Goal: Task Accomplishment & Management: Manage account settings

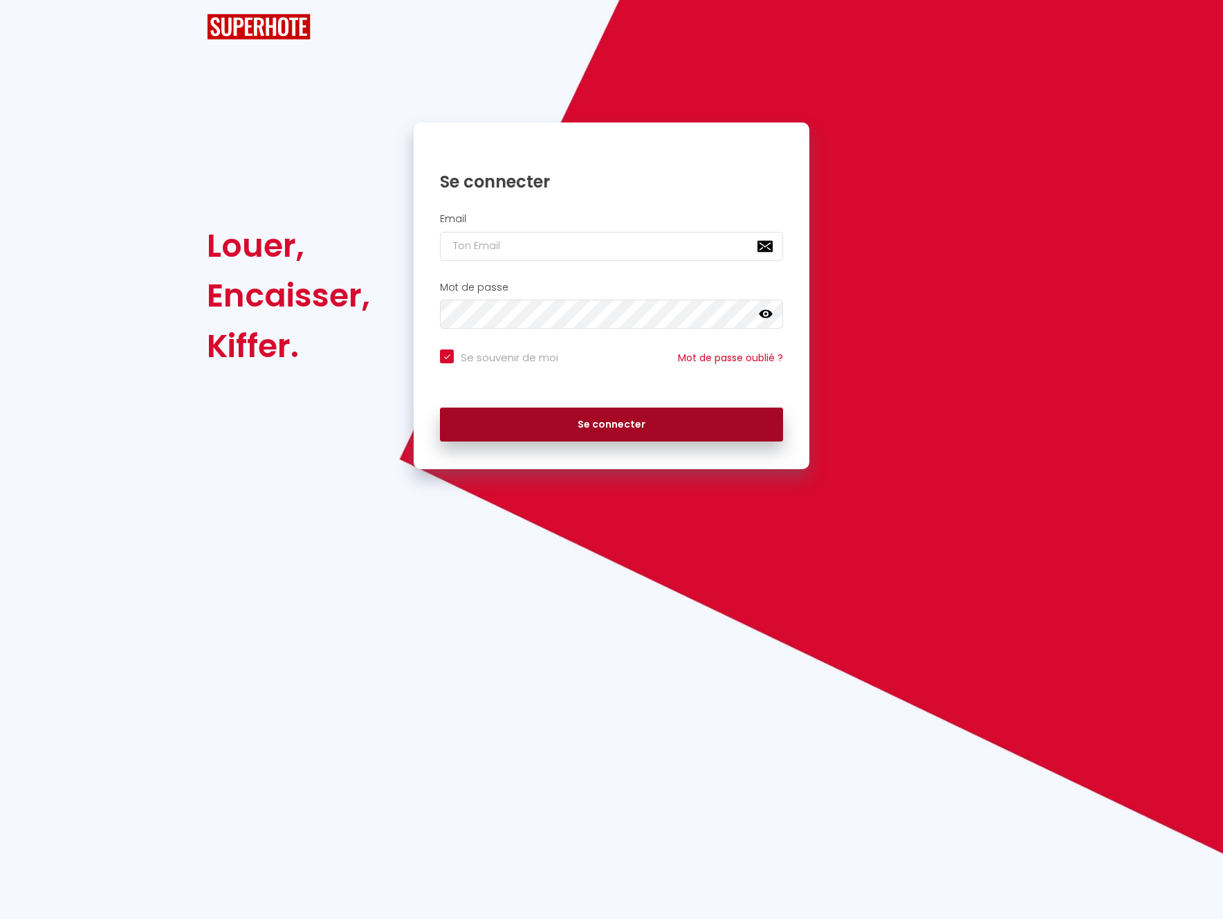
checkbox input "true"
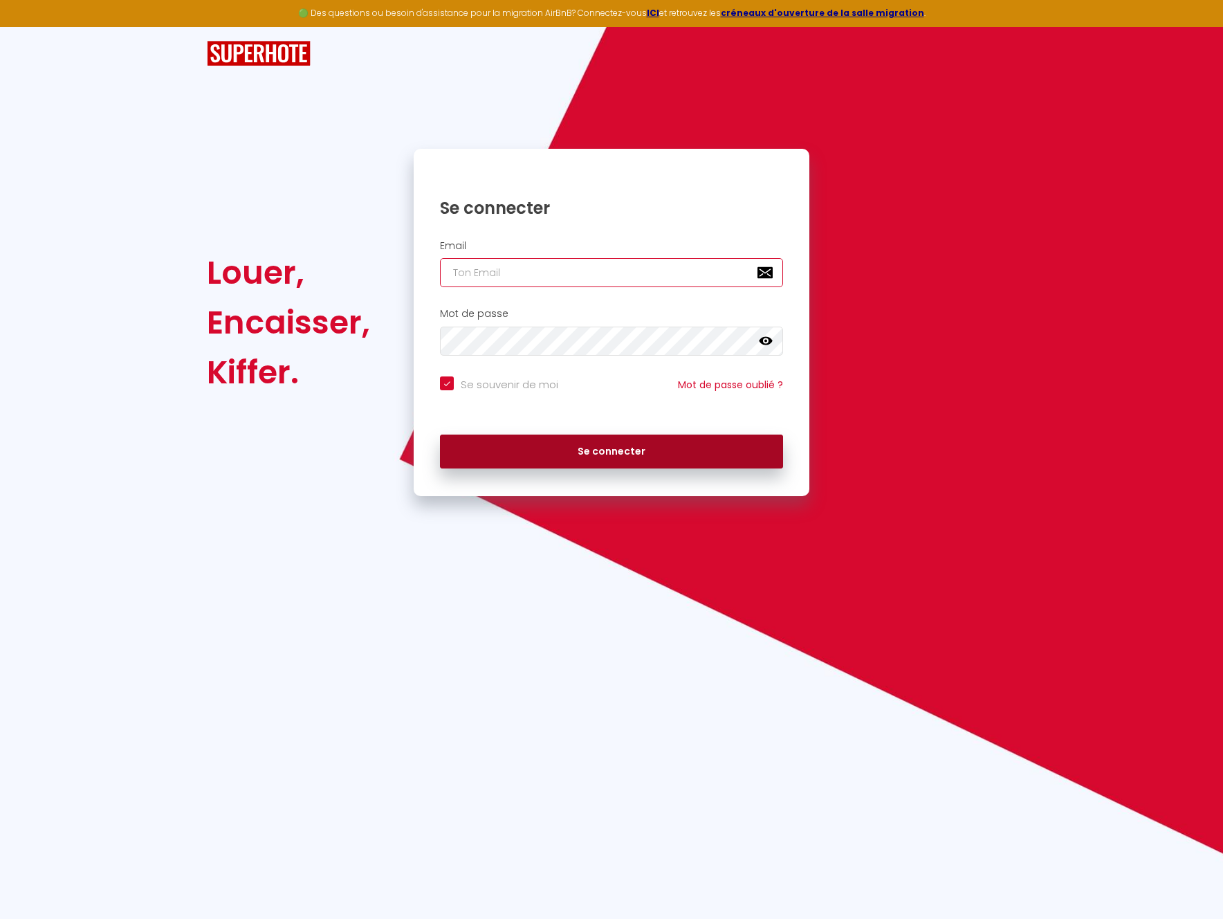
type input "[EMAIL_ADDRESS][DOMAIN_NAME]"
click at [620, 447] on button "Se connecter" at bounding box center [611, 451] width 343 height 35
checkbox input "true"
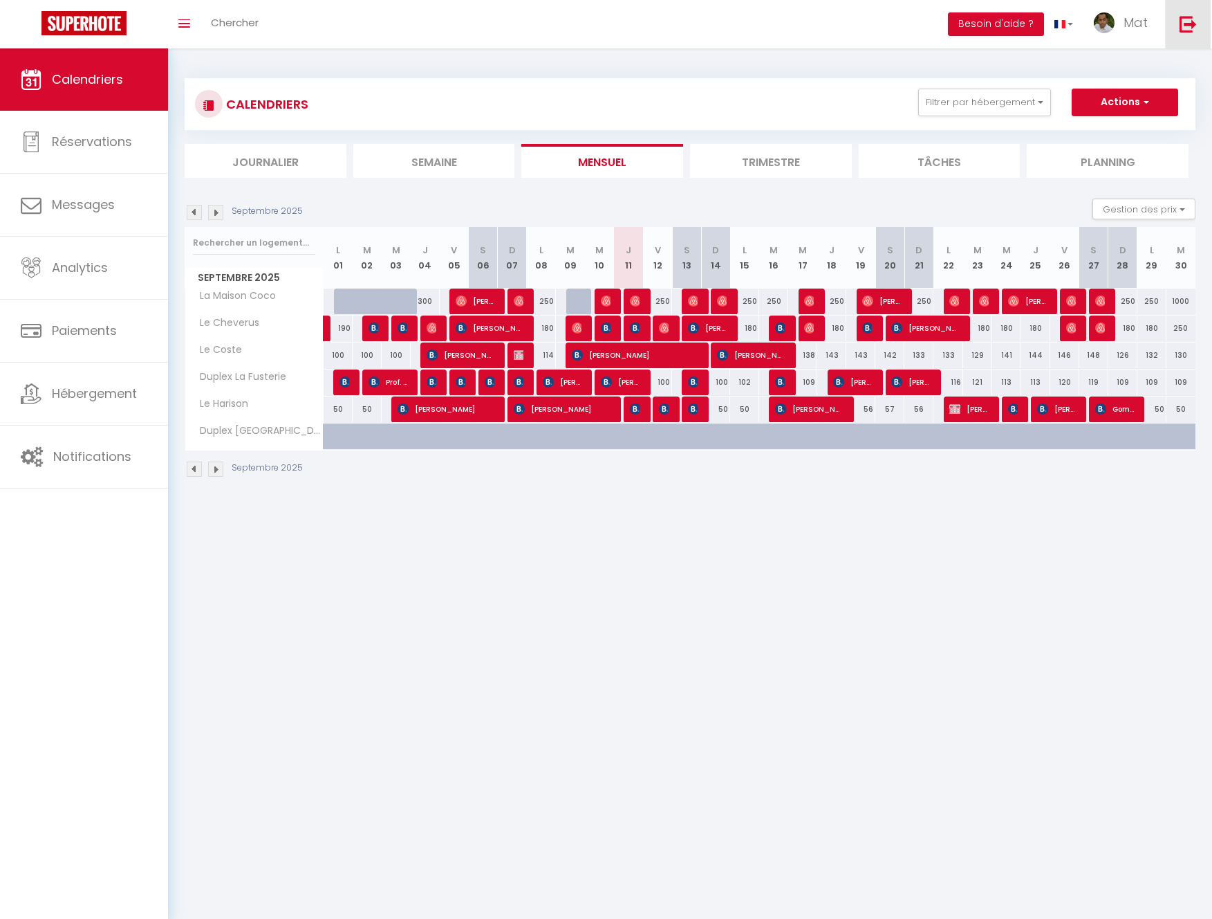
click at [1184, 24] on img at bounding box center [1188, 23] width 17 height 17
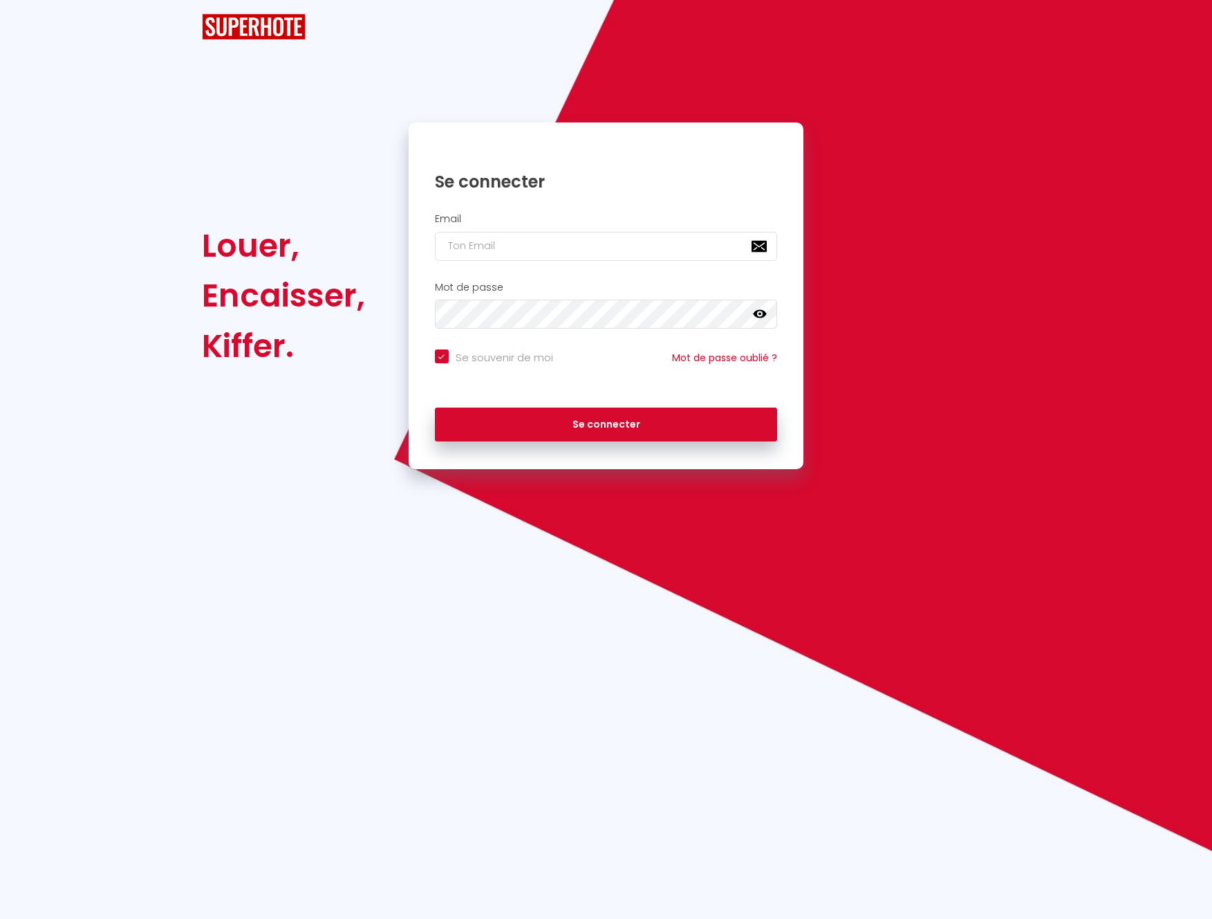
checkbox input "true"
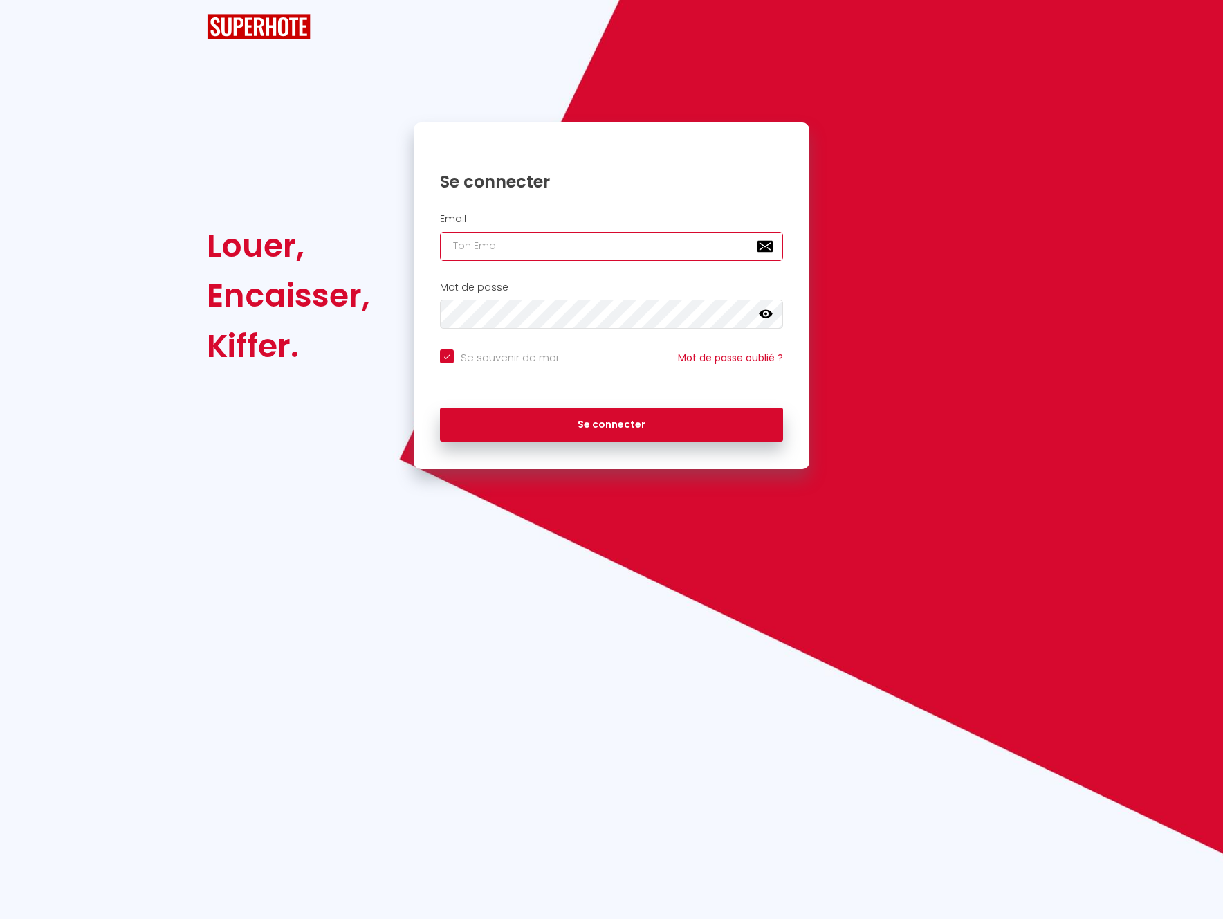
type input "[EMAIL_ADDRESS][DOMAIN_NAME]"
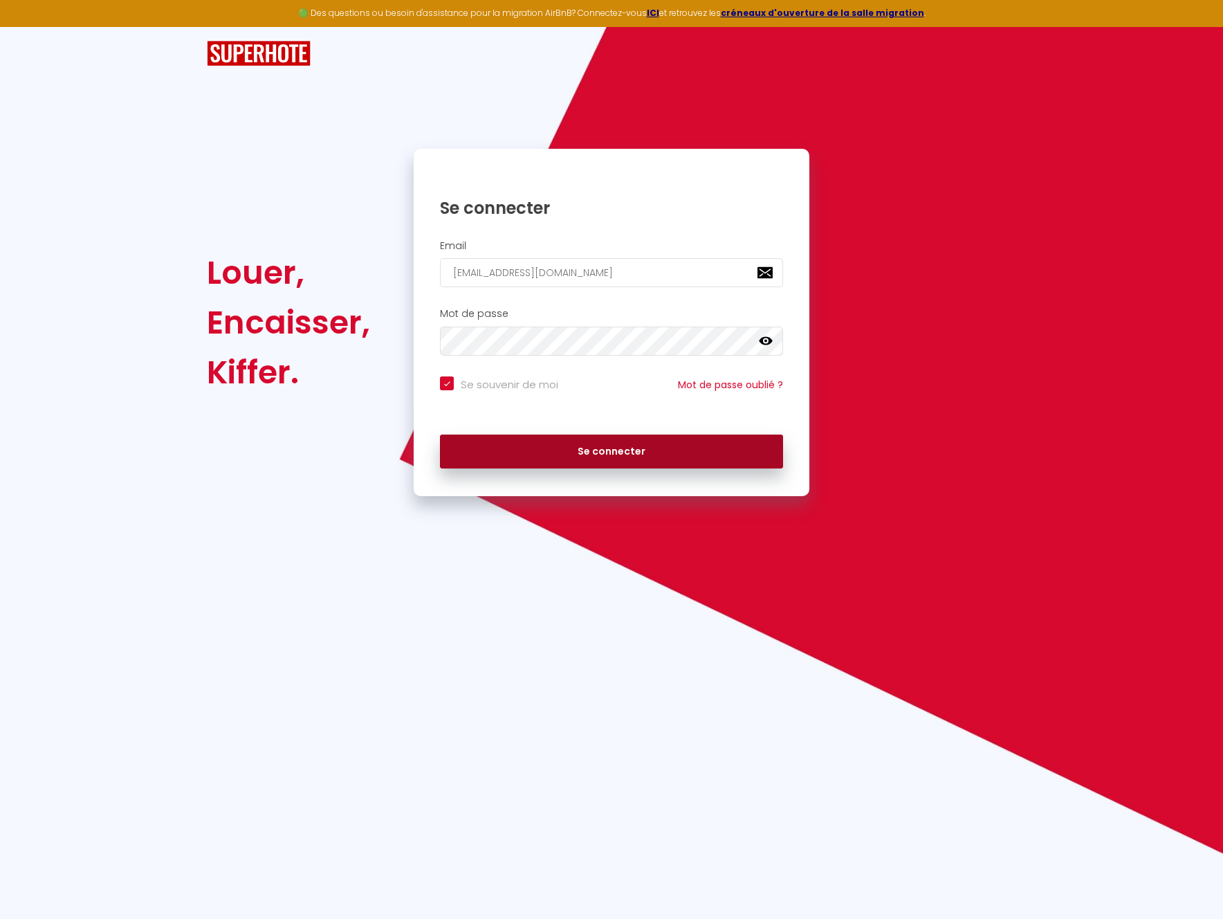
click at [614, 452] on button "Se connecter" at bounding box center [611, 451] width 343 height 35
checkbox input "true"
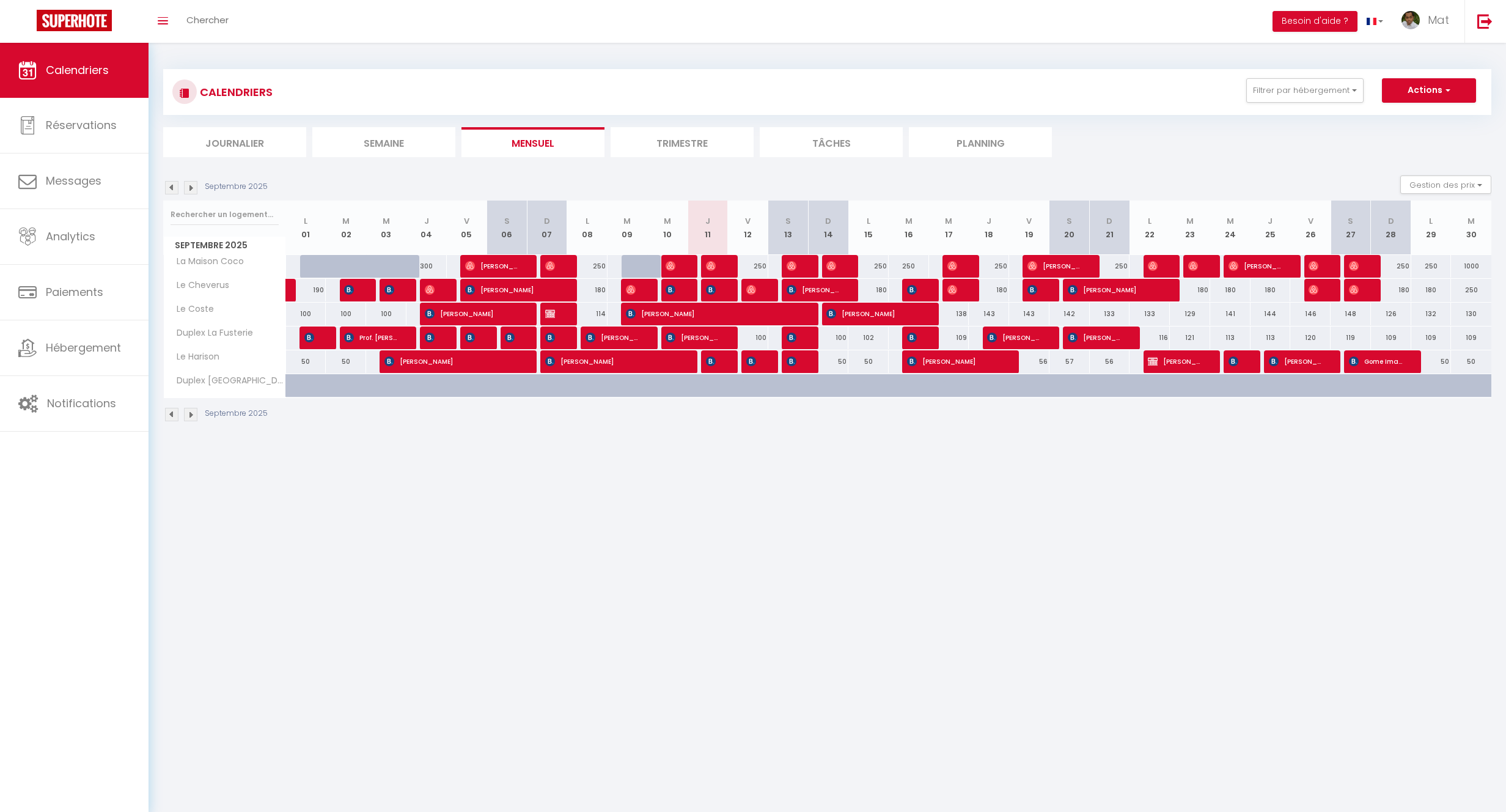
click at [645, 514] on body "🟢 Des questions ou besoin d'assistance pour la migration AirBnB? Connectez-vous…" at bounding box center [753, 448] width 1506 height 812
click at [1080, 338] on div "113" at bounding box center [1230, 338] width 41 height 23
type input "113"
type input "Mer 24 Septembre 2025"
type input "Jeu 25 Septembre 2025"
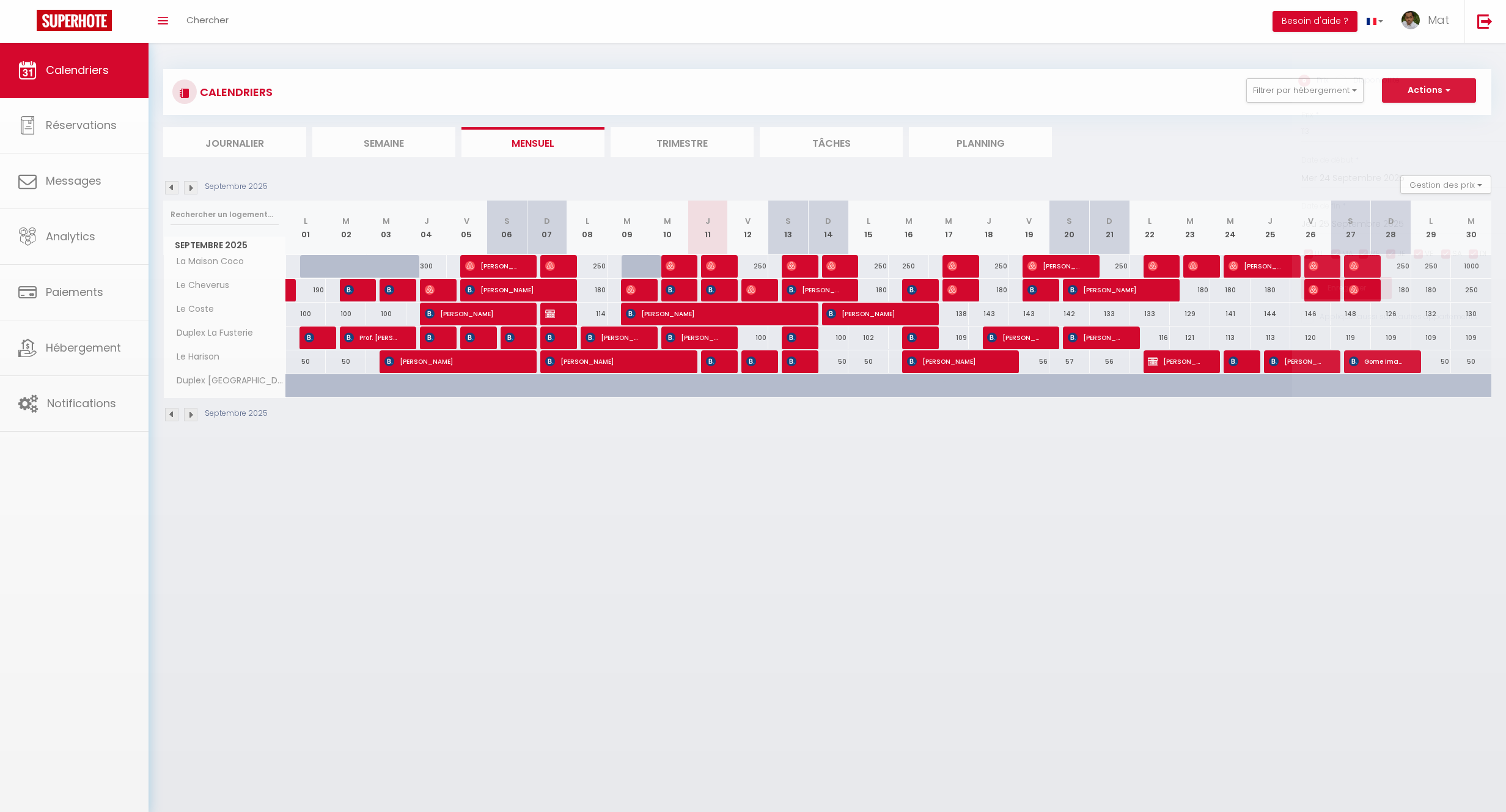
drag, startPoint x: 1232, startPoint y: 338, endPoint x: 1268, endPoint y: 398, distance: 70.0
click at [1080, 338] on div at bounding box center [753, 406] width 1506 height 812
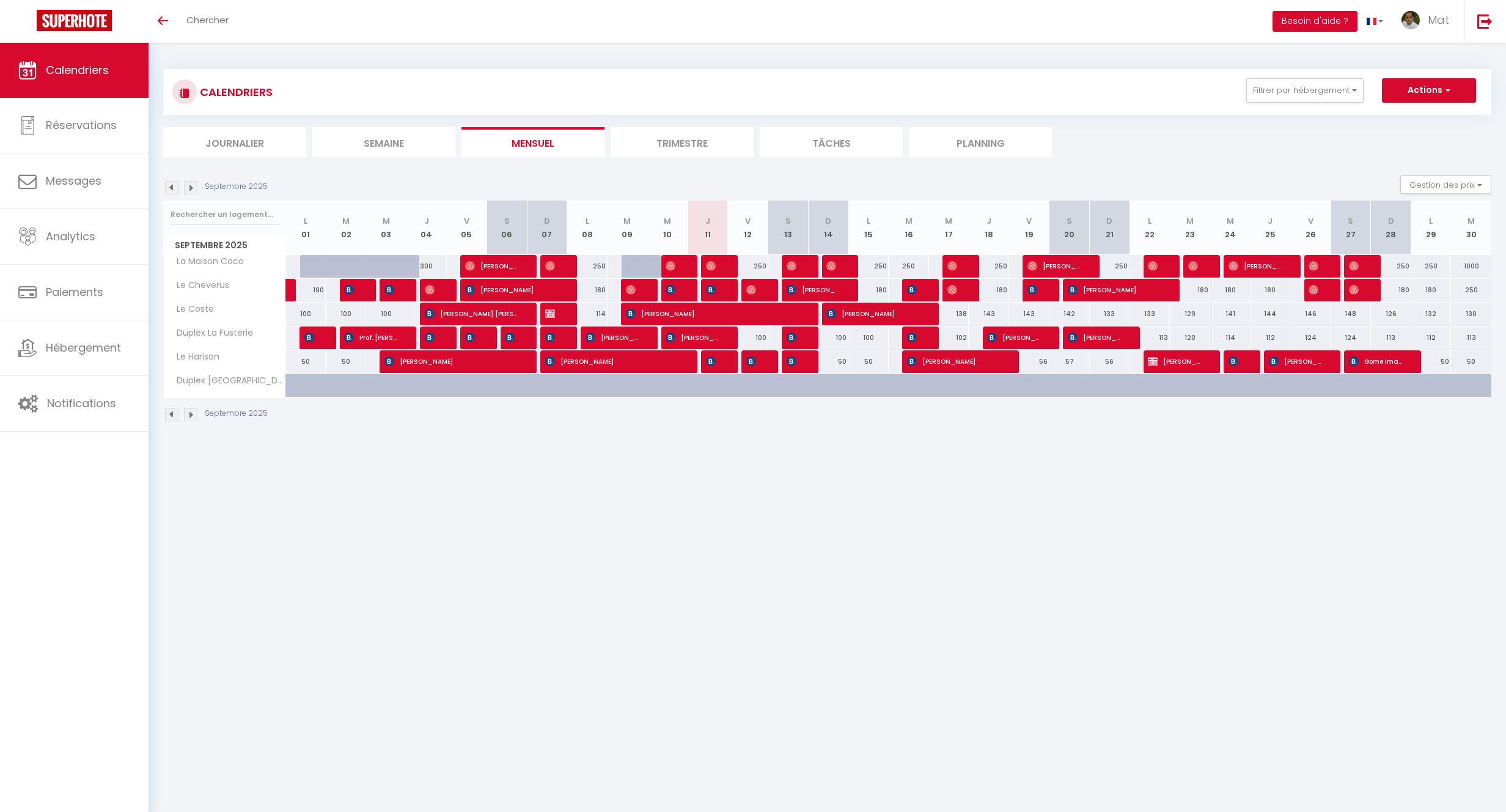
click at [1232, 338] on div "114" at bounding box center [1230, 338] width 41 height 23
type input "114"
type input "Mer 24 Septembre 2025"
type input "Jeu 25 Septembre 2025"
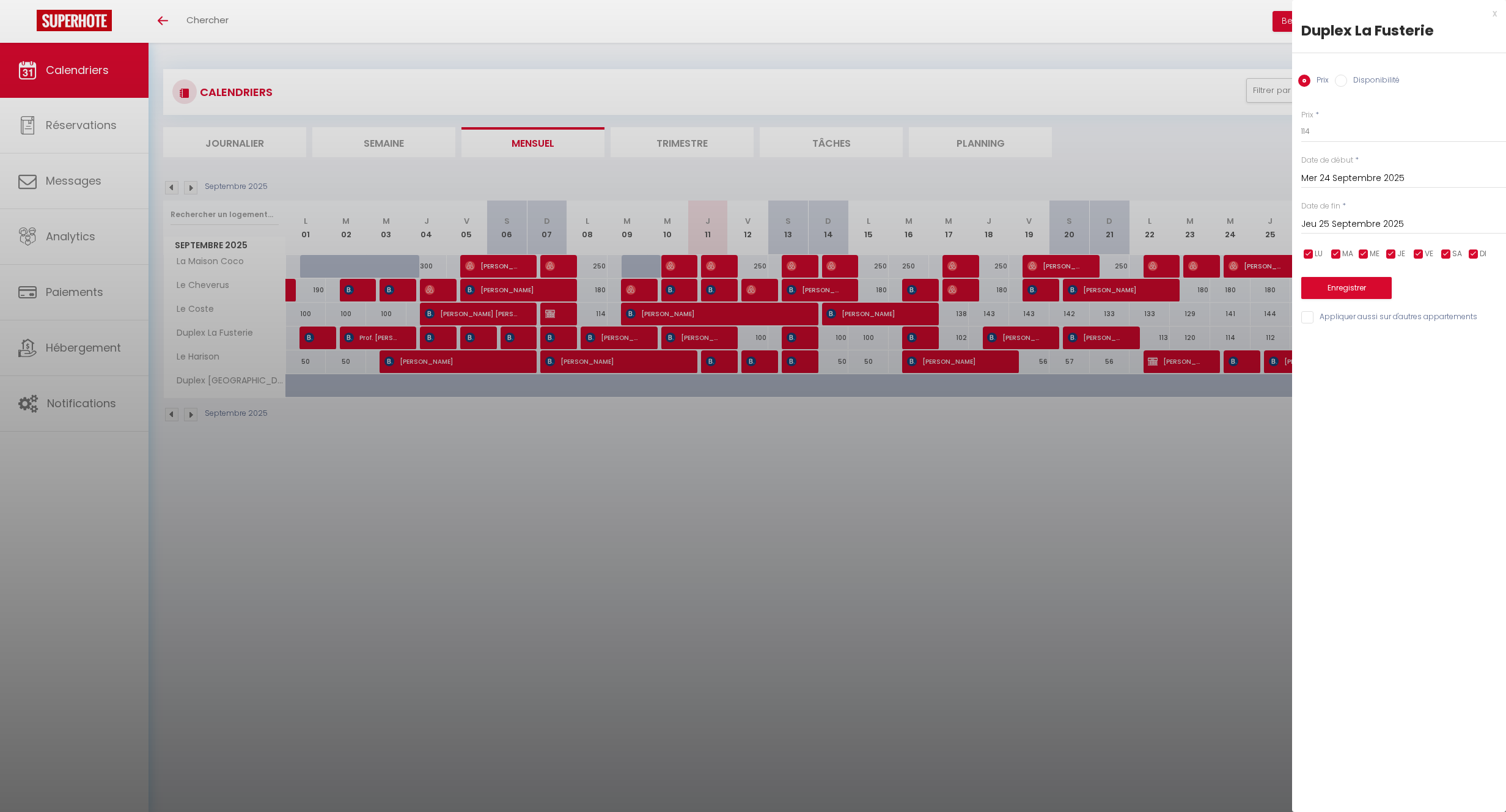
click at [1255, 464] on div at bounding box center [753, 406] width 1506 height 812
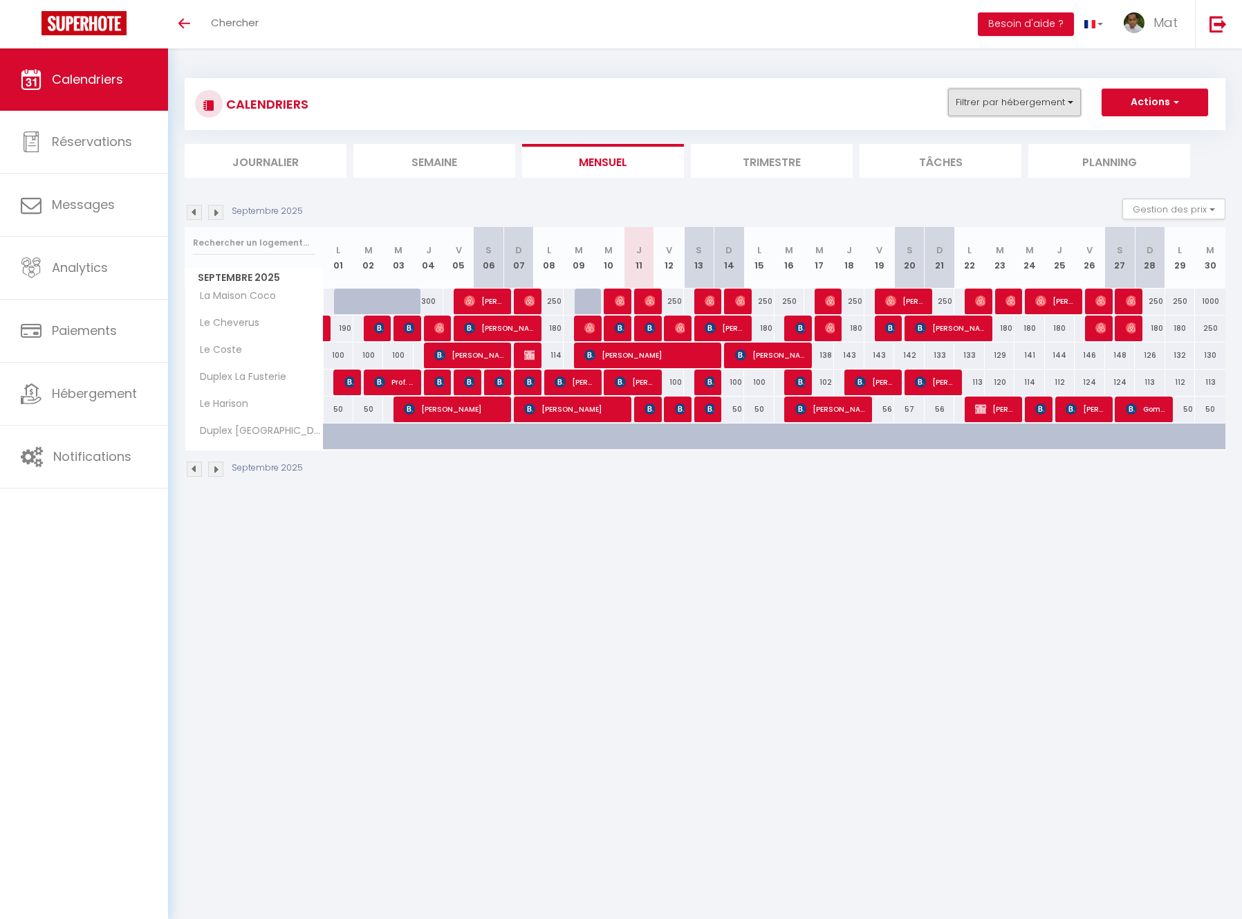
drag, startPoint x: 990, startPoint y: 91, endPoint x: 1006, endPoint y: 97, distance: 16.2
click at [990, 91] on button "Filtrer par hébergement" at bounding box center [1014, 103] width 133 height 28
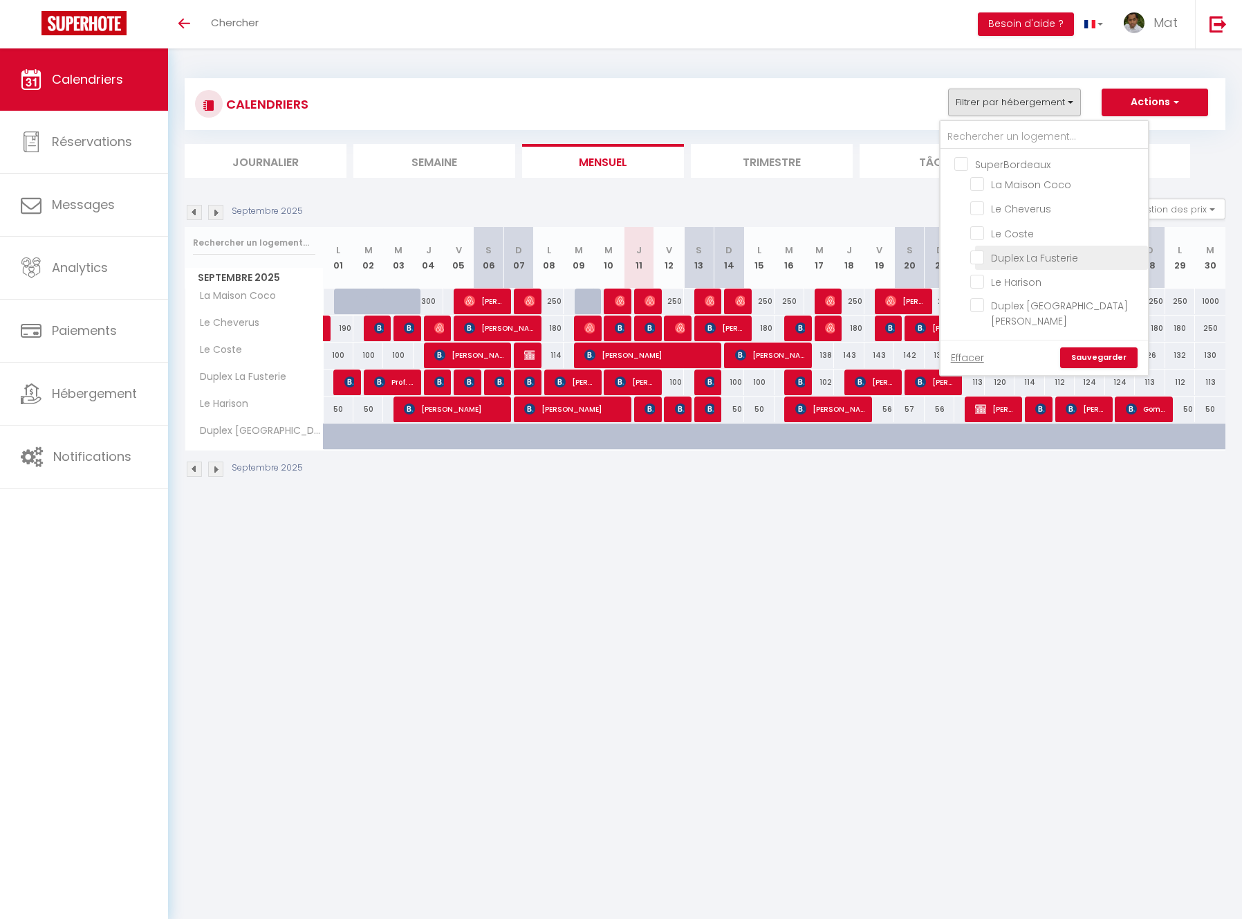
click at [1037, 259] on input "Duplex La Fusterie" at bounding box center [1056, 257] width 173 height 14
checkbox input "true"
checkbox input "false"
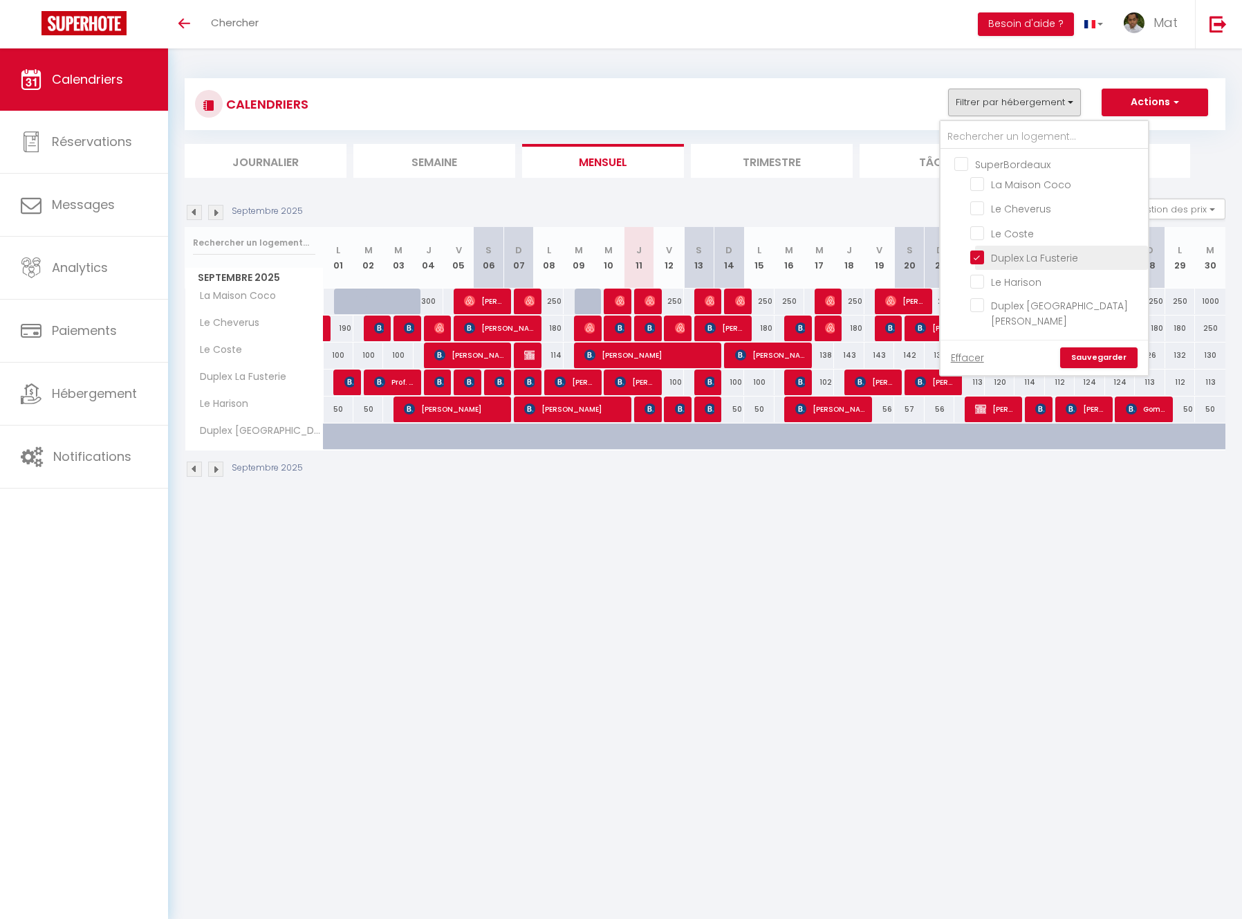
checkbox input "false"
click at [1104, 347] on link "Sauvegarder" at bounding box center [1098, 357] width 77 height 21
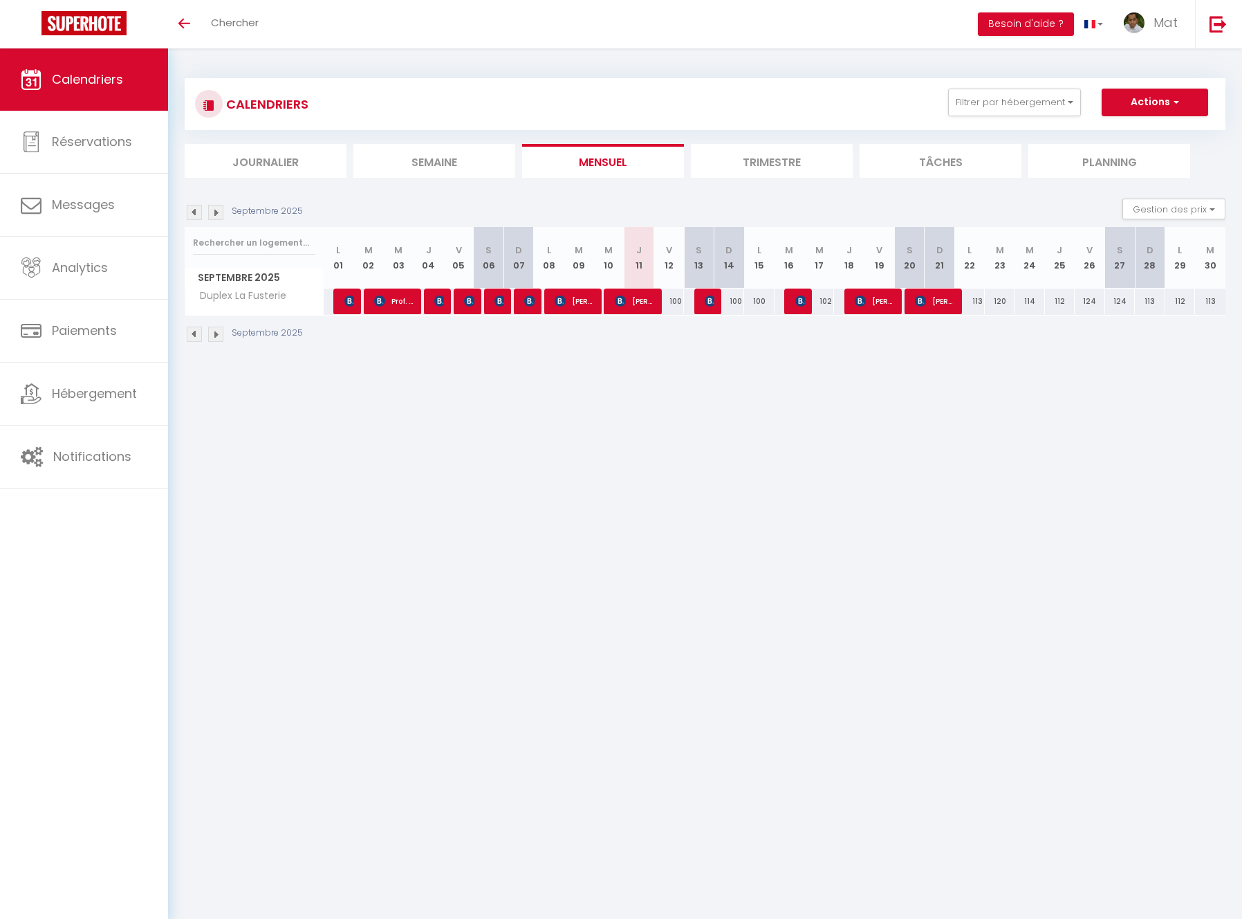
click at [598, 419] on body "🟢 Des questions ou besoin d'assistance pour la migration AirBnB? Connectez-vous…" at bounding box center [621, 507] width 1242 height 919
click at [444, 433] on body "🟢 Des questions ou besoin d'assistance pour la migration AirBnB? Connectez-vous…" at bounding box center [621, 507] width 1242 height 919
click at [940, 300] on span "[PERSON_NAME]" at bounding box center [934, 301] width 39 height 26
select select "KO"
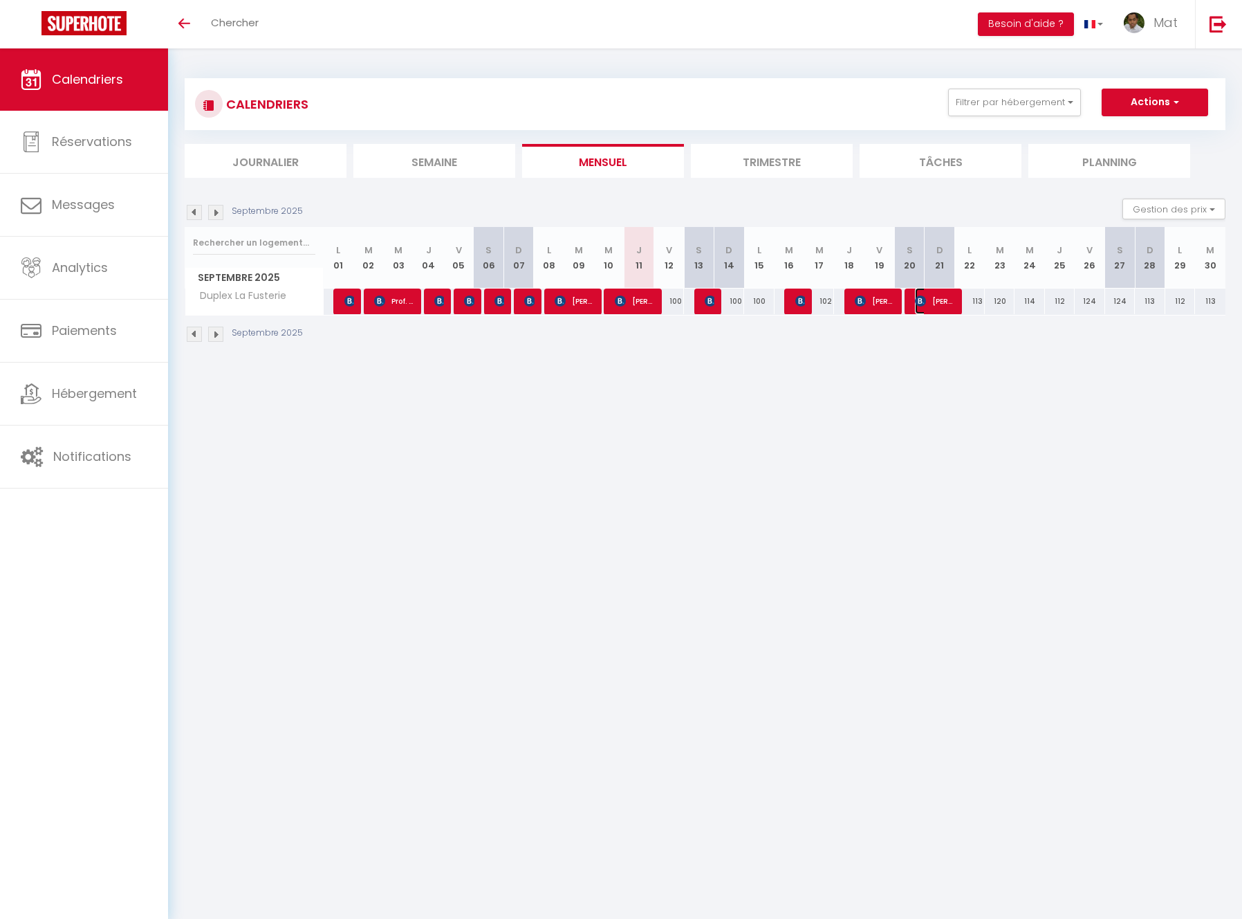
select select "0"
select select "1"
select select
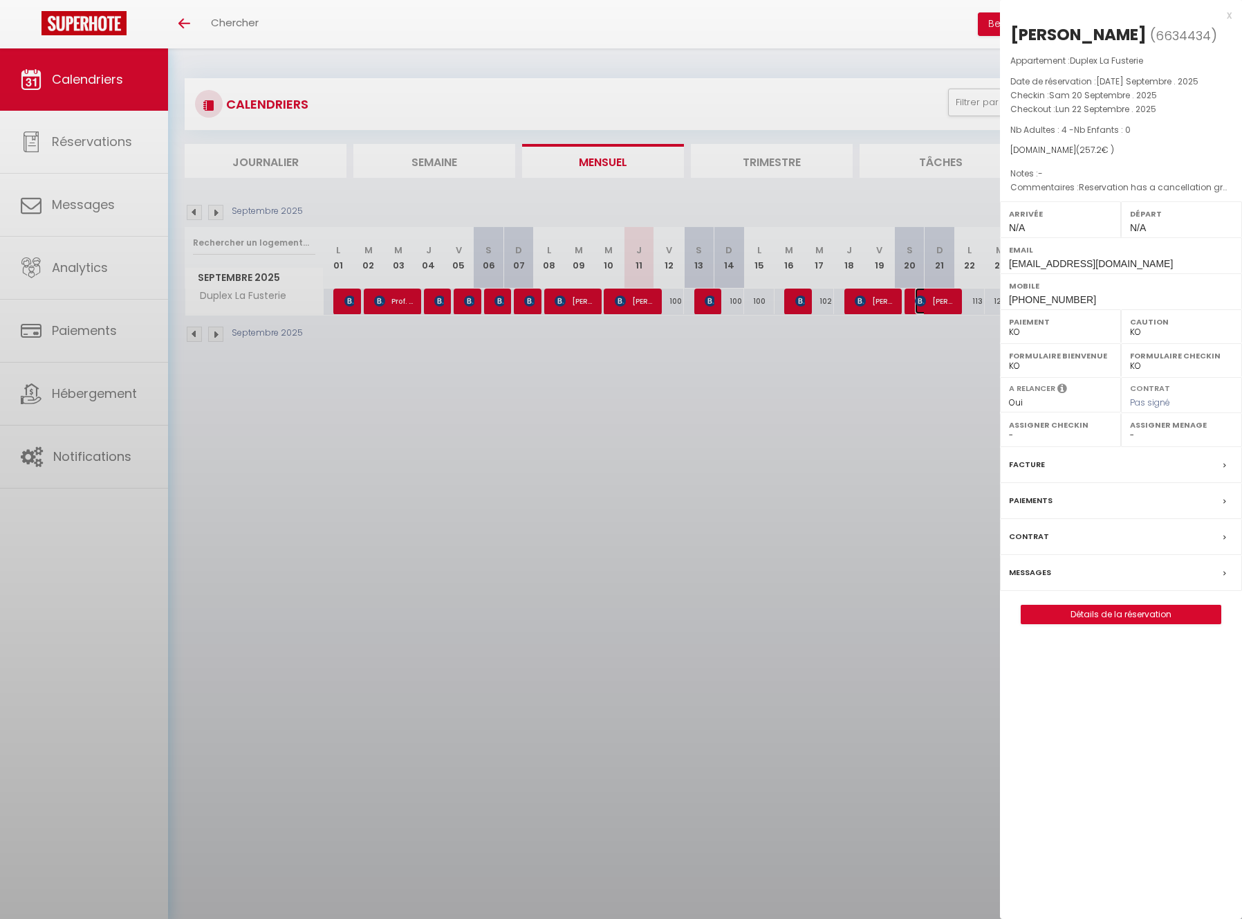
select select "2365"
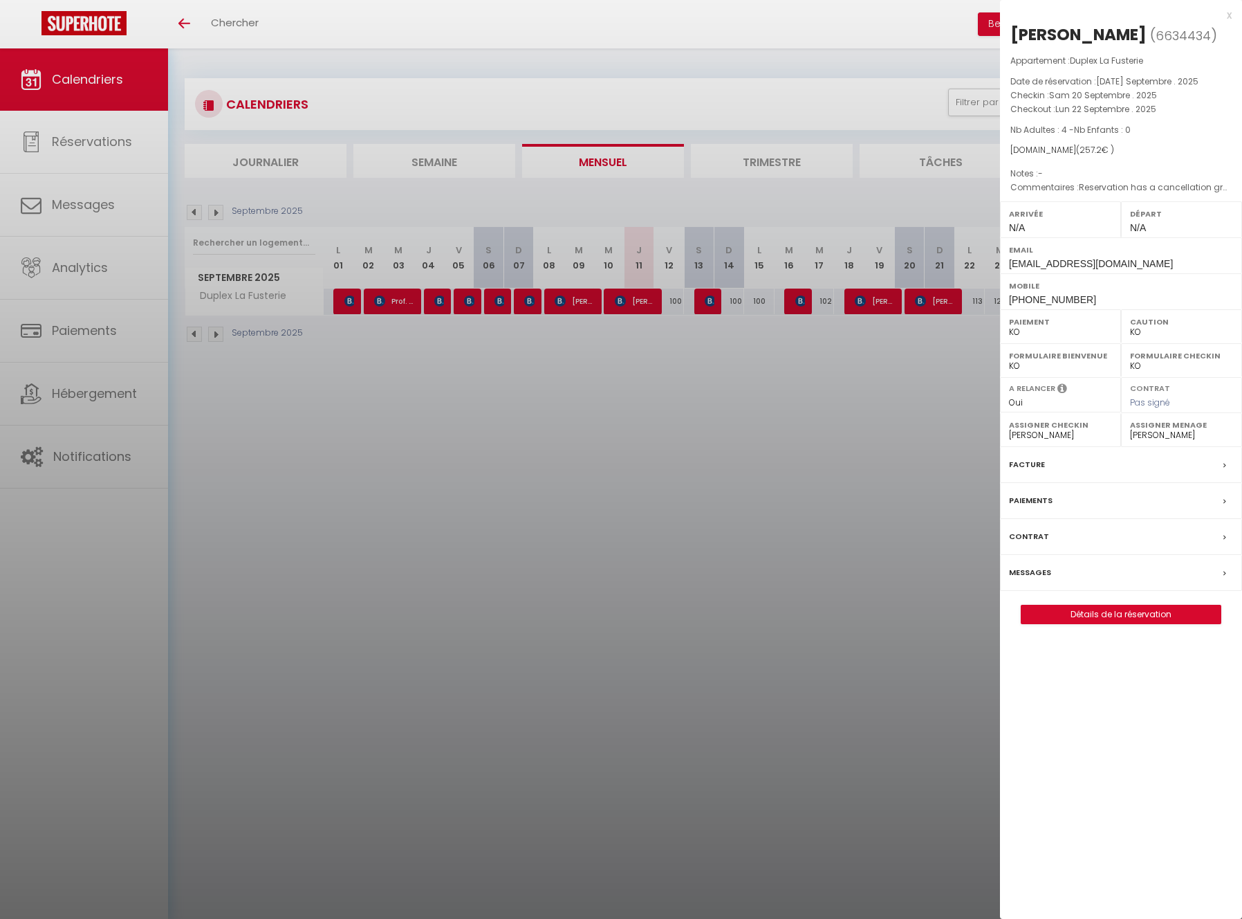
click at [1042, 569] on label "Messages" at bounding box center [1030, 572] width 42 height 15
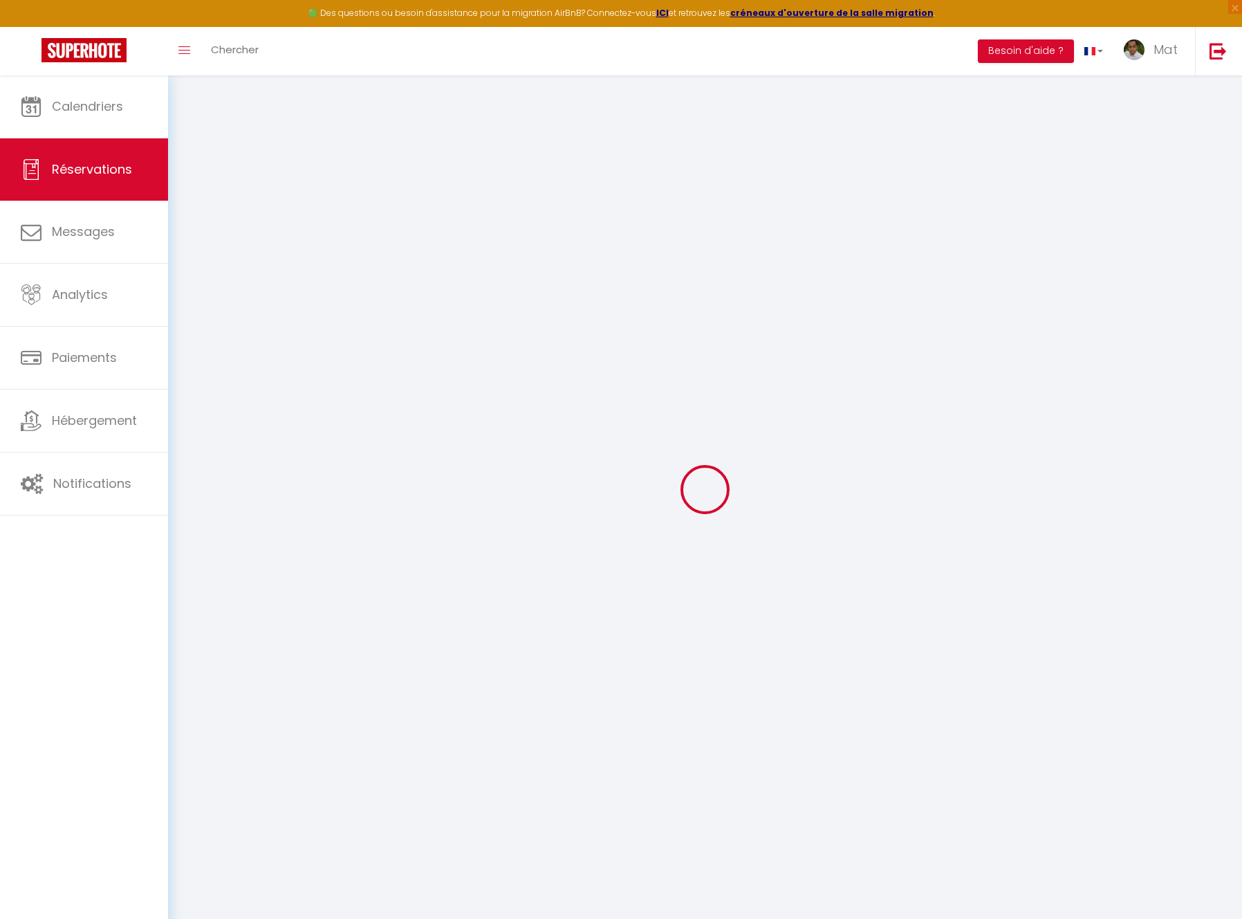
select select
checkbox input "false"
select select
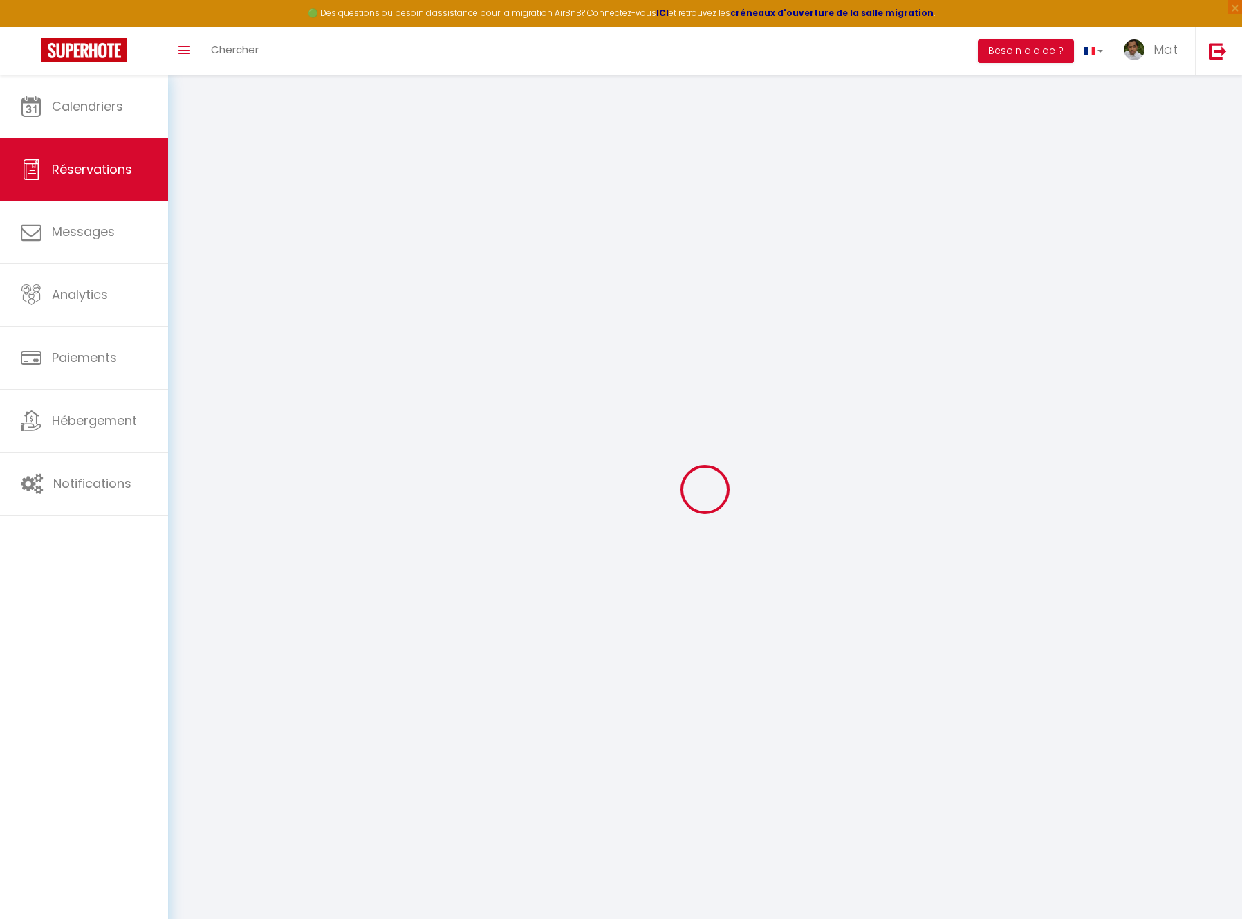
checkbox input "false"
type voyageur0 "Reservation has a cancellation grace period. Do not charge if cancelled before …"
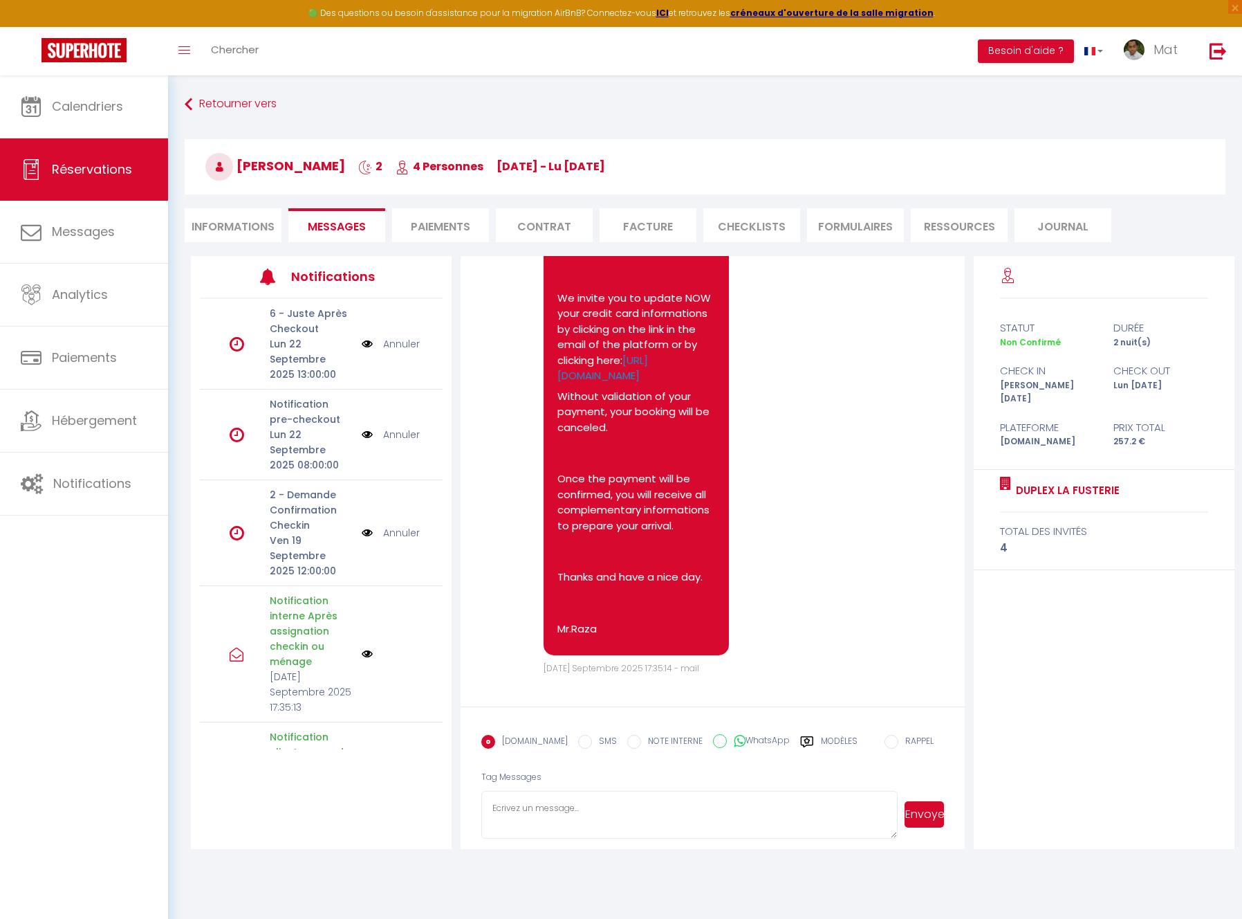
scroll to position [961, 0]
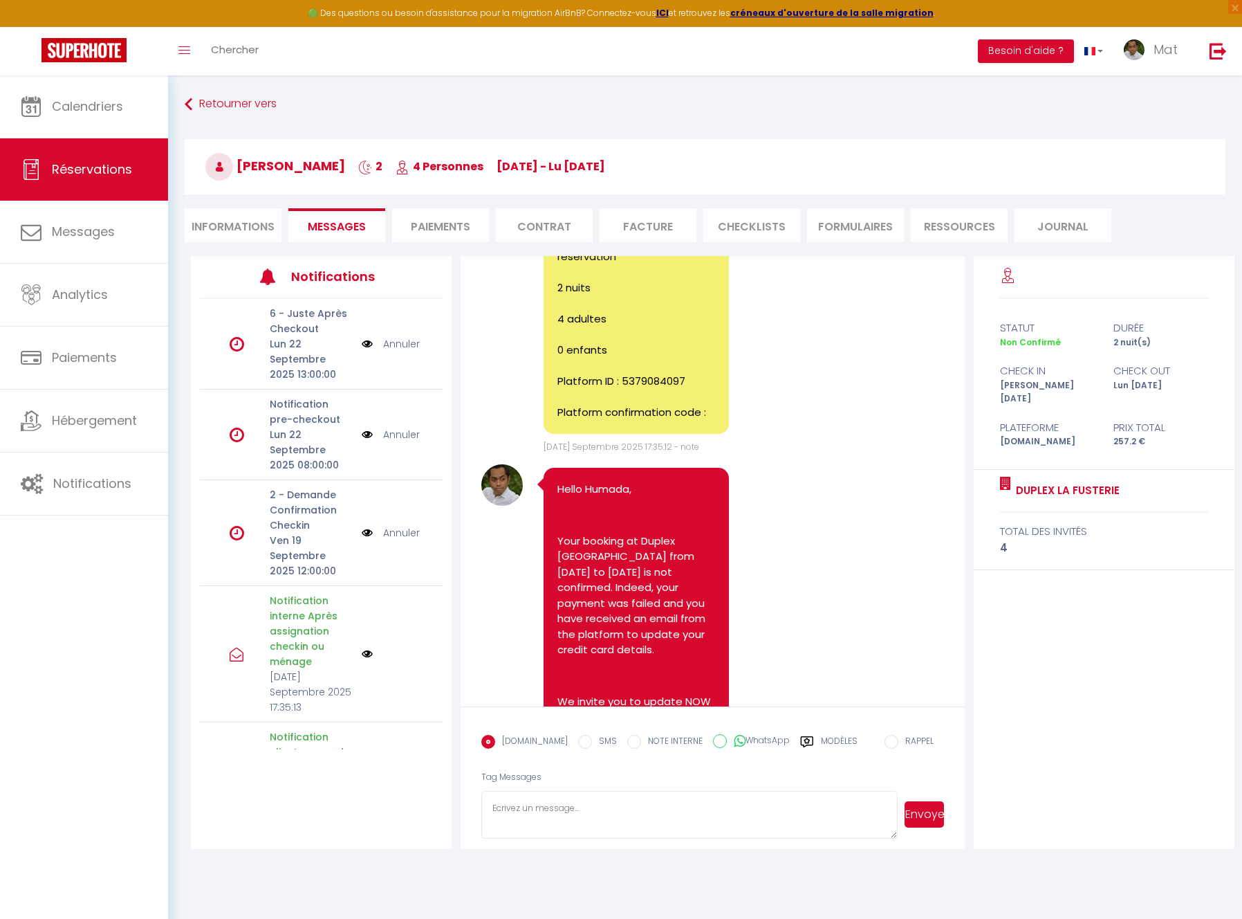
click at [768, 227] on li "CHECKLISTS" at bounding box center [751, 225] width 97 height 34
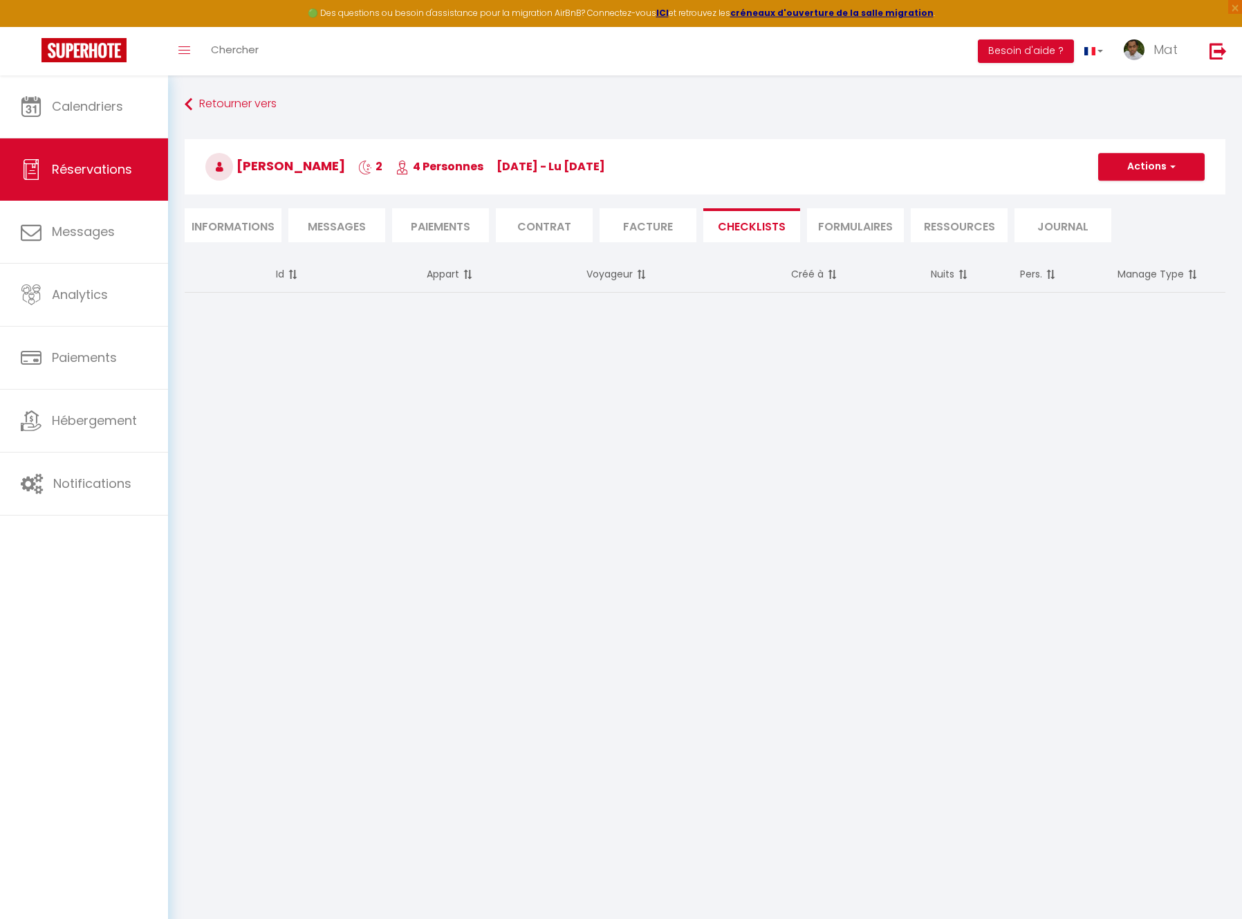
drag, startPoint x: 712, startPoint y: 384, endPoint x: 715, endPoint y: 279, distance: 105.2
click at [717, 380] on body "🟢 Des questions ou besoin d'assistance pour la migration AirBnB? Connectez-vous…" at bounding box center [621, 534] width 1242 height 919
click at [773, 225] on li "CHECKLISTS" at bounding box center [751, 225] width 97 height 34
click at [741, 223] on li "CHECKLISTS" at bounding box center [751, 225] width 97 height 34
click at [755, 229] on li "CHECKLISTS" at bounding box center [751, 225] width 97 height 34
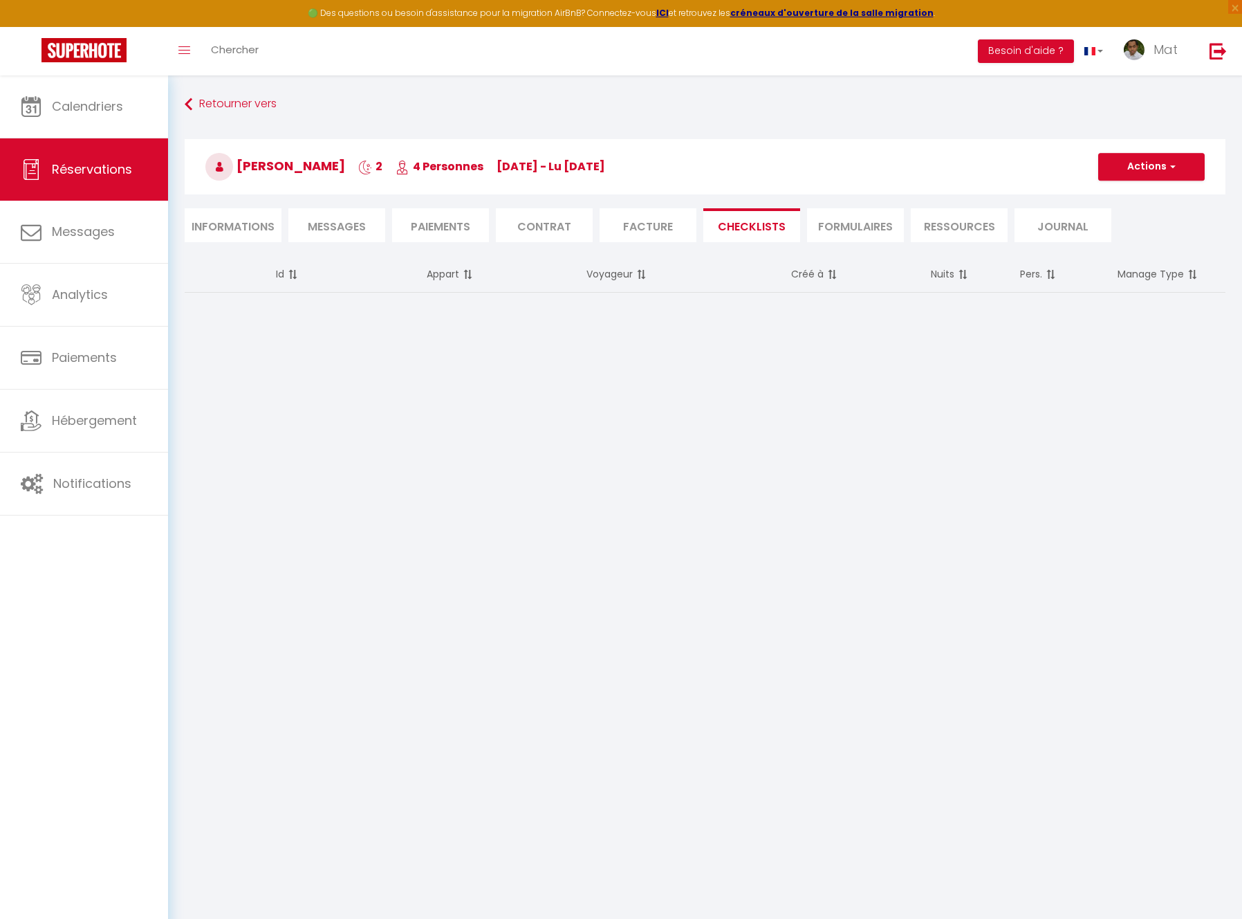
click at [762, 226] on li "CHECKLISTS" at bounding box center [751, 225] width 97 height 34
click at [107, 425] on span "Hébergement" at bounding box center [94, 420] width 85 height 17
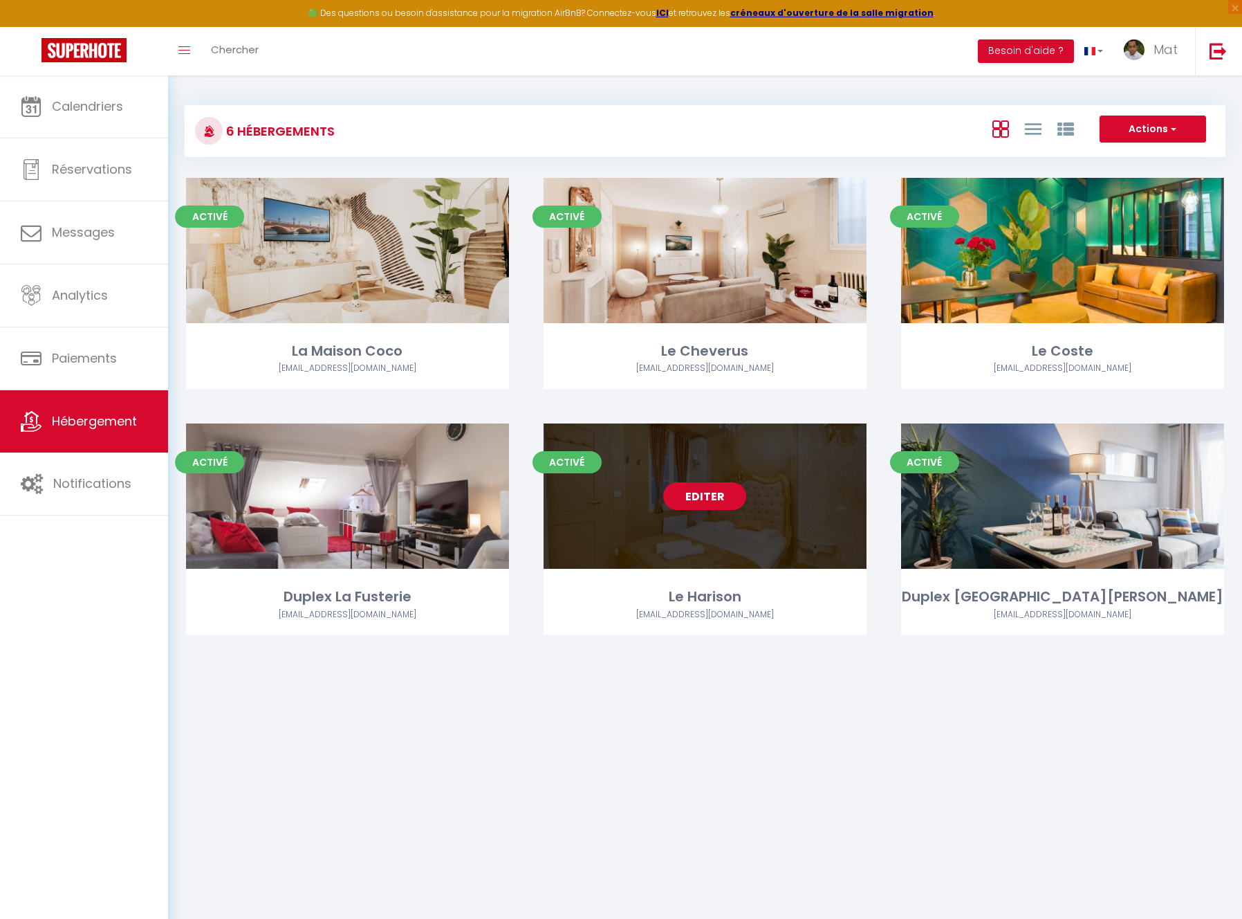
scroll to position [75, 0]
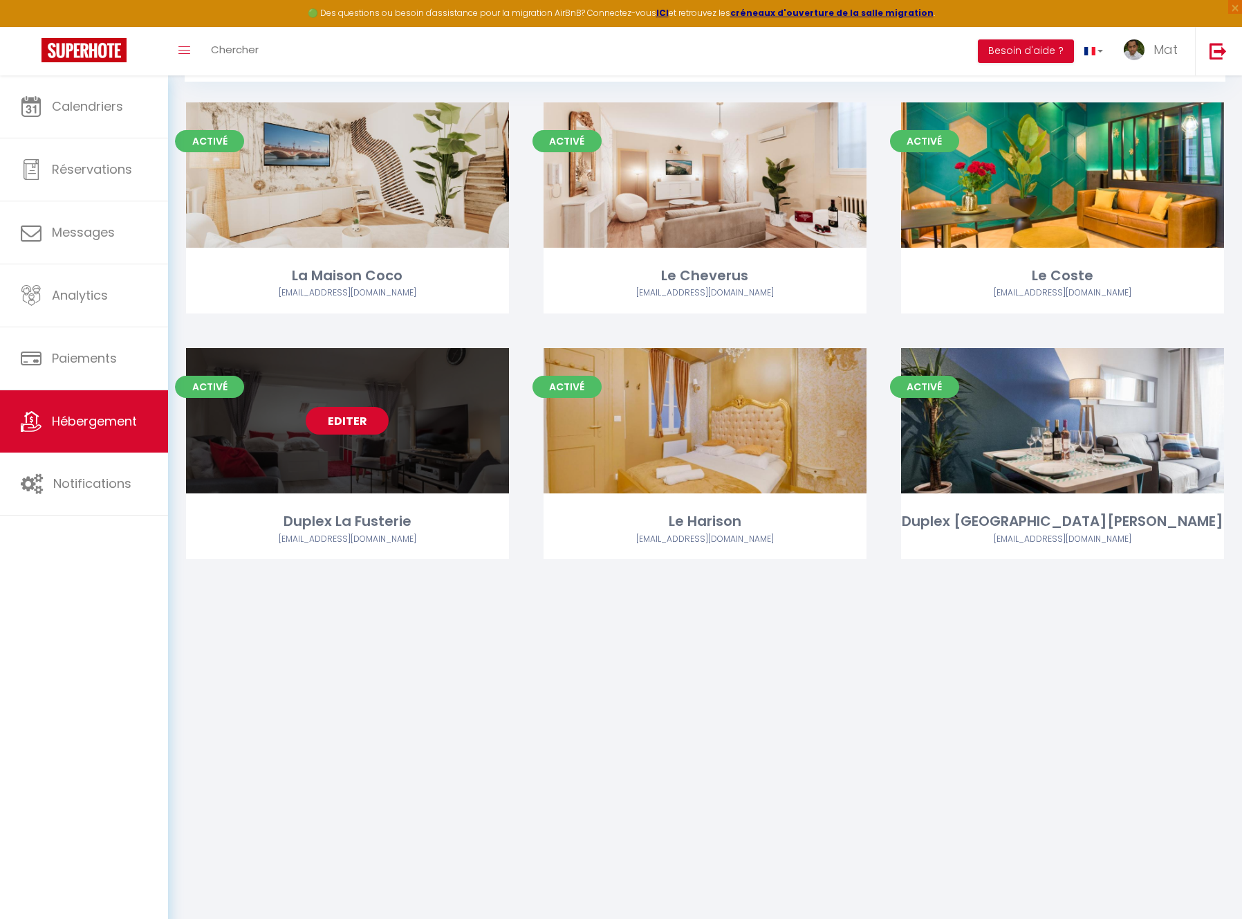
click at [357, 434] on link "Editer" at bounding box center [347, 421] width 83 height 28
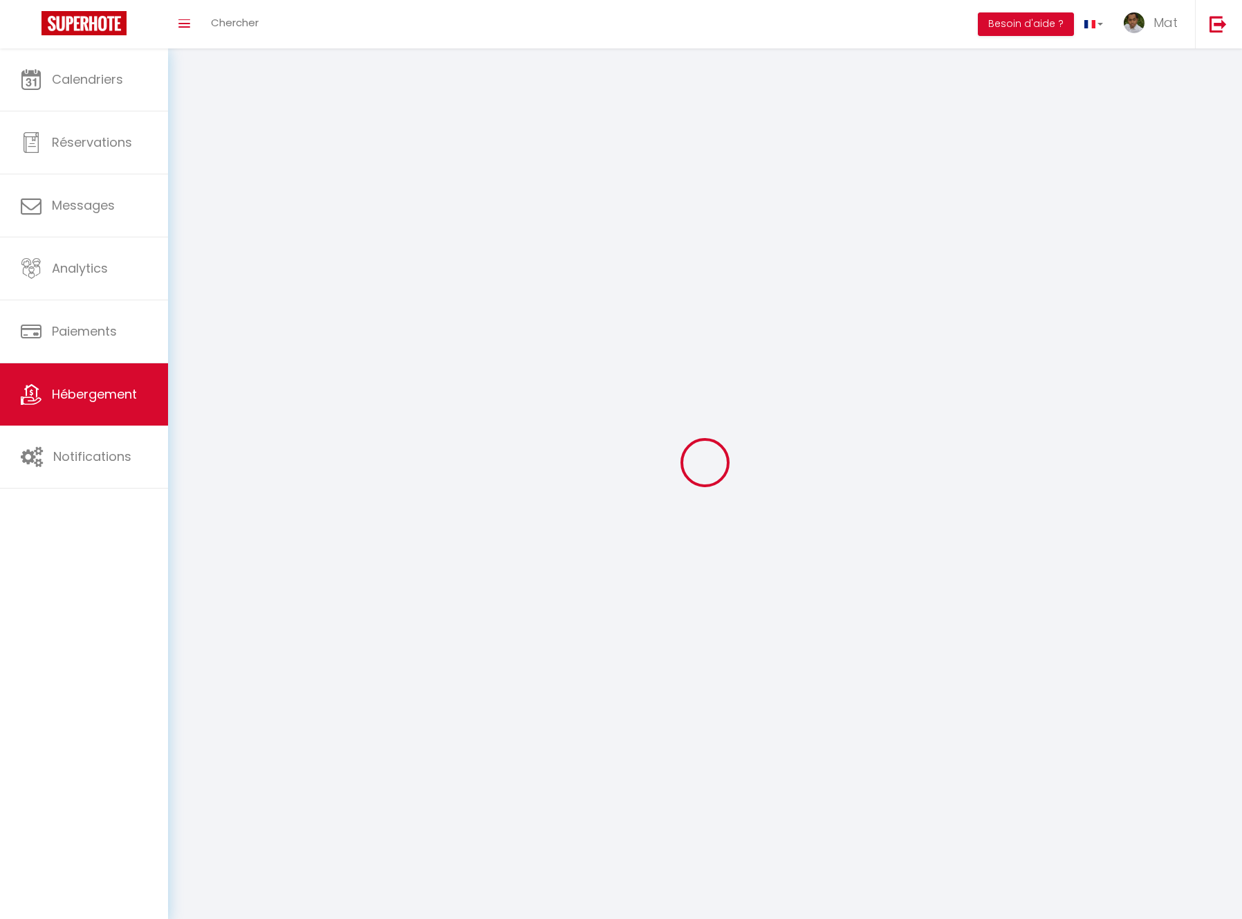
select select "28"
select select
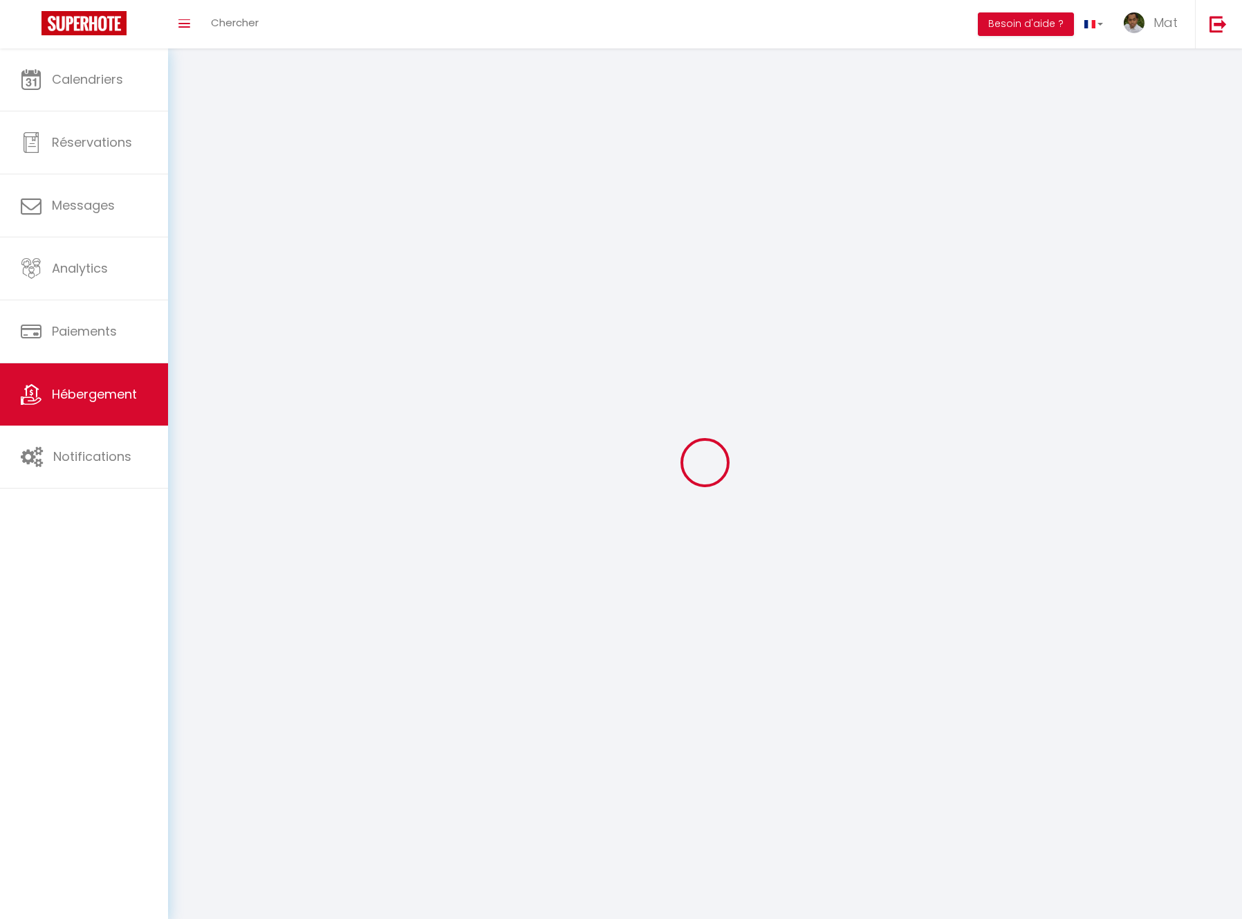
select select
checkbox input "false"
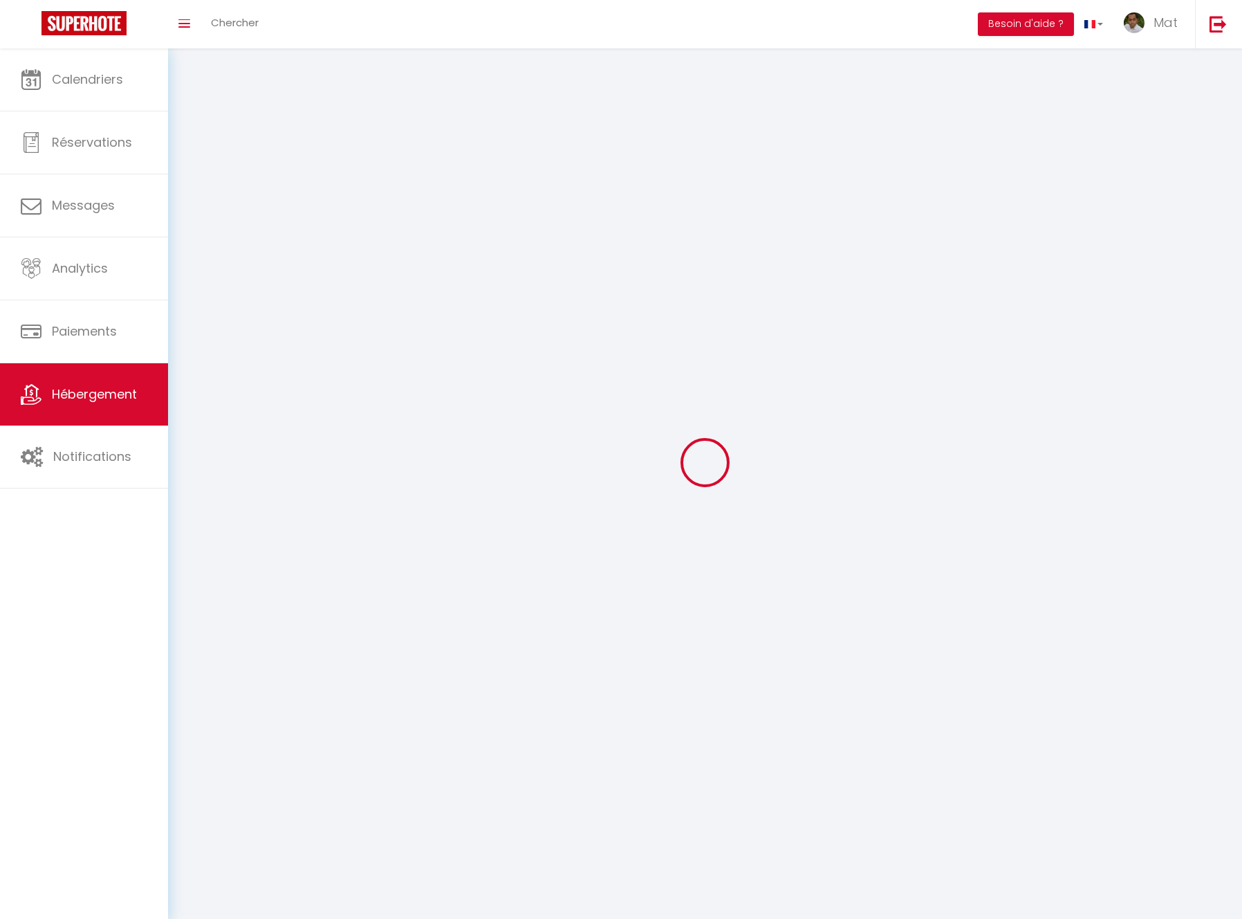
checkbox input "false"
select select
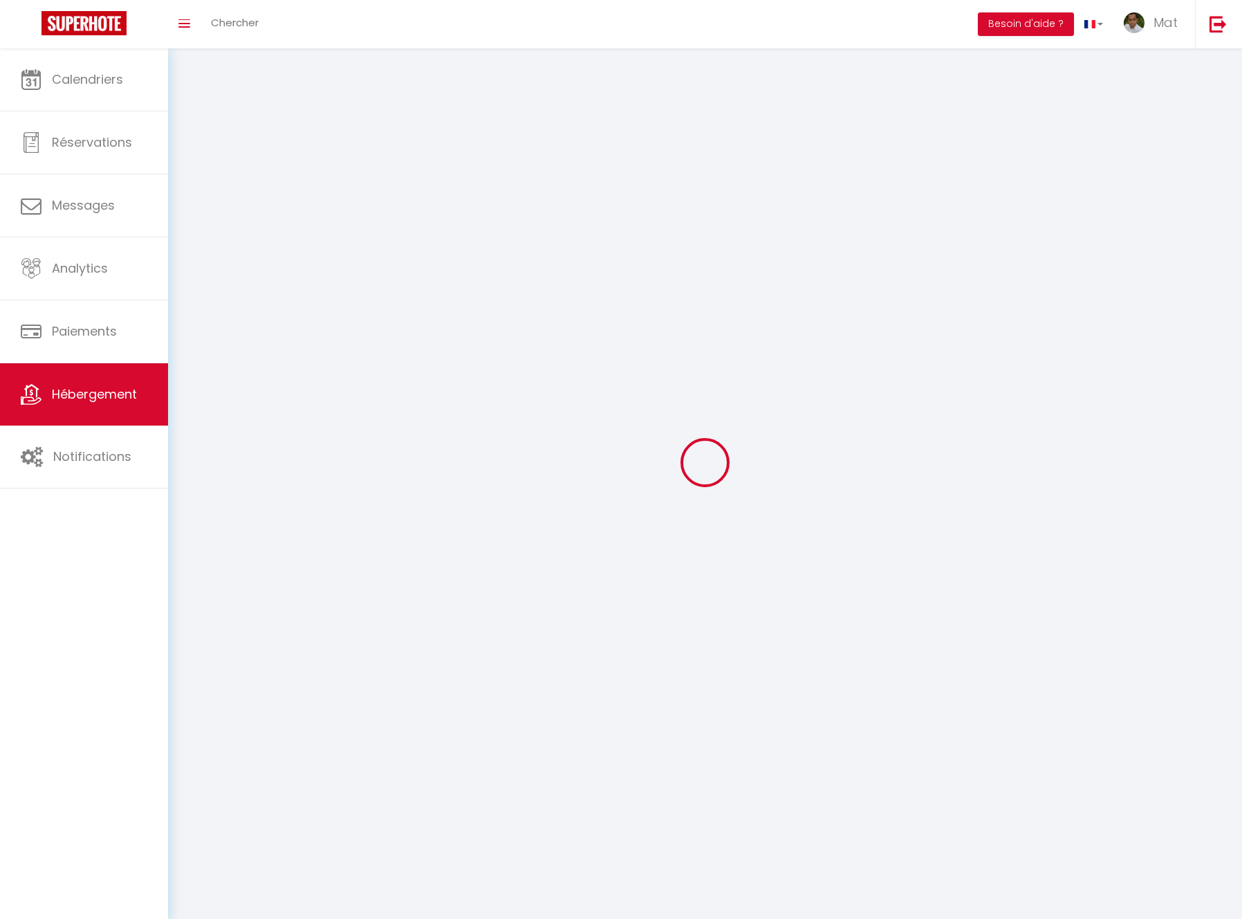
select select
checkbox input "false"
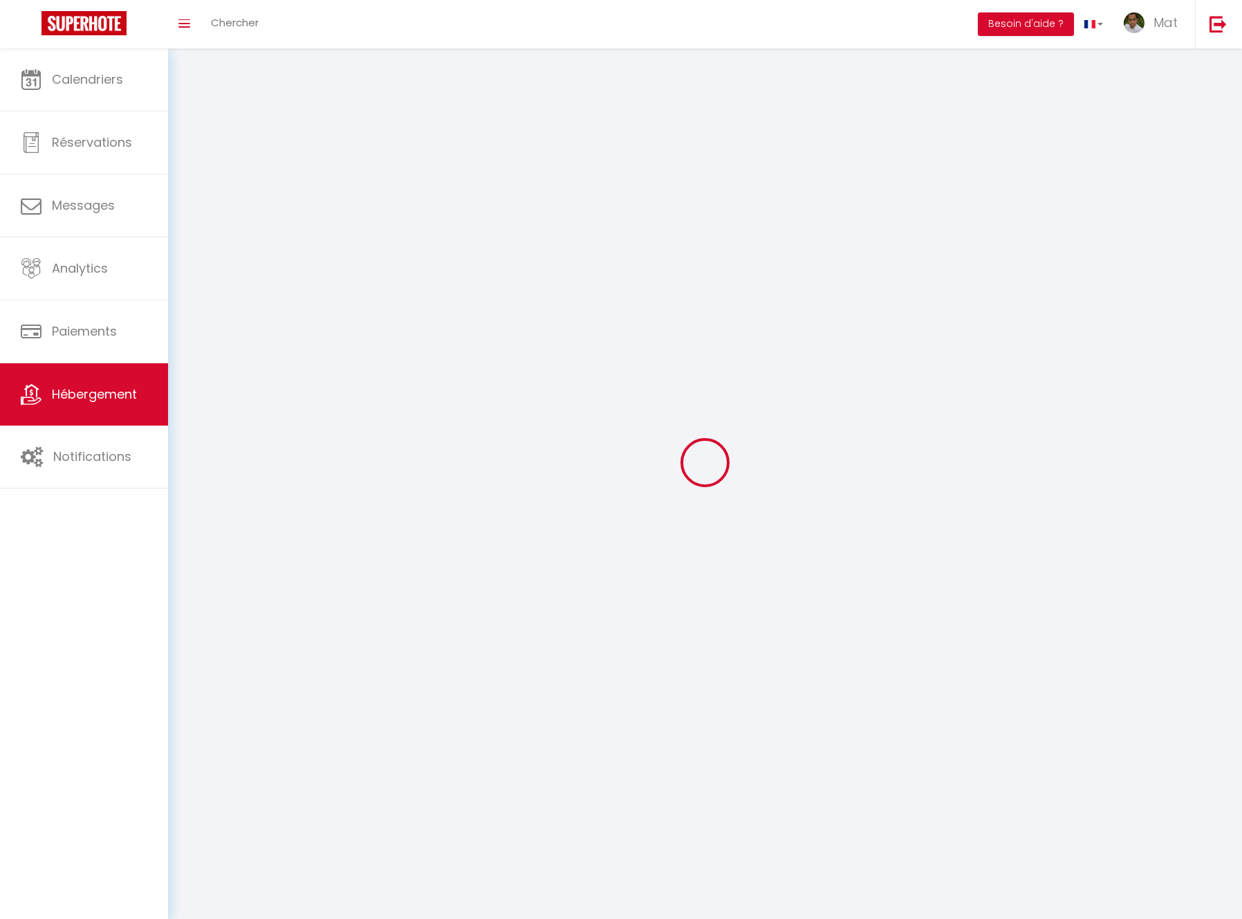
checkbox input "false"
select select
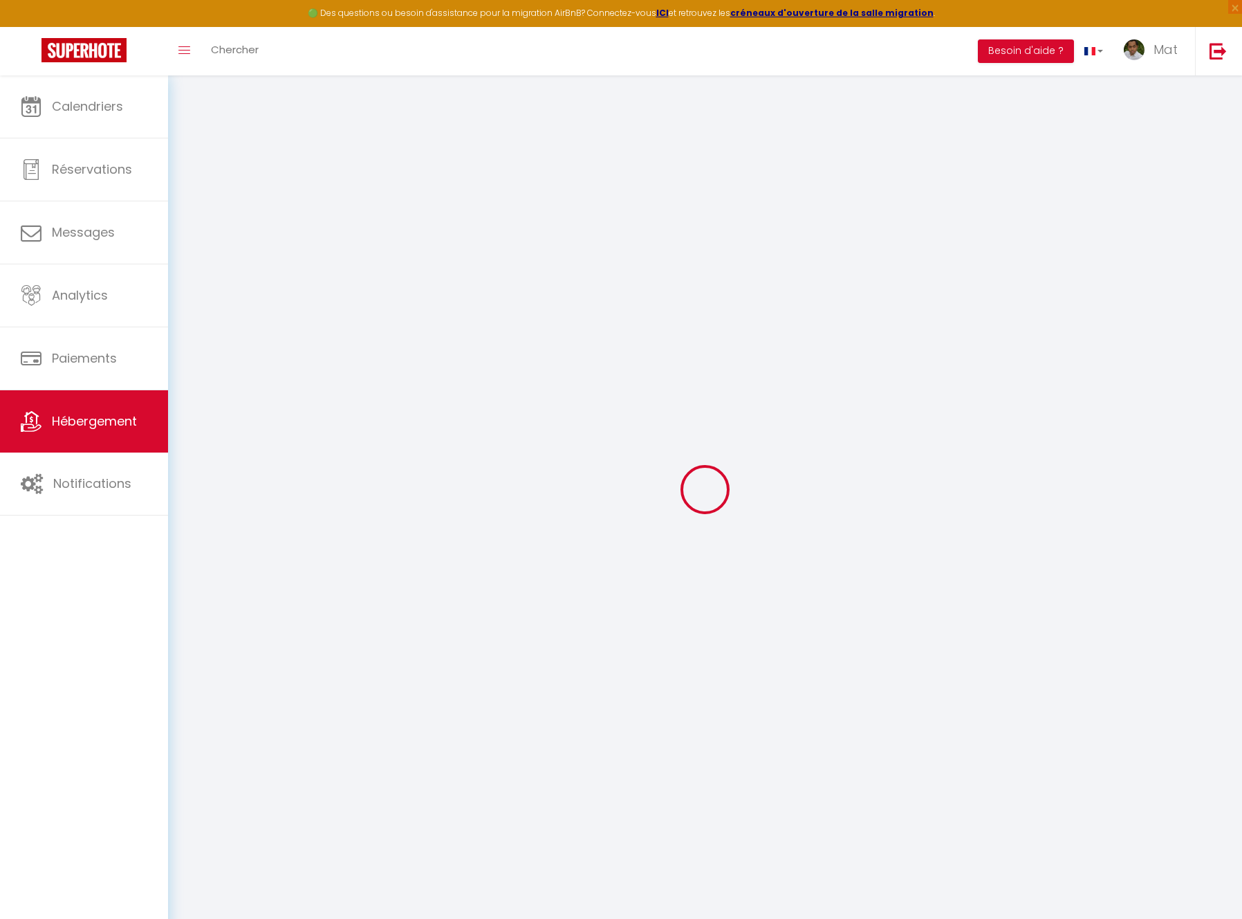
select select
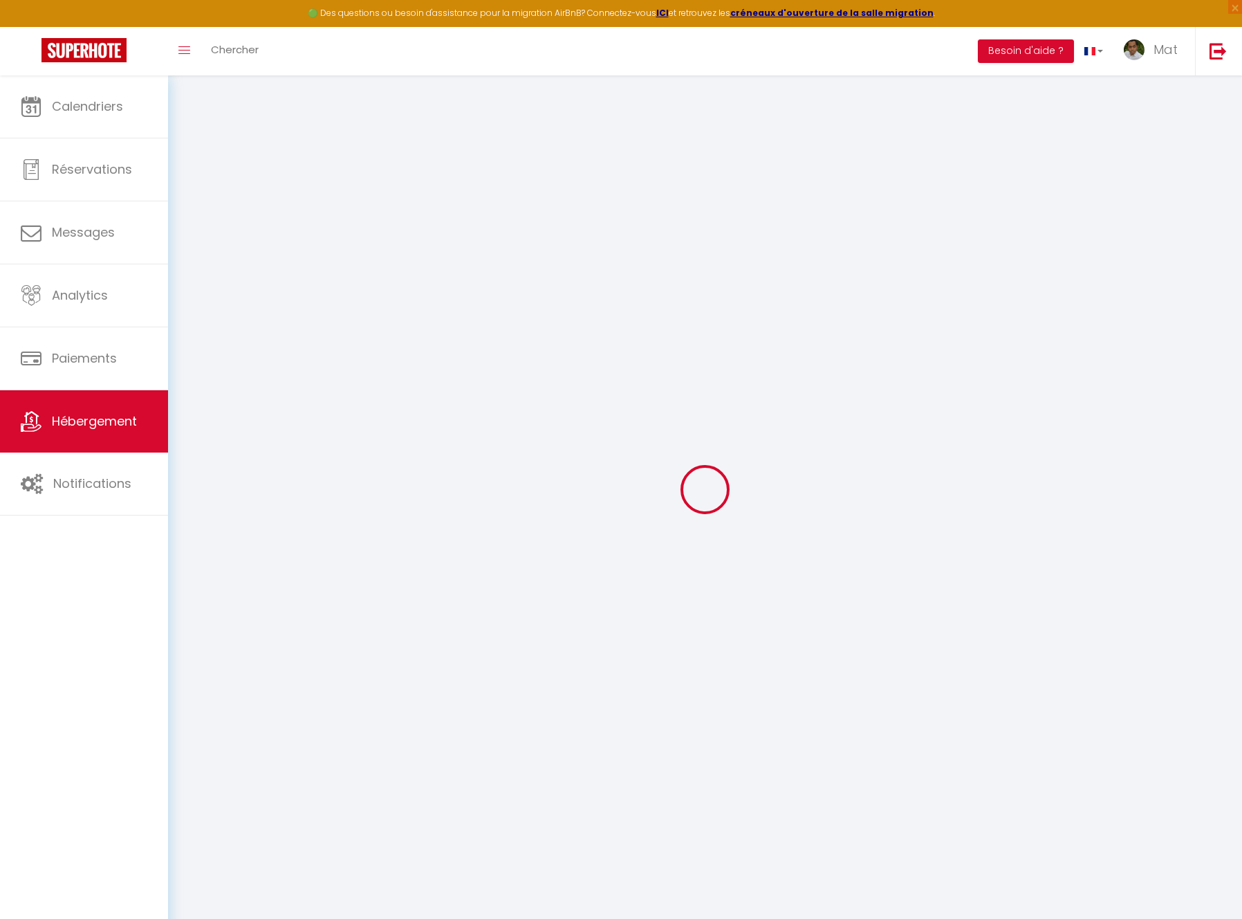
select select
checkbox input "false"
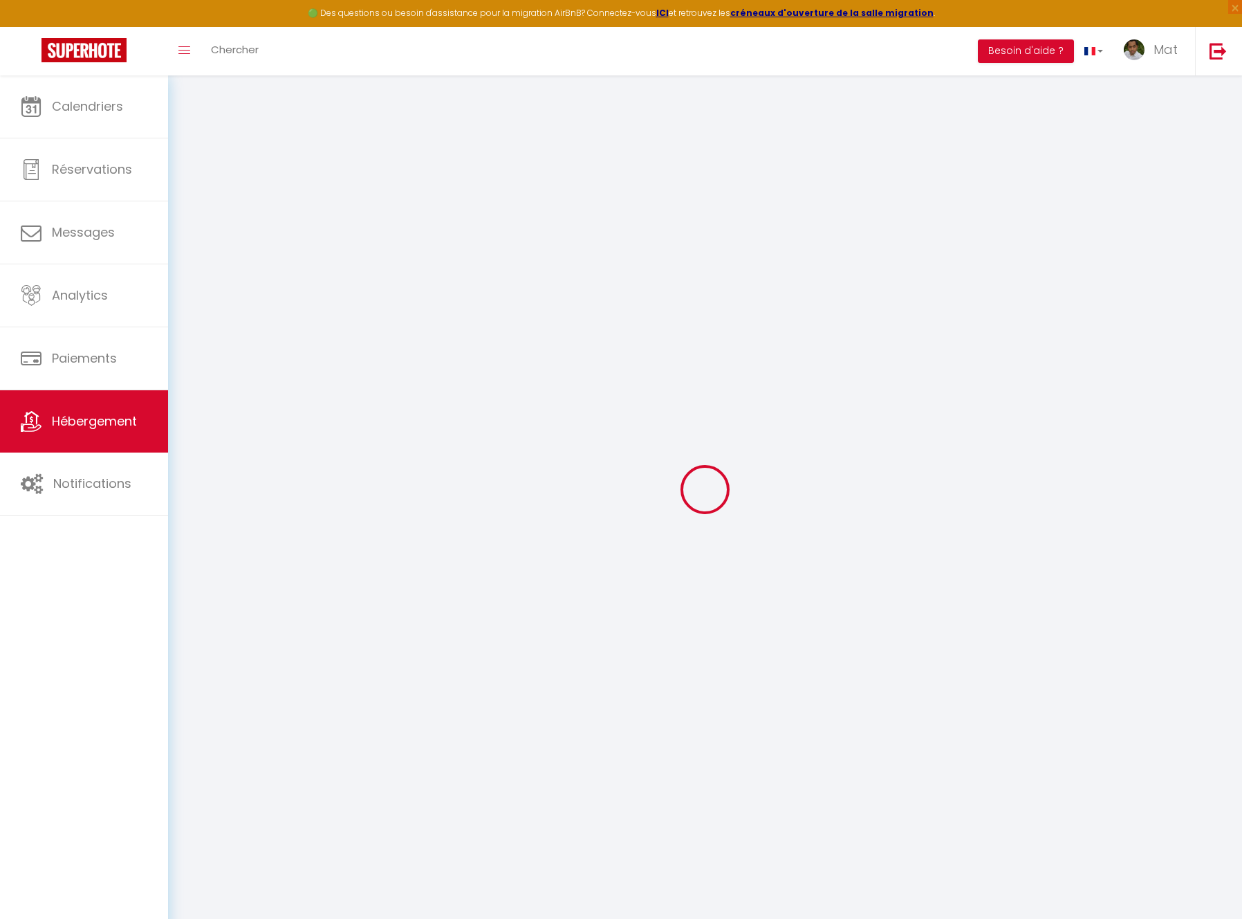
select select
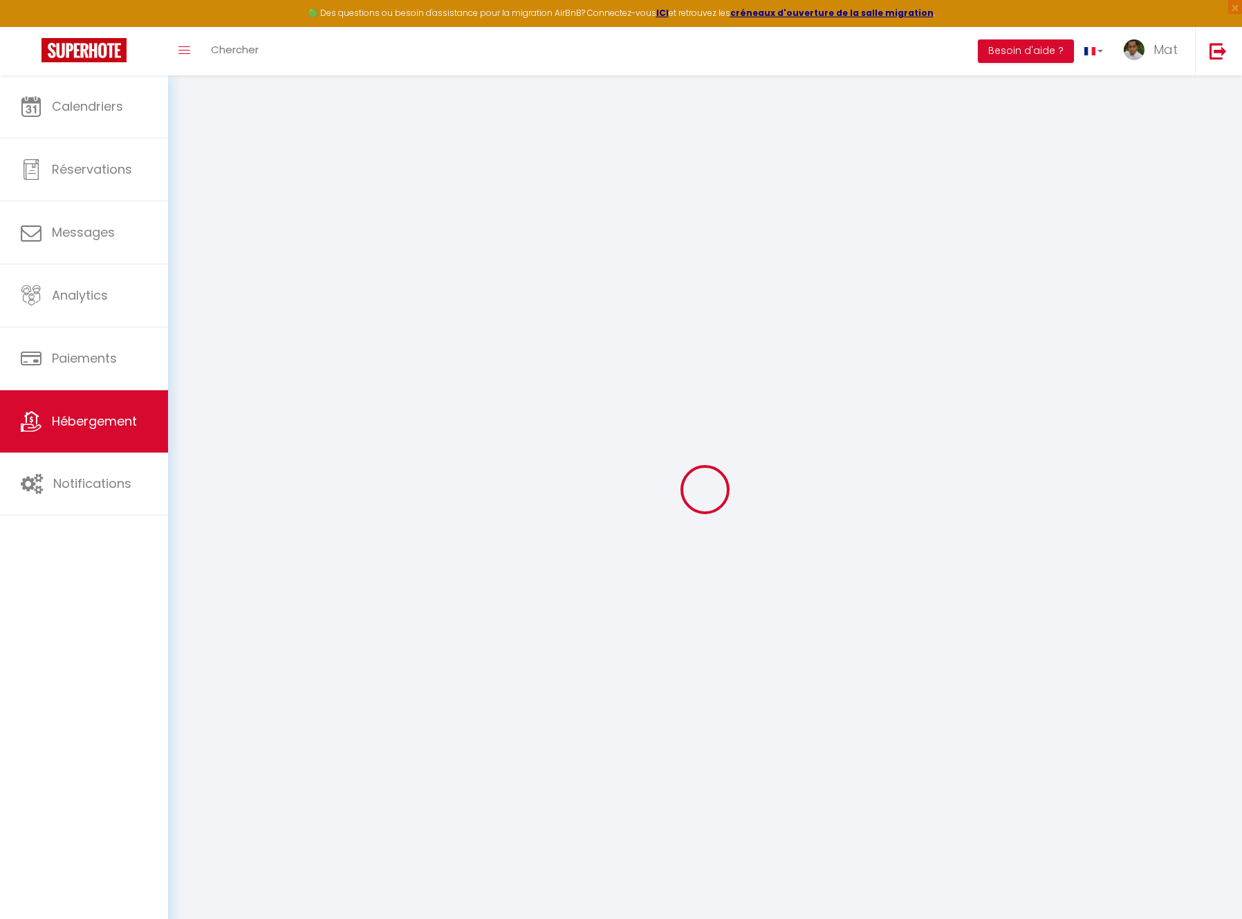
select select
checkbox input "false"
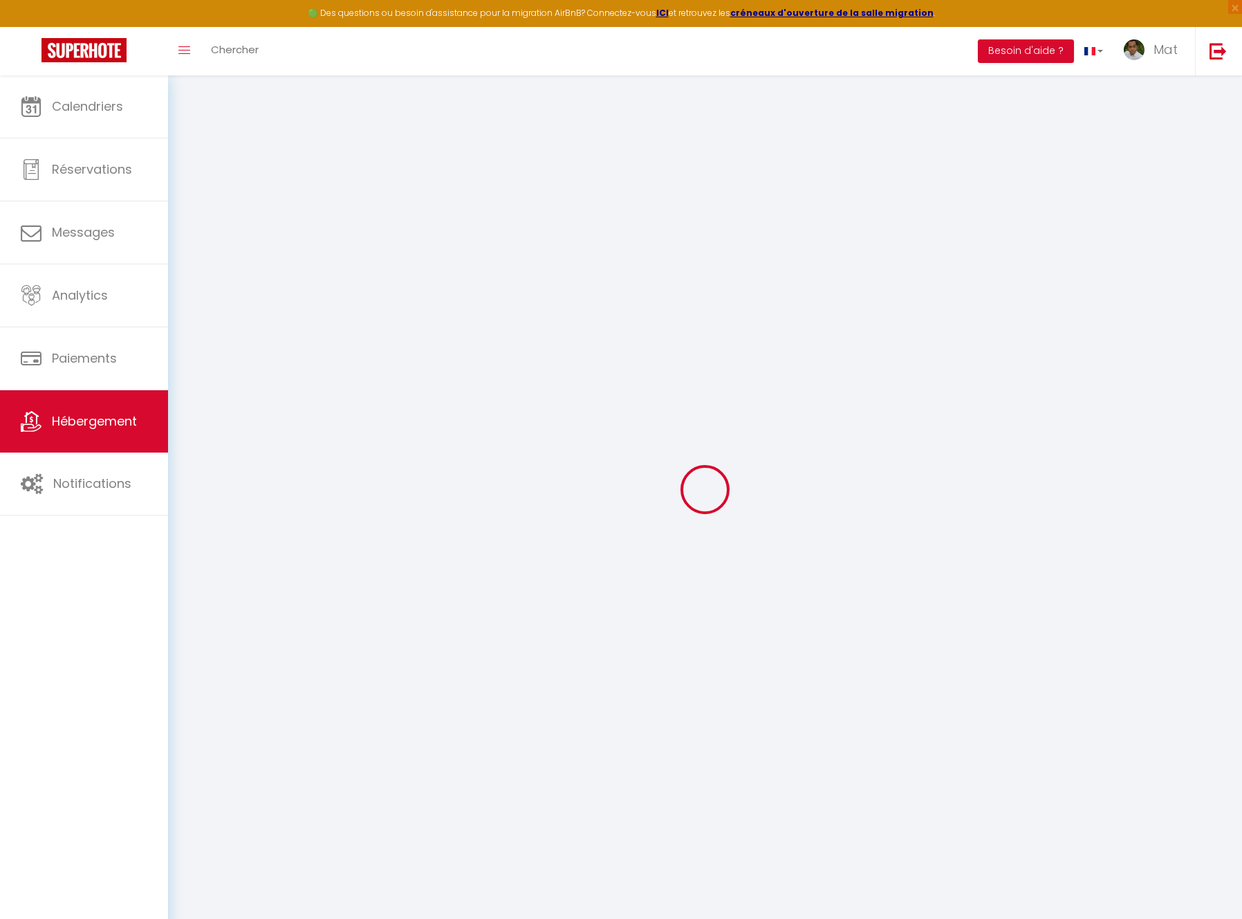
checkbox input "false"
select select
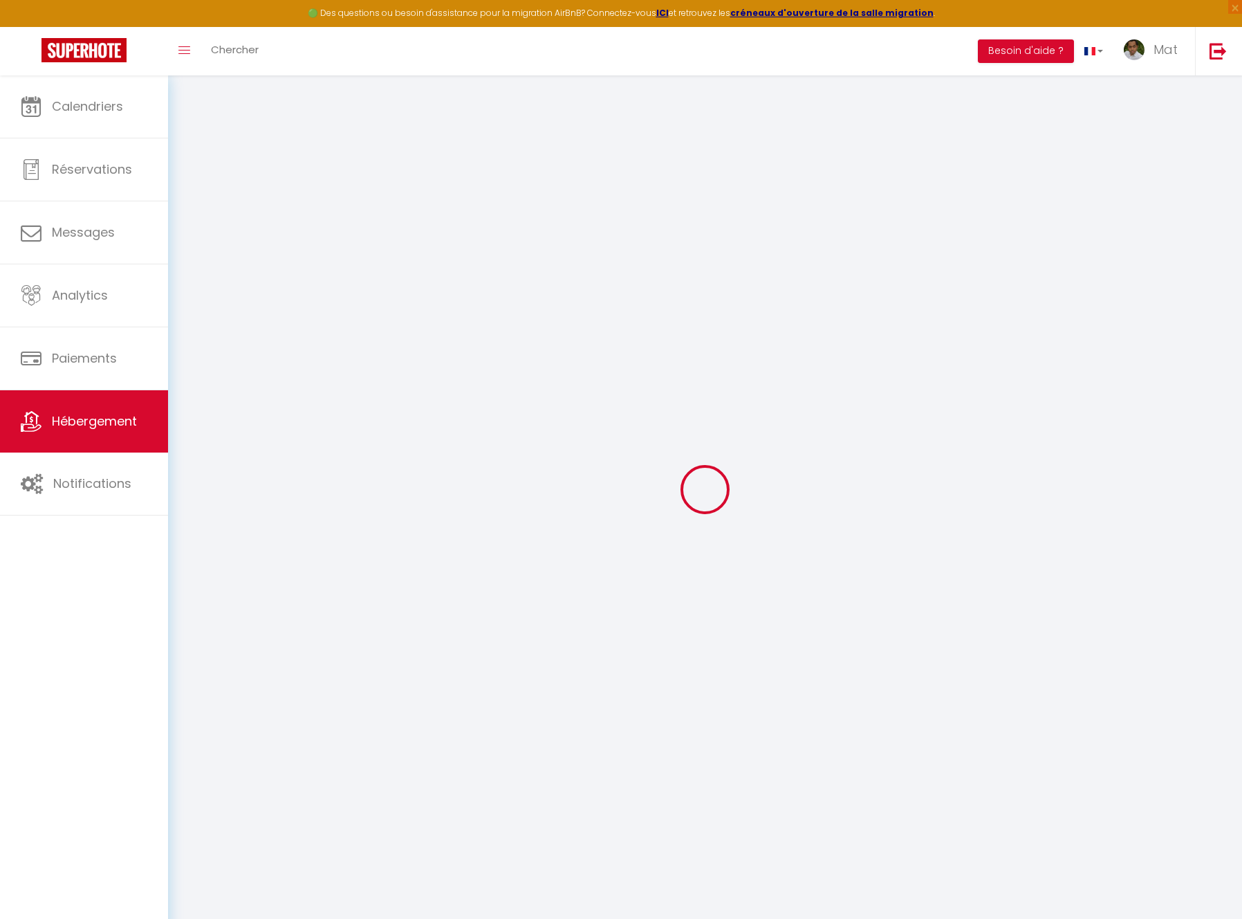
select select
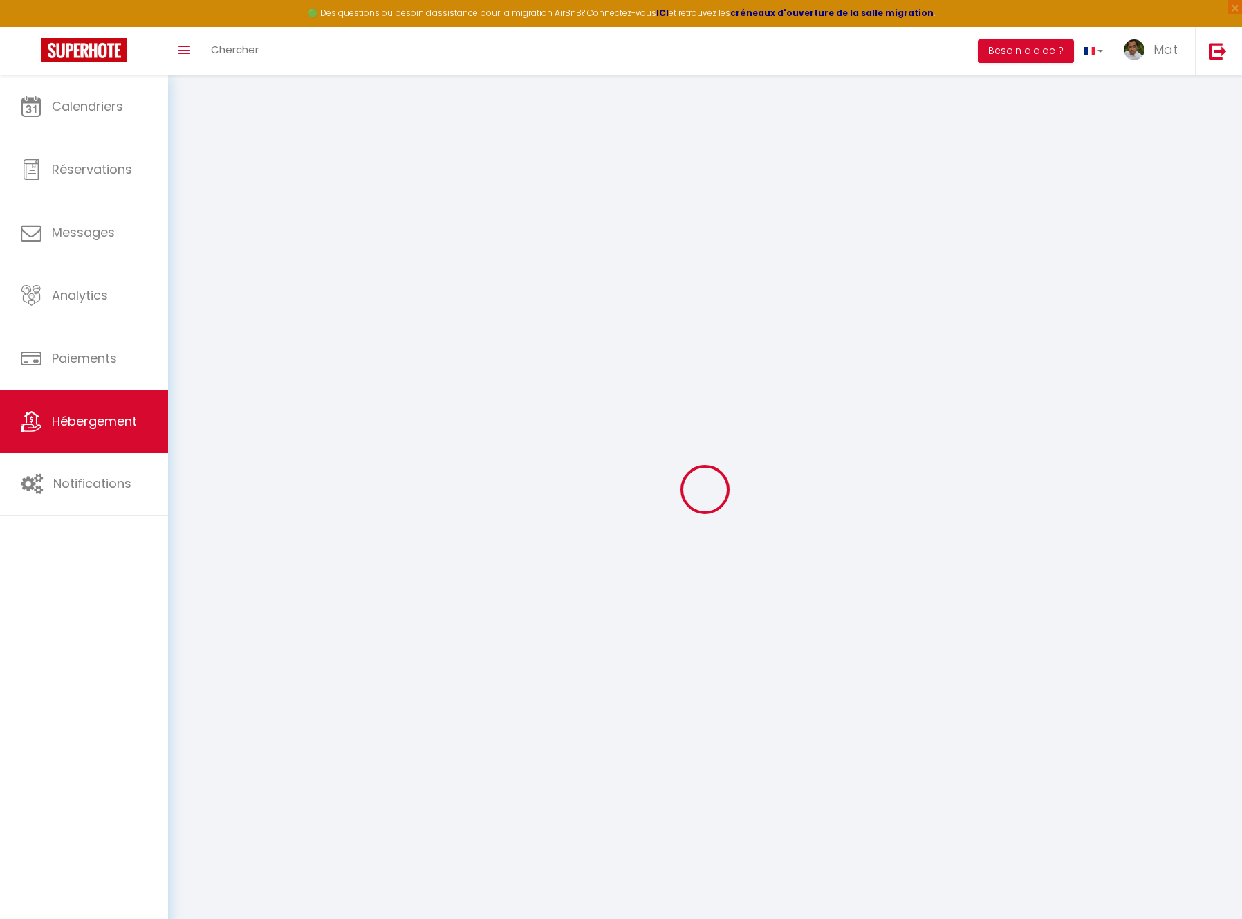
checkbox input "false"
select select
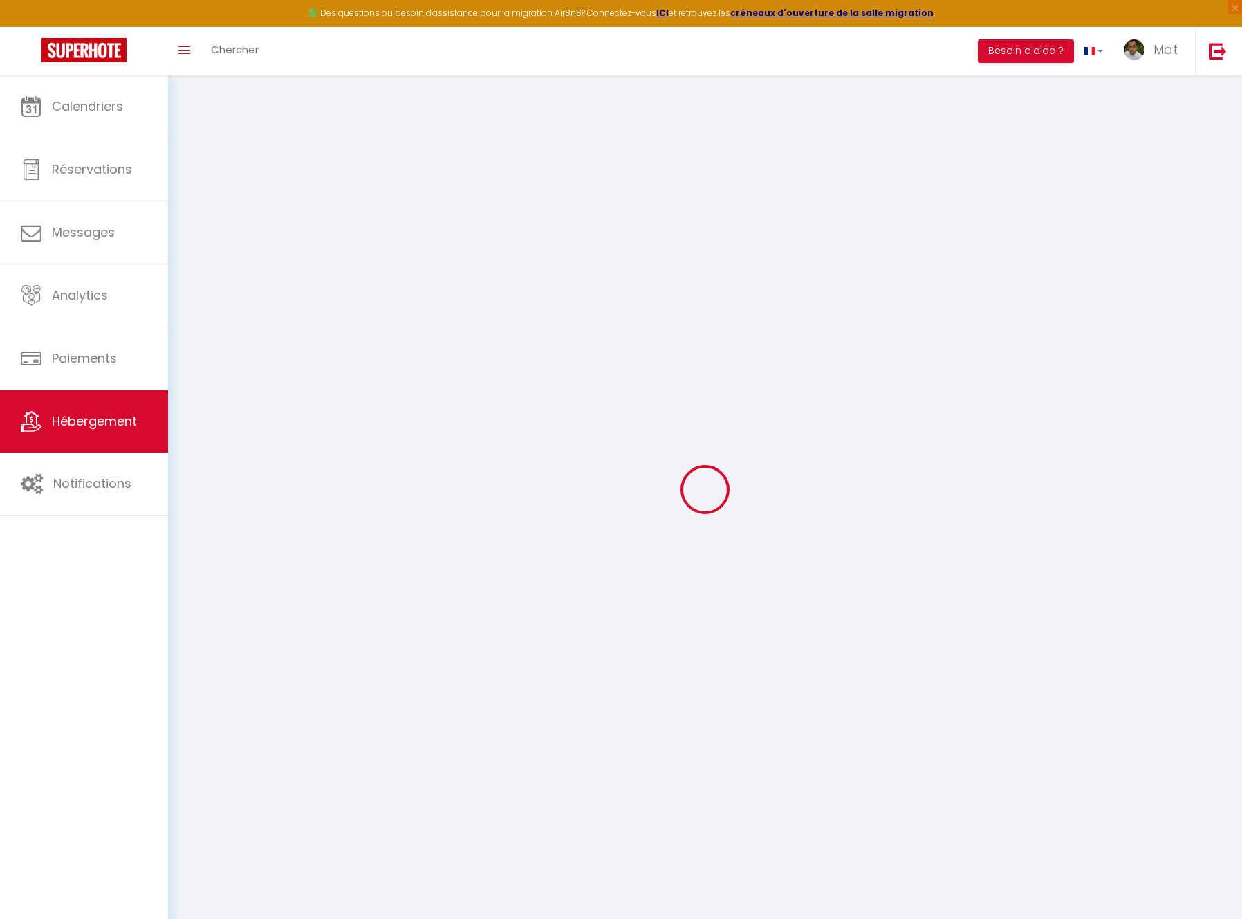
select select
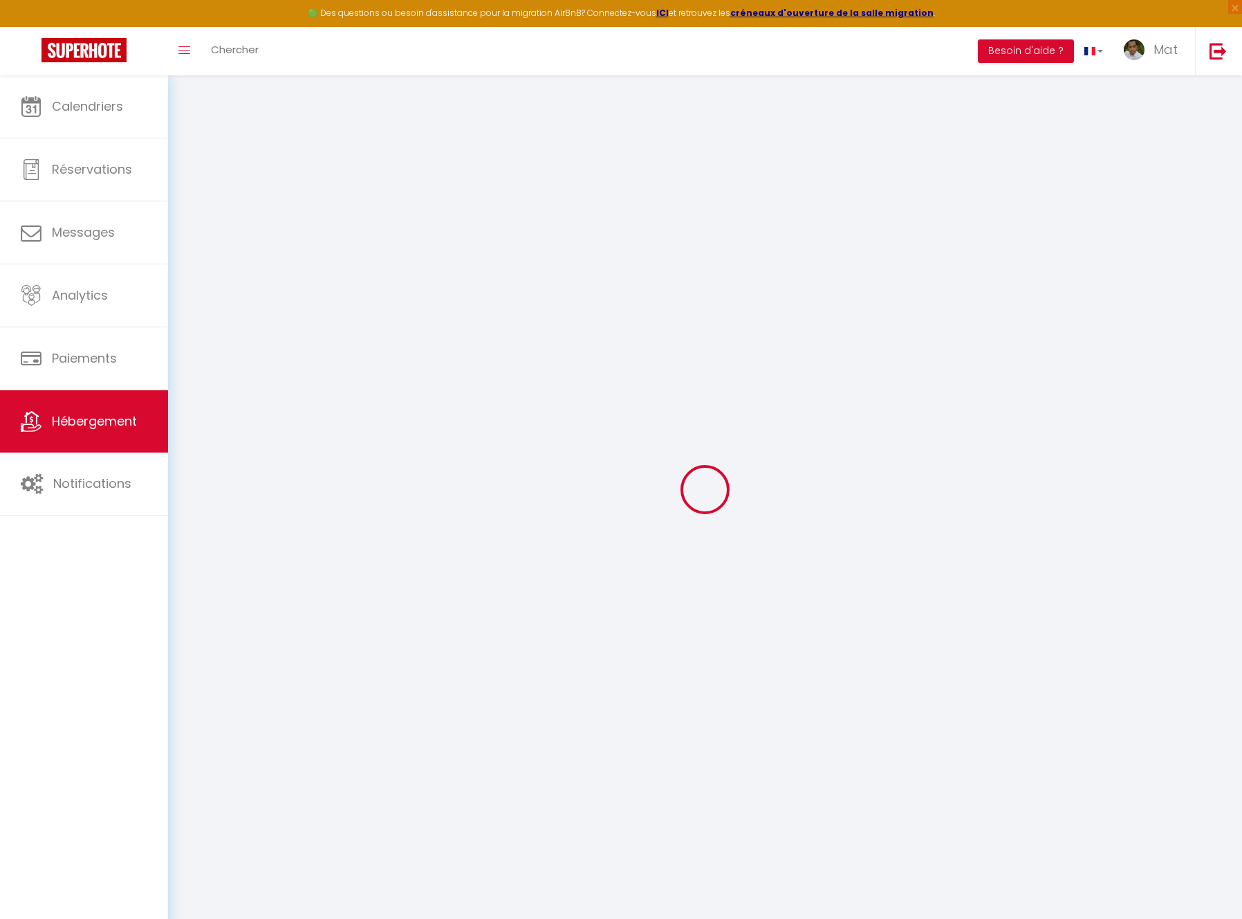
select select
checkbox input "false"
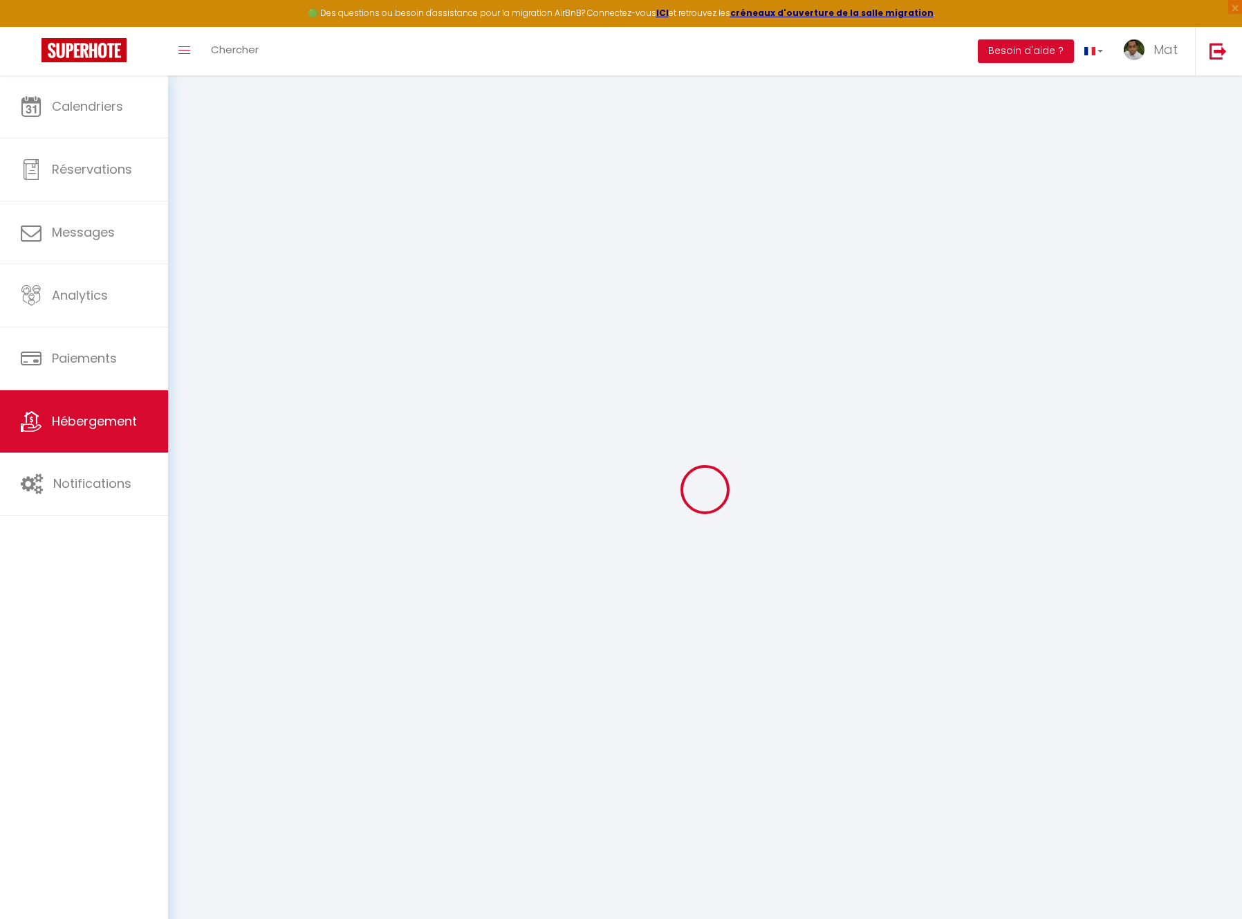
checkbox input "false"
select select
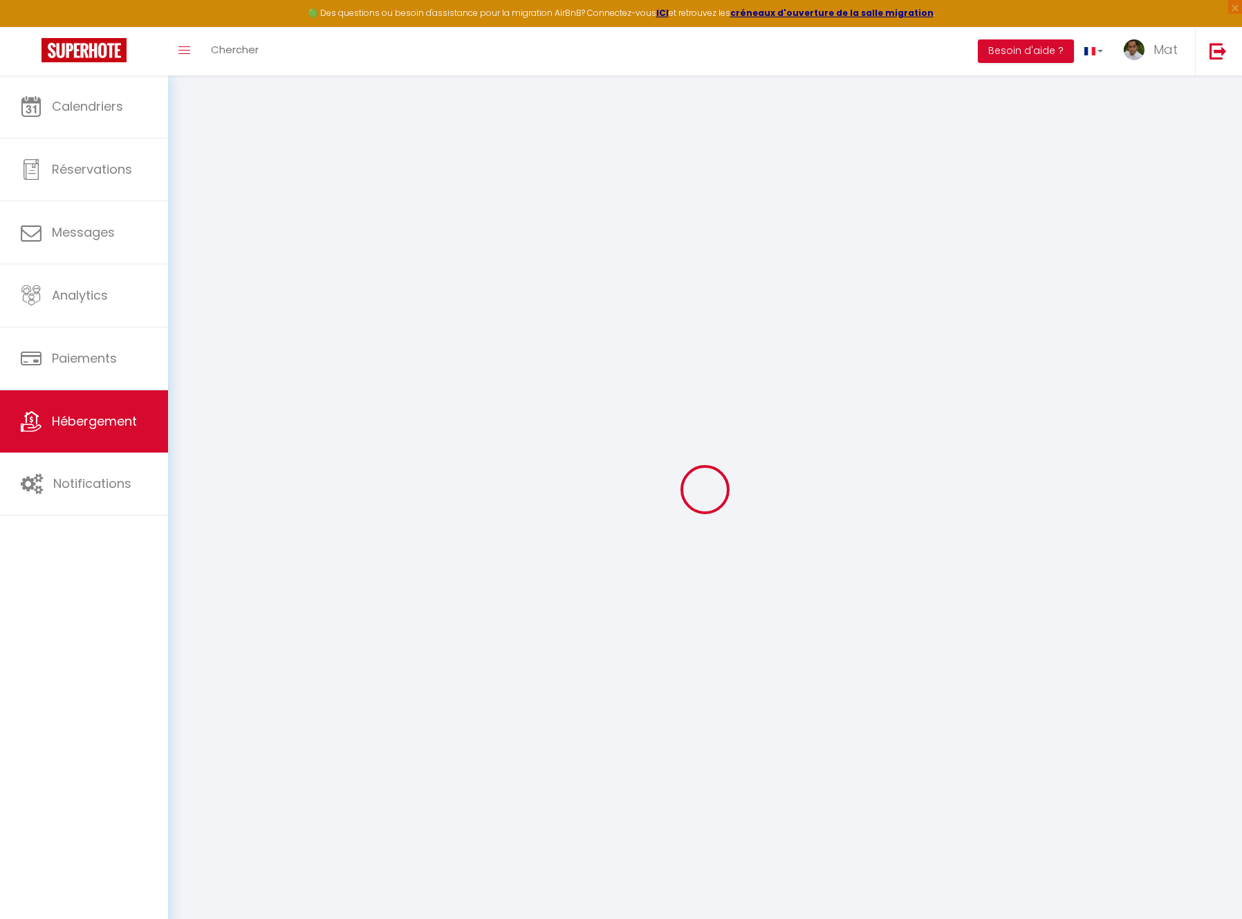
select select
checkbox input "false"
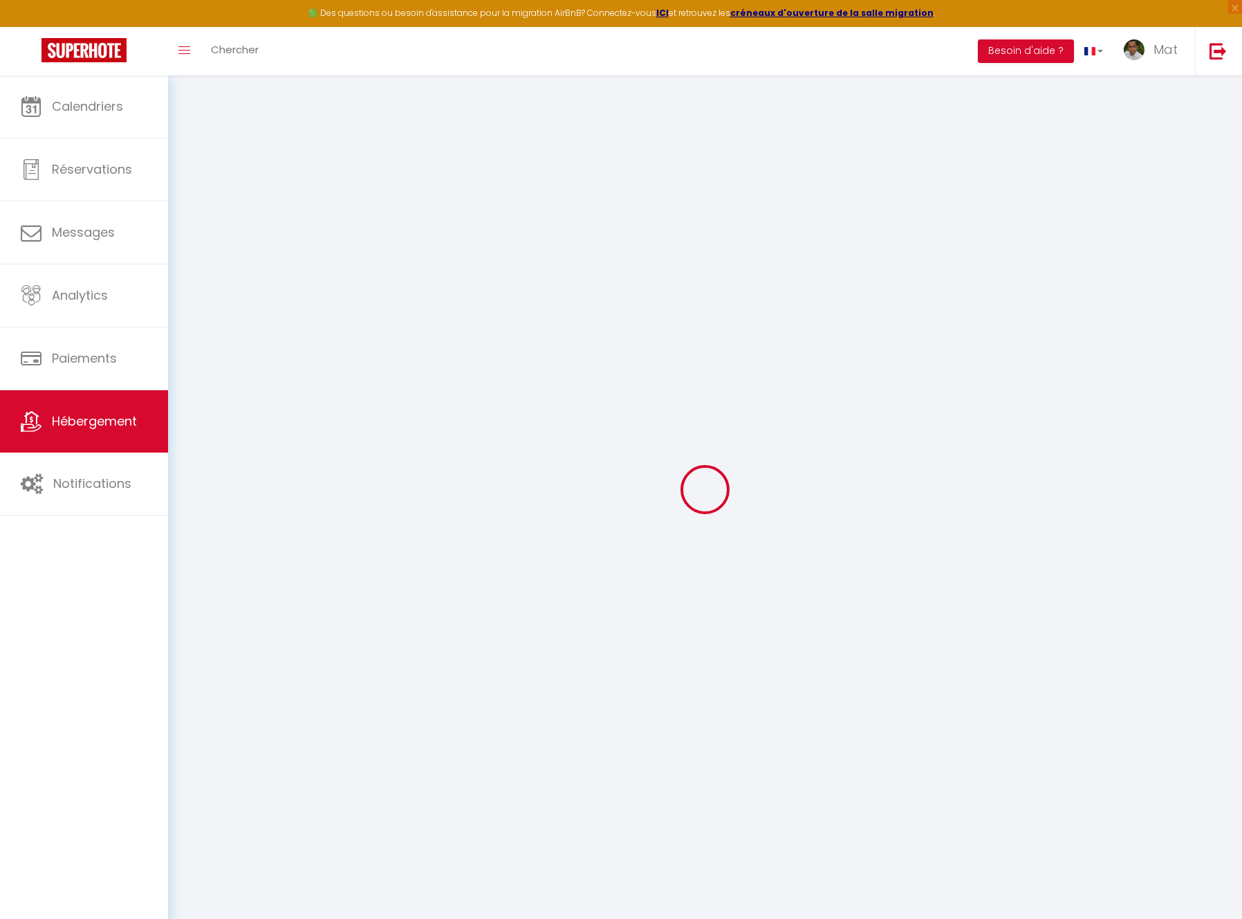
checkbox input "false"
select select
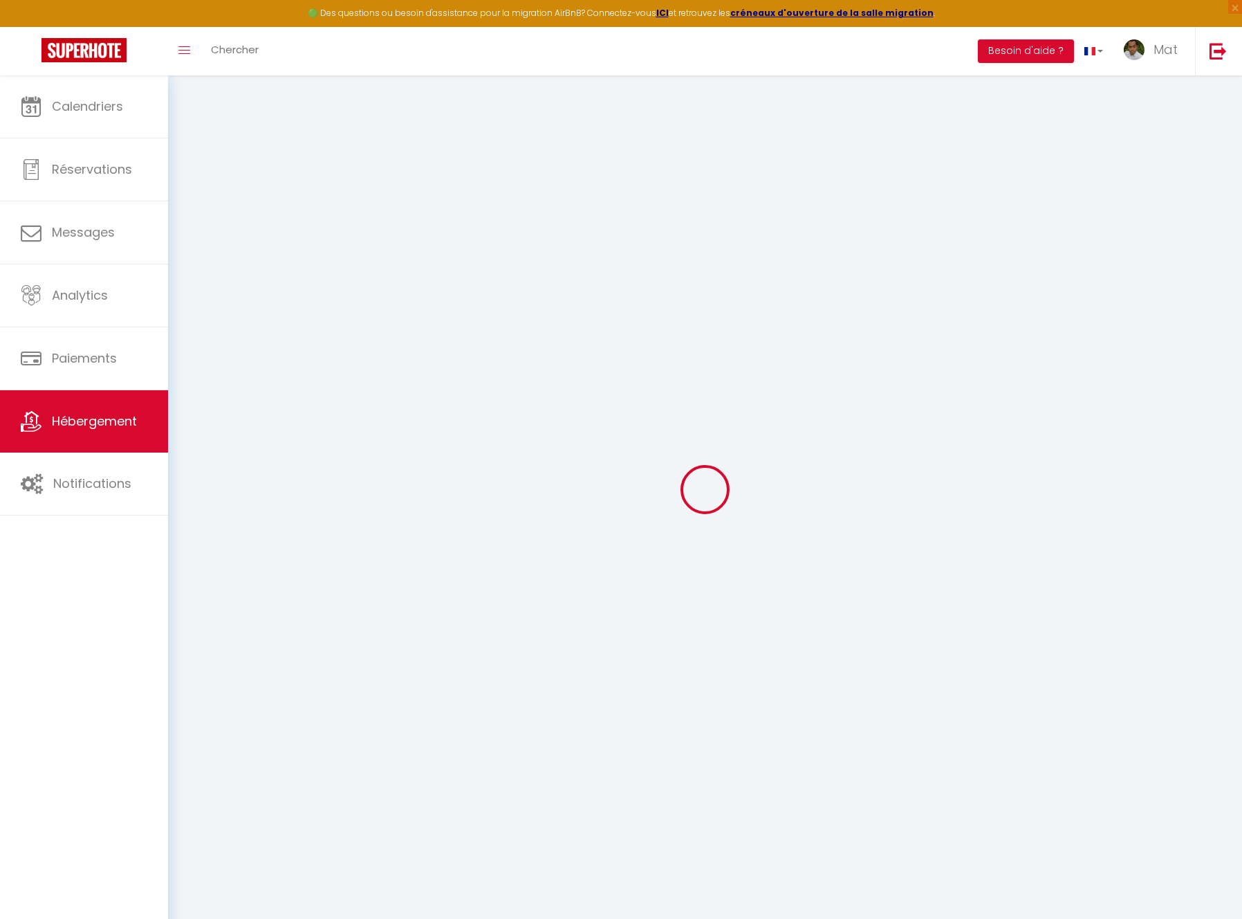
select select
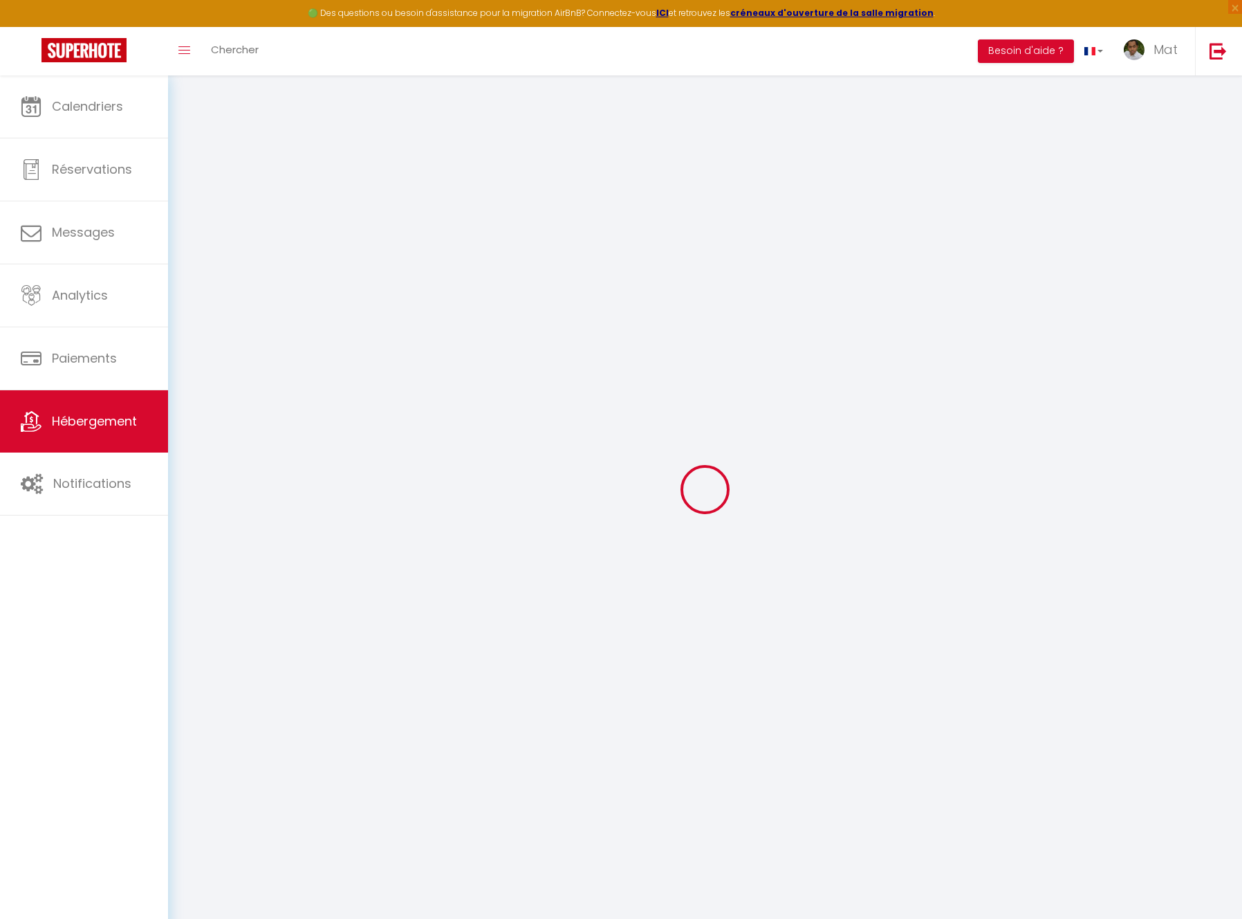
select select
checkbox input "false"
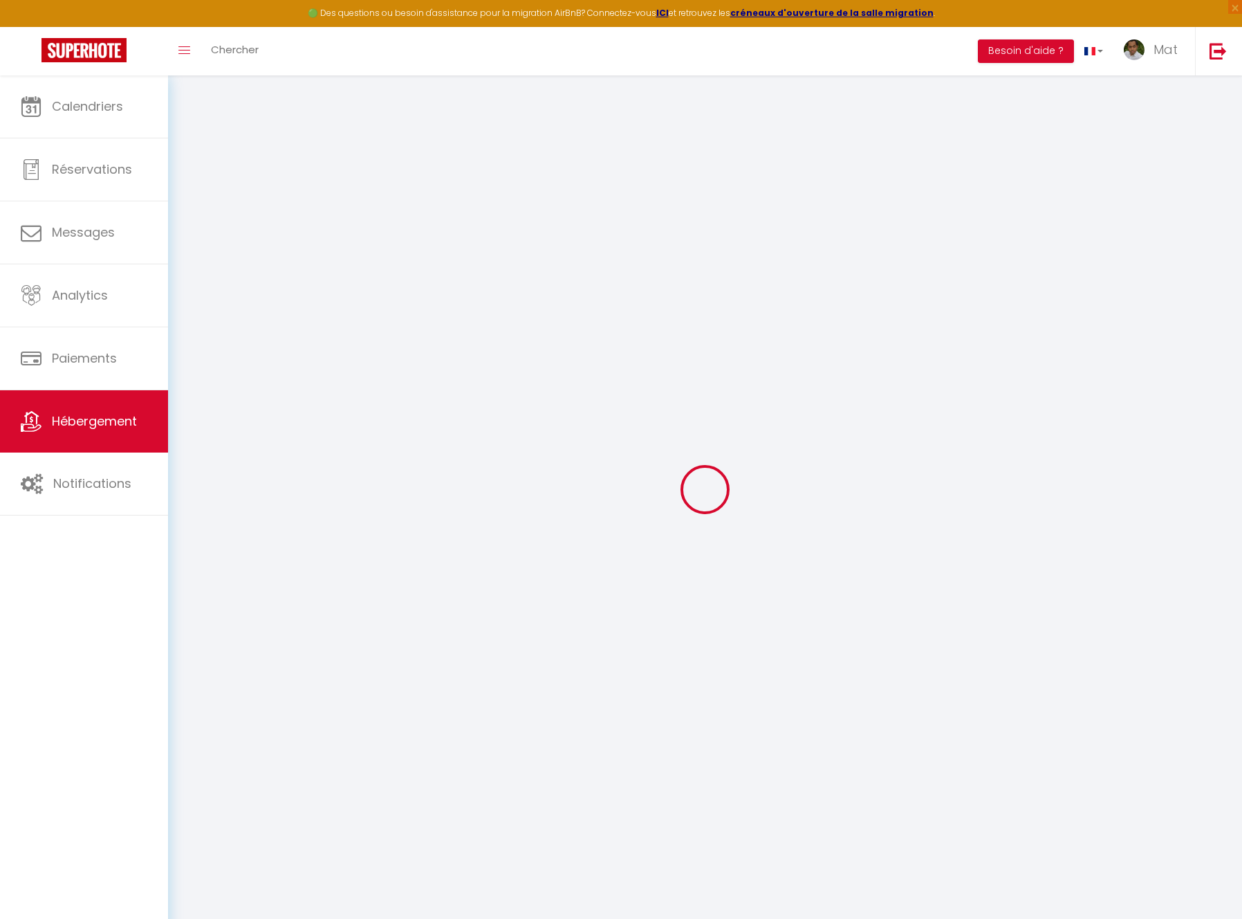
select select
type input "Duplex La Fusterie"
type input "IMMO"
type input "MRA"
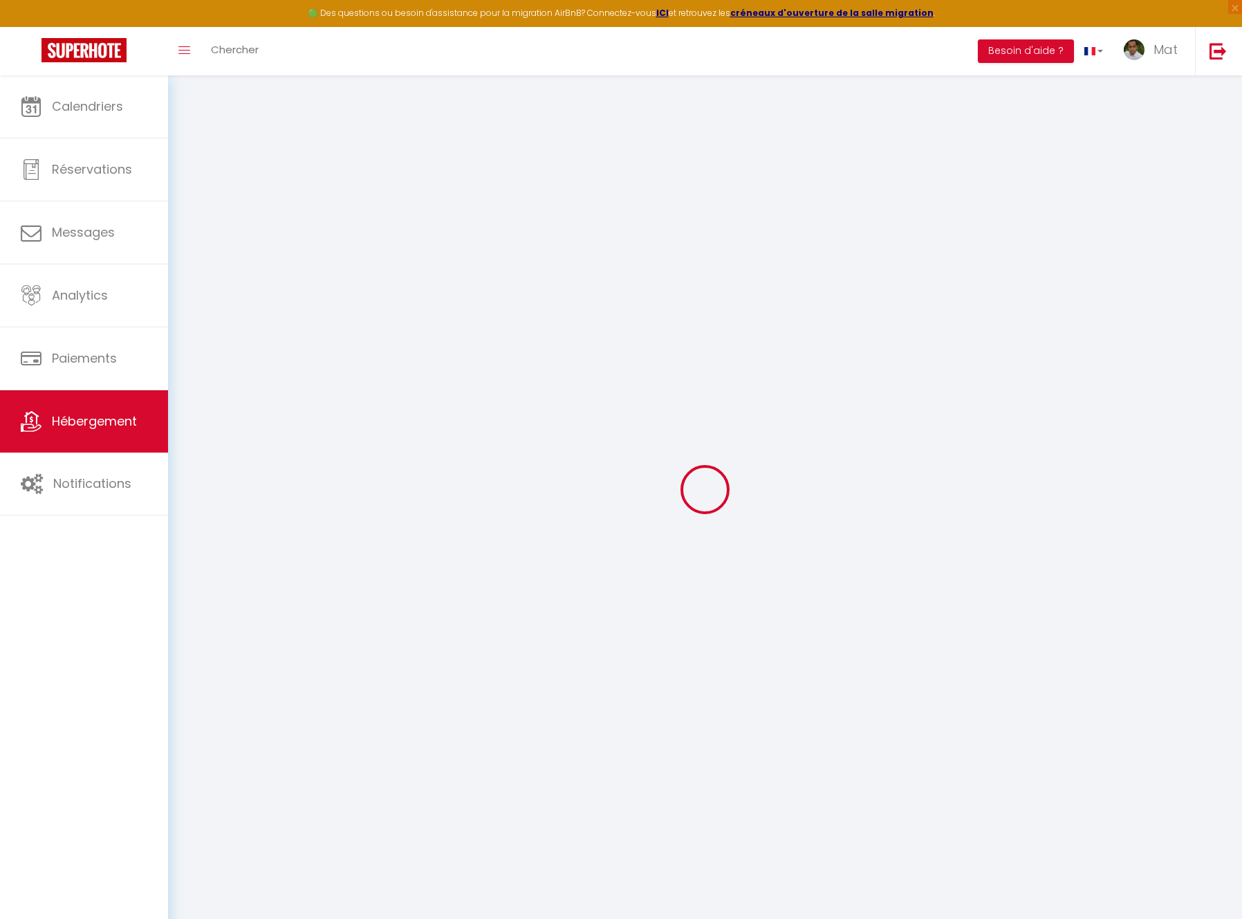
type input "[STREET_ADDRESS]"
type input "33800"
type input "[GEOGRAPHIC_DATA]"
select select "6"
type input "35"
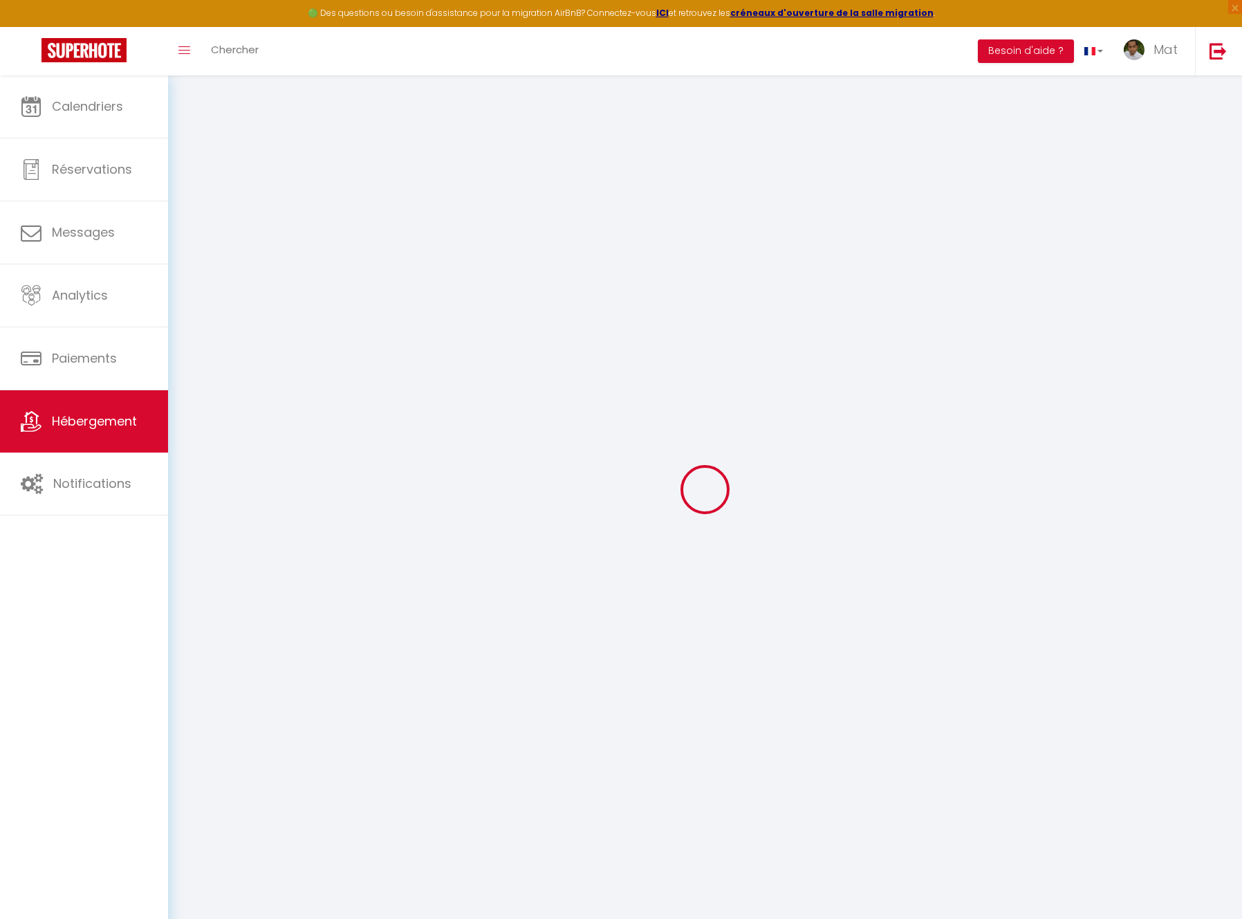
type input "20"
type input "30"
type input "1.65"
type input "200"
select select
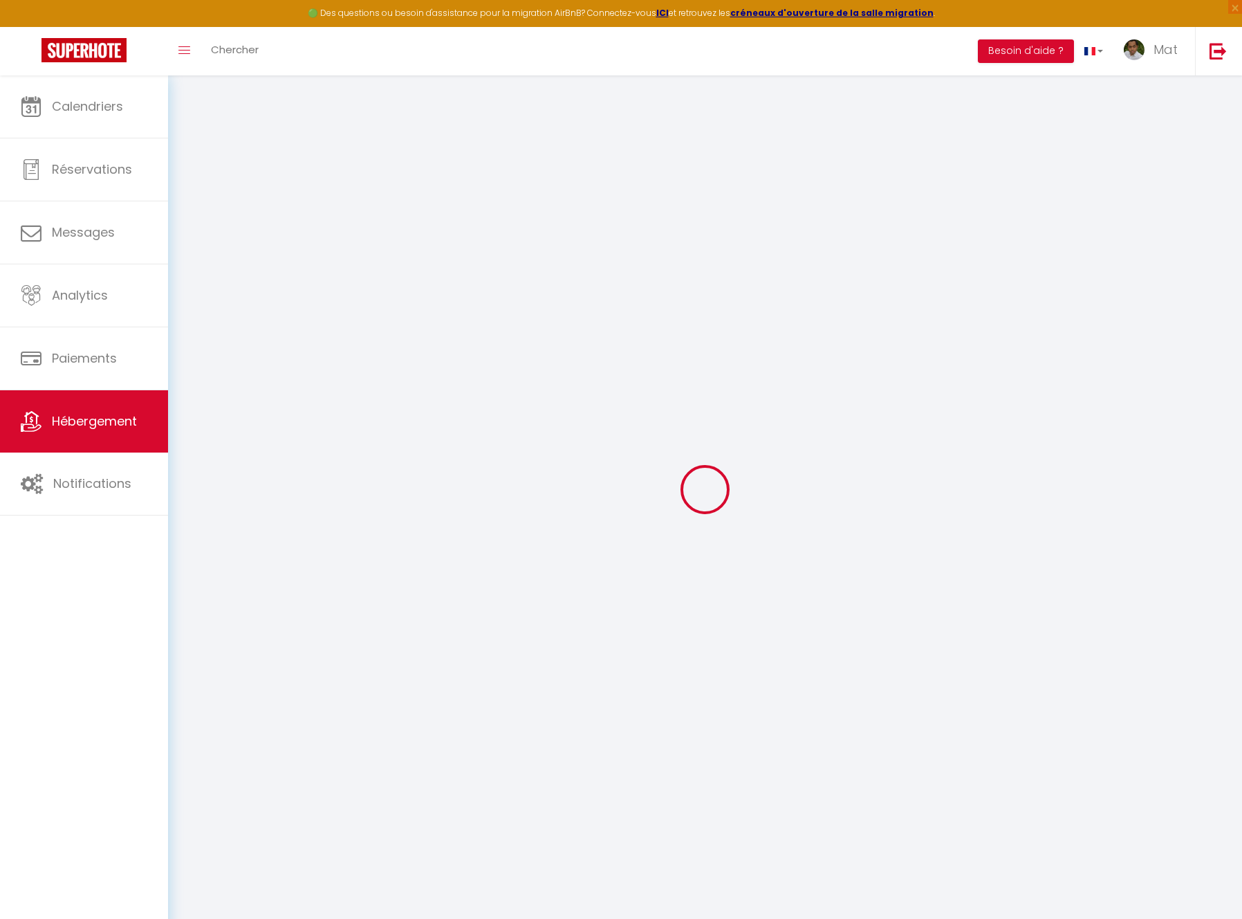
select select
type input "[STREET_ADDRESS]"
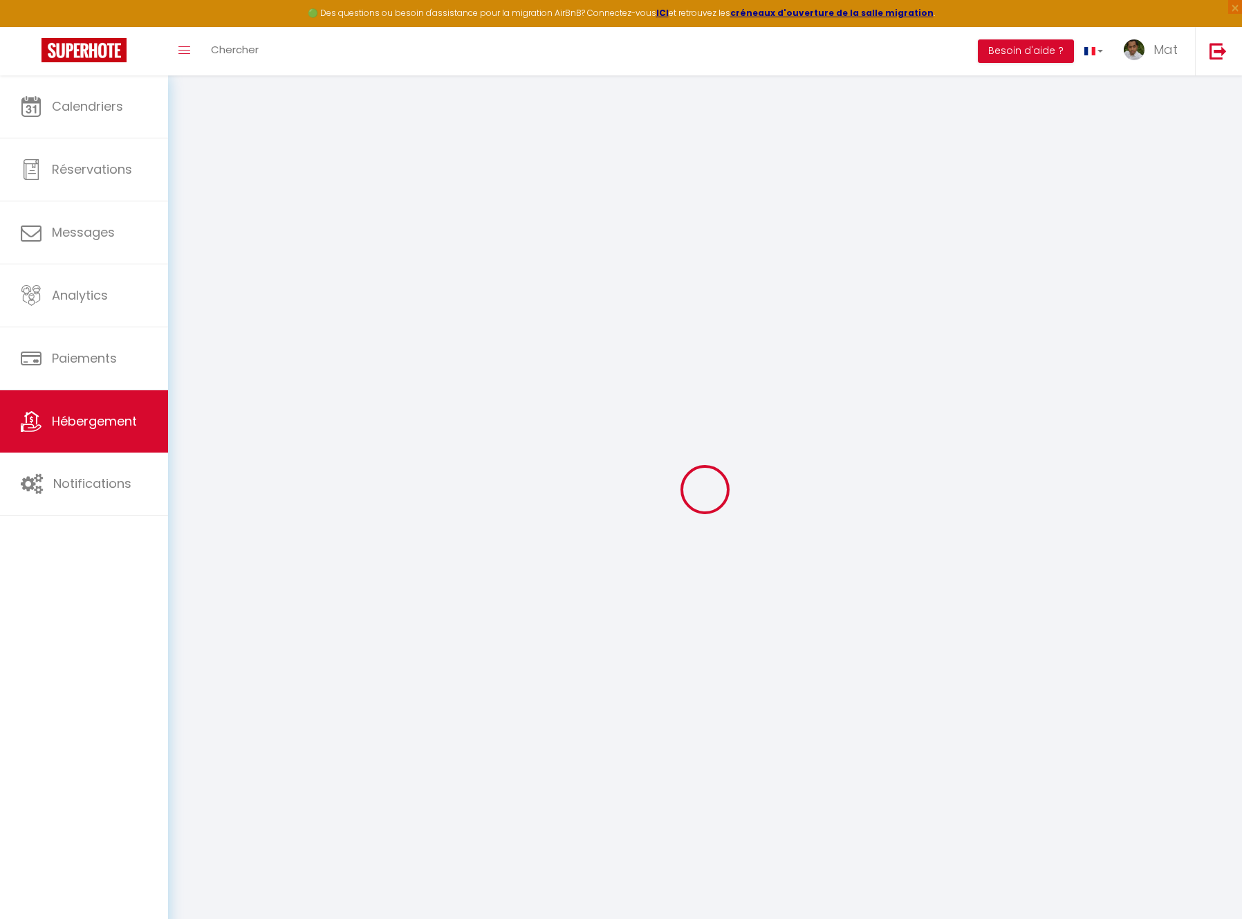
type input "33800"
type input "[GEOGRAPHIC_DATA]"
type input "[EMAIL_ADDRESS][DOMAIN_NAME]"
select select "742"
checkbox input "true"
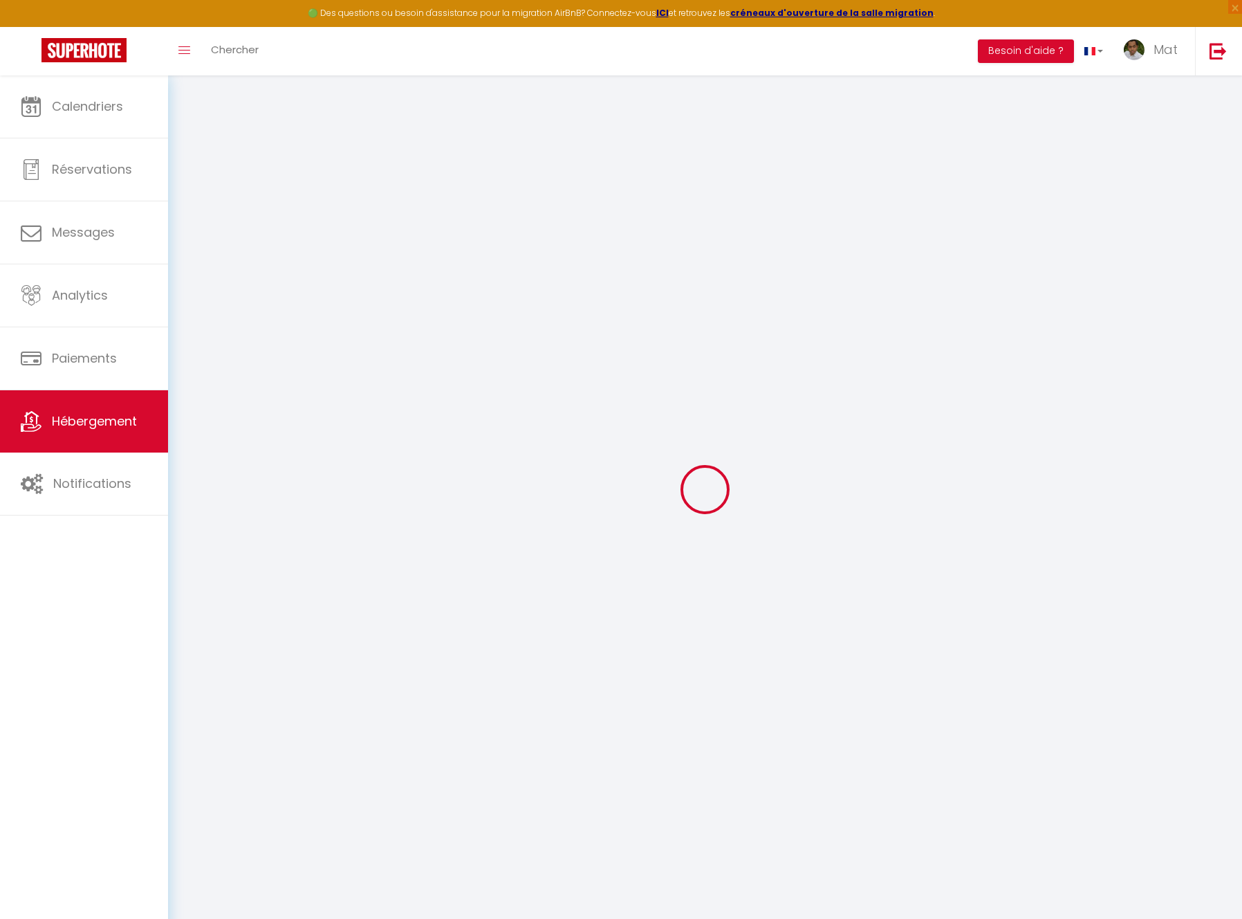
checkbox input "true"
checkbox input "false"
type input "10"
type input "50"
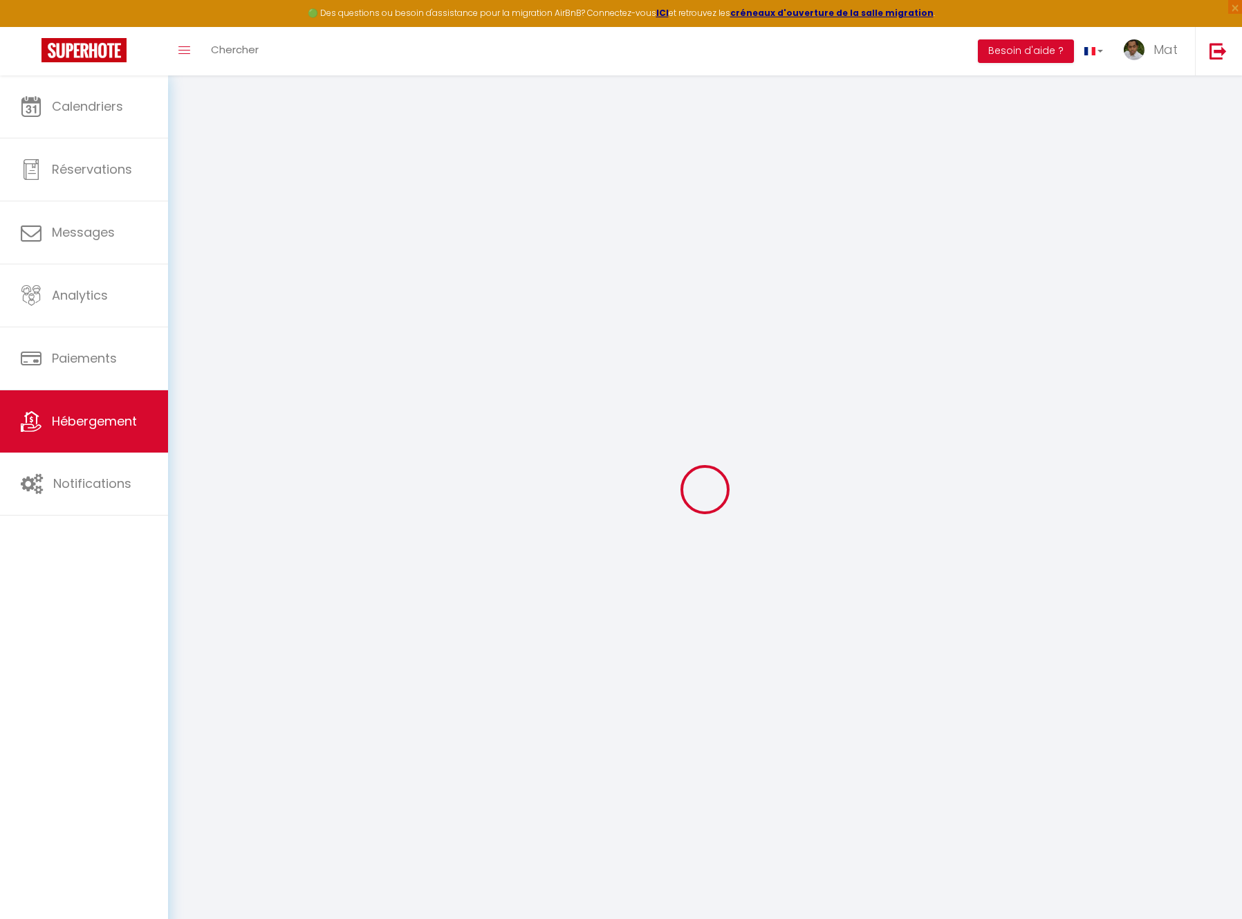
type input "0"
select select
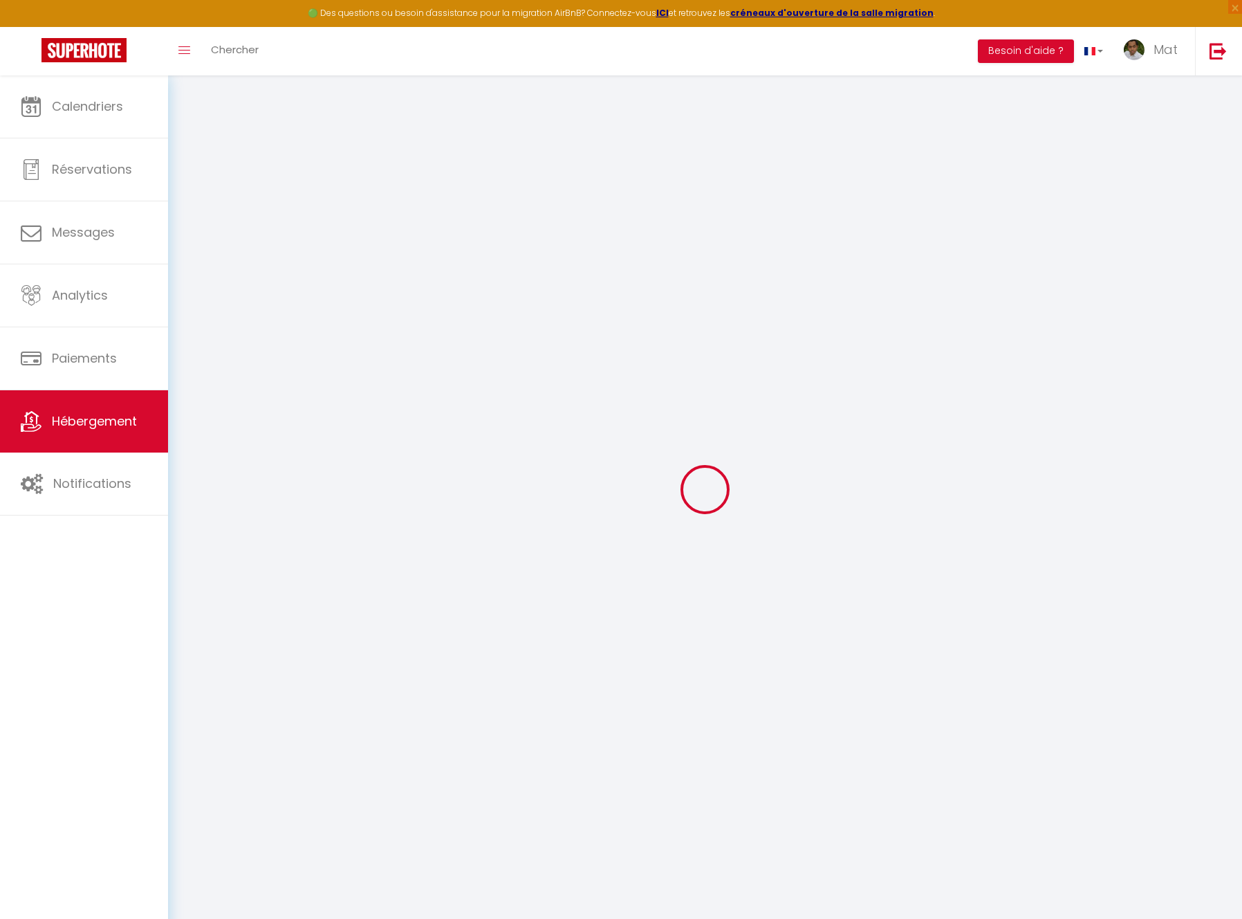
select select
checkbox input "true"
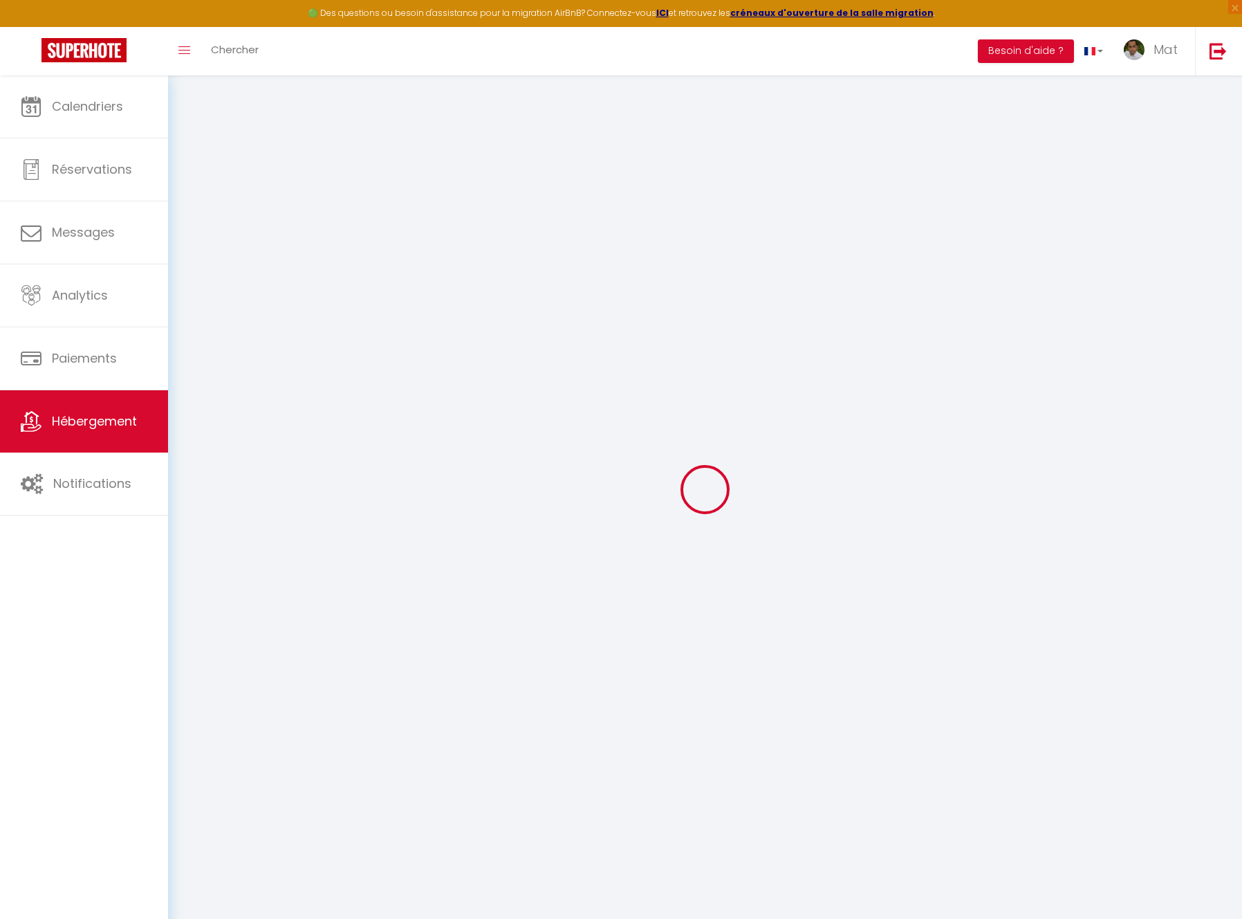
checkbox input "true"
checkbox input "false"
select select
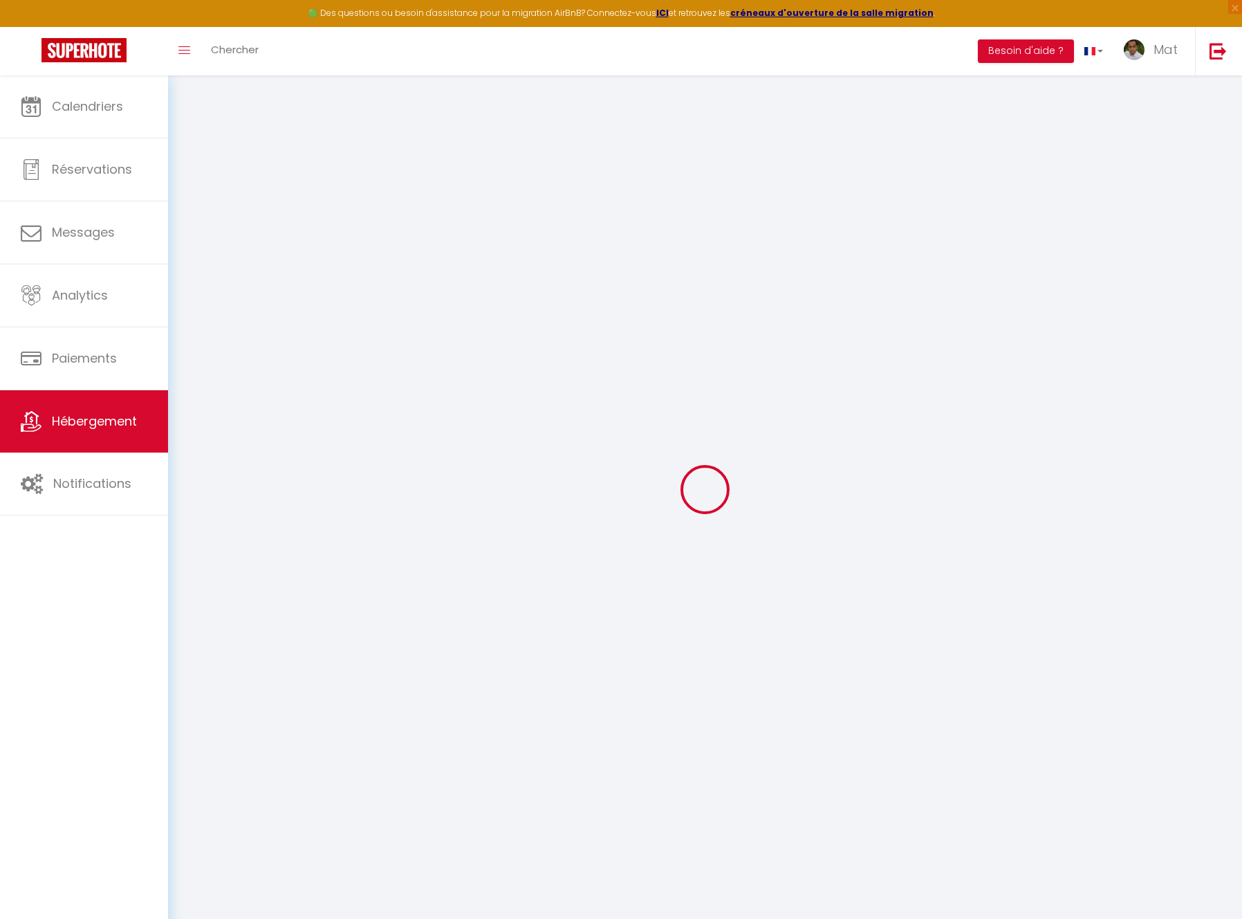
select select
checkbox input "true"
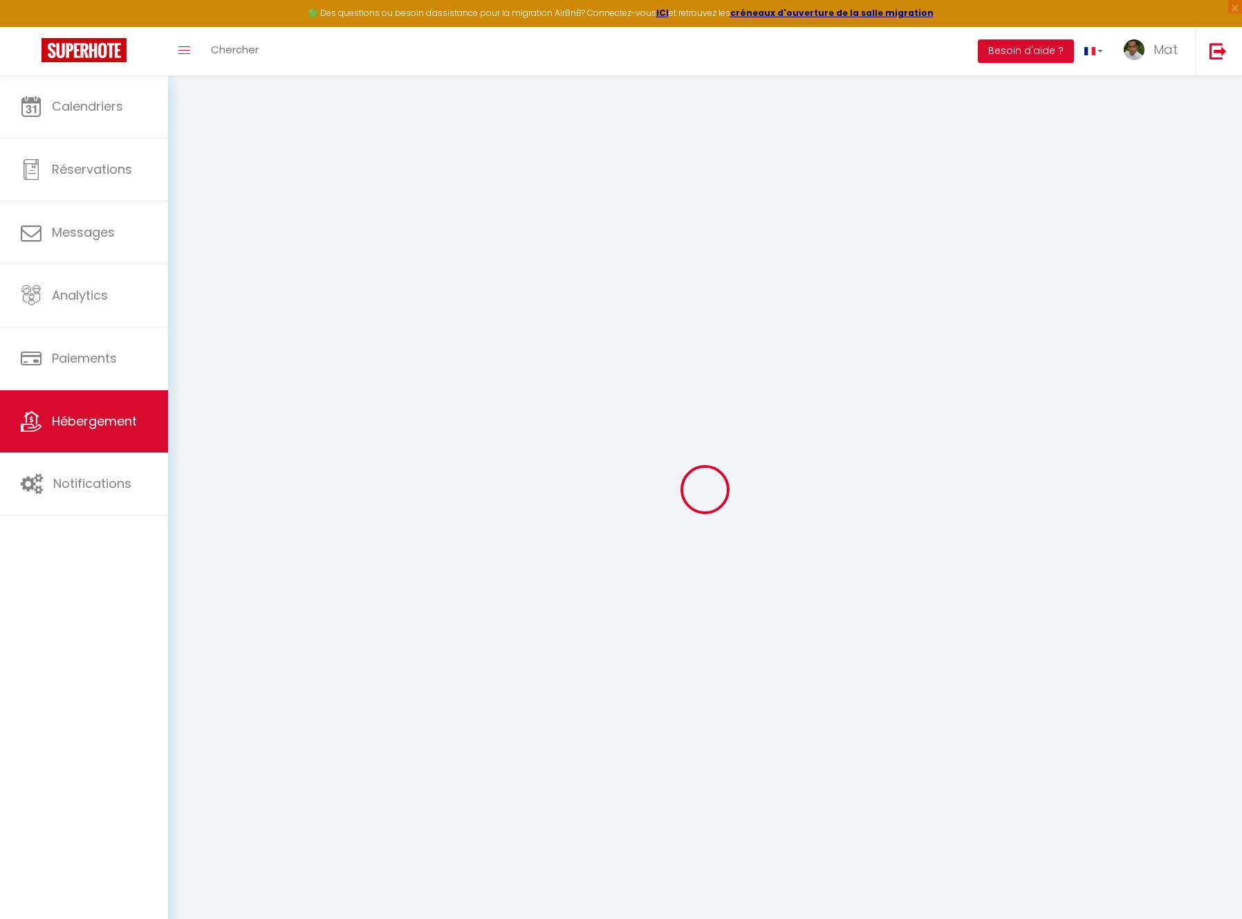
checkbox input "false"
checkbox input "true"
checkbox input "false"
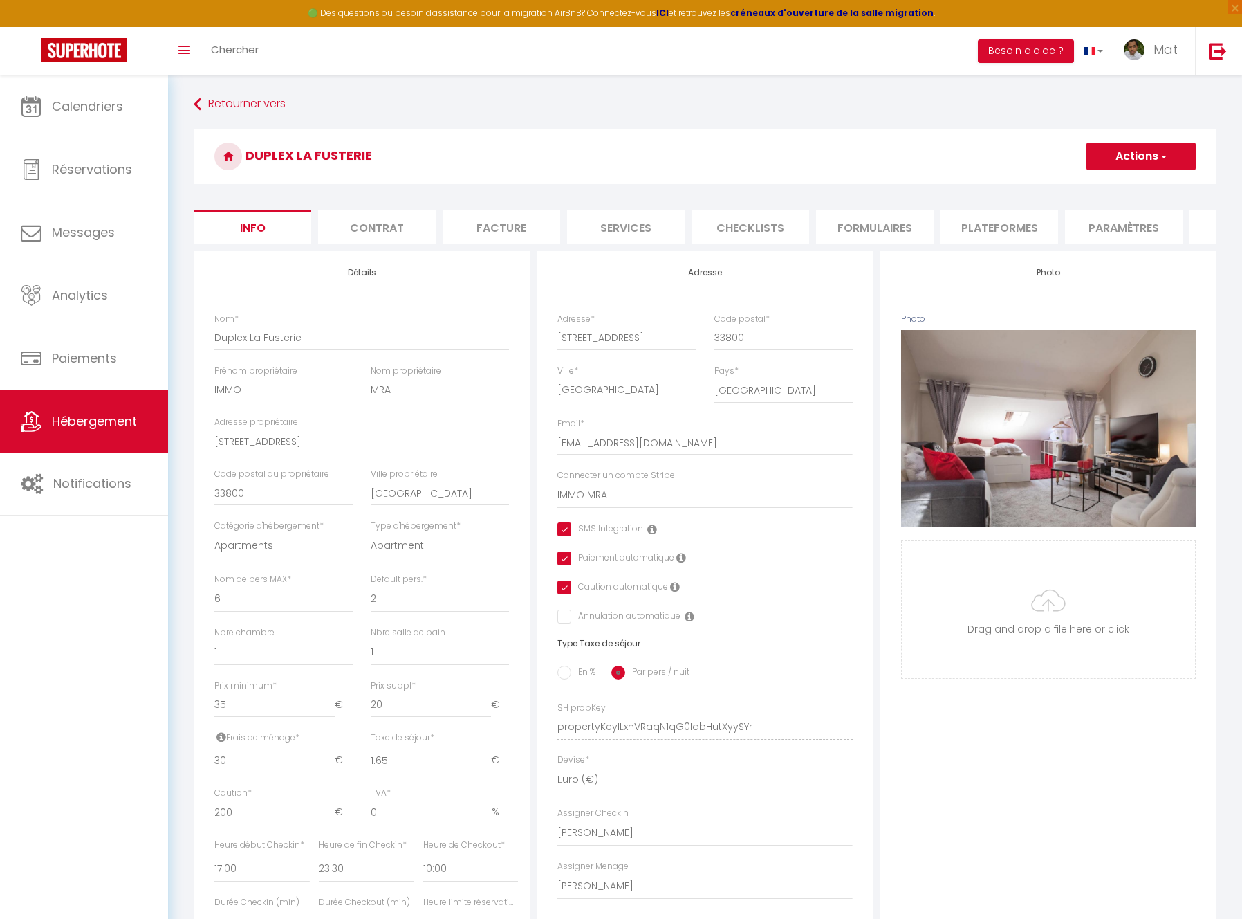
click at [748, 229] on li "Checklists" at bounding box center [751, 227] width 118 height 34
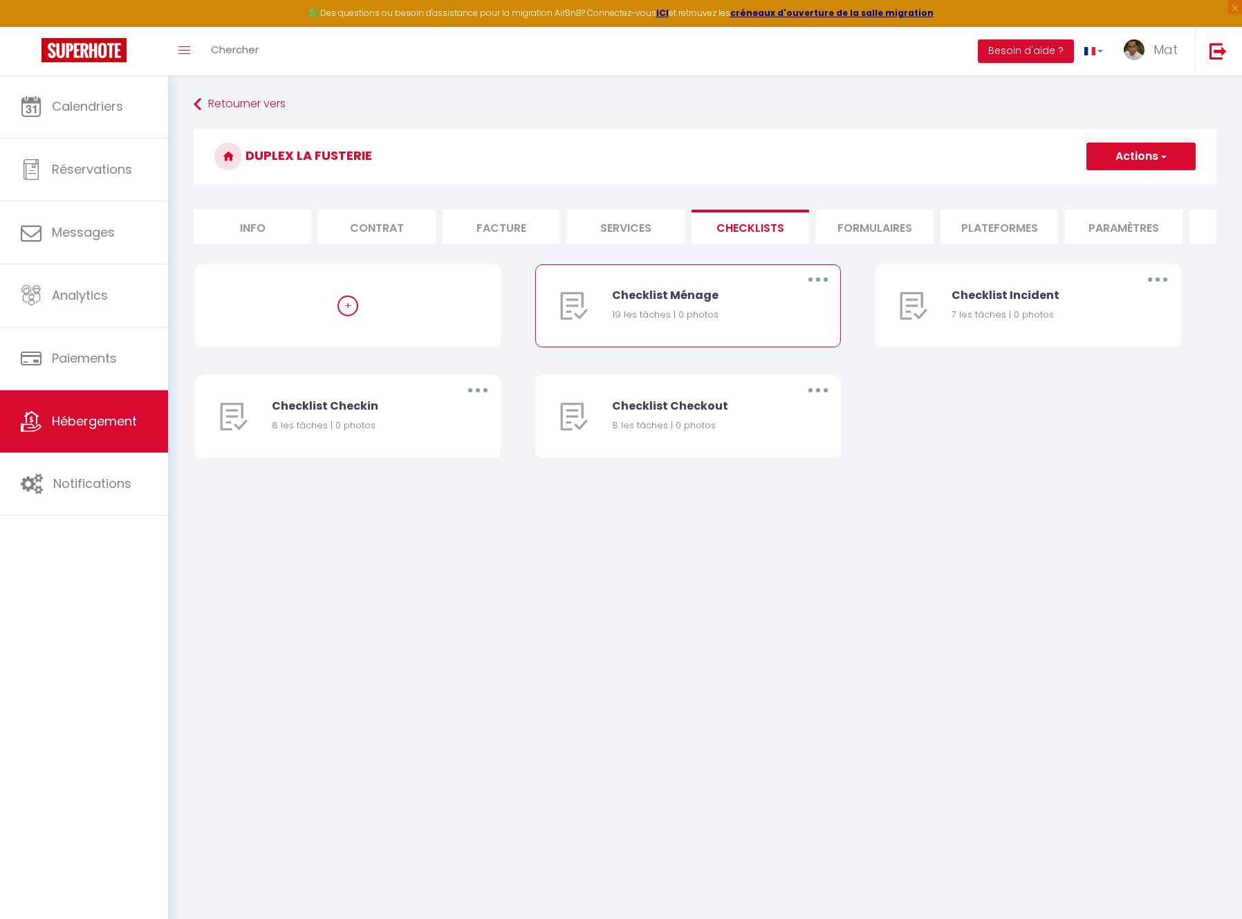
drag, startPoint x: 611, startPoint y: 327, endPoint x: 670, endPoint y: 324, distance: 58.9
click at [670, 322] on div "19 les tâches | 0 photos" at bounding box center [696, 315] width 169 height 14
click at [659, 337] on div "Checklist Ménage 19 les tâches | 0 photos" at bounding box center [696, 306] width 169 height 82
drag, startPoint x: 611, startPoint y: 324, endPoint x: 670, endPoint y: 329, distance: 58.2
click at [670, 322] on div "19 les tâches | 0 photos" at bounding box center [696, 315] width 169 height 14
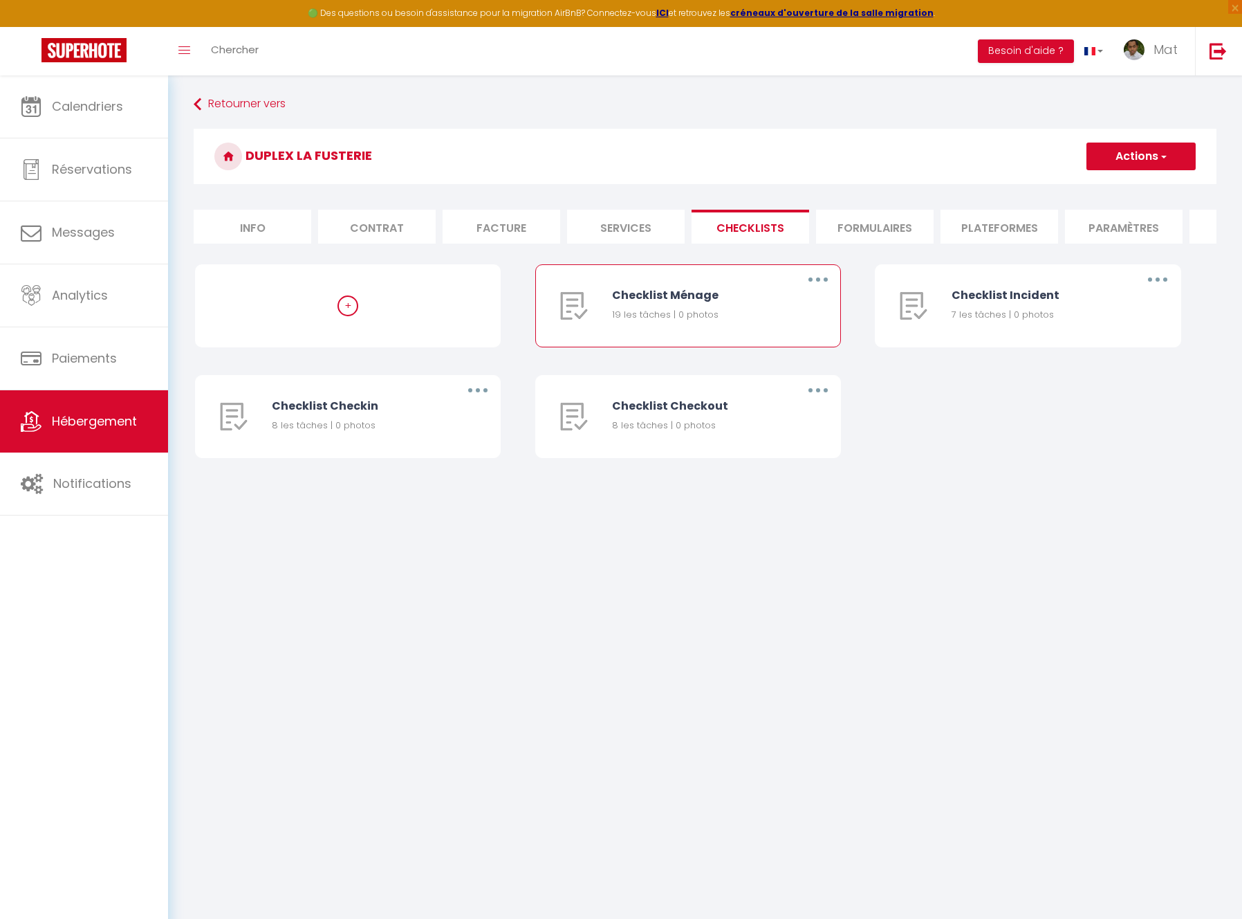
click at [820, 288] on button "button" at bounding box center [818, 279] width 39 height 22
click at [753, 320] on link "Editer" at bounding box center [782, 311] width 102 height 24
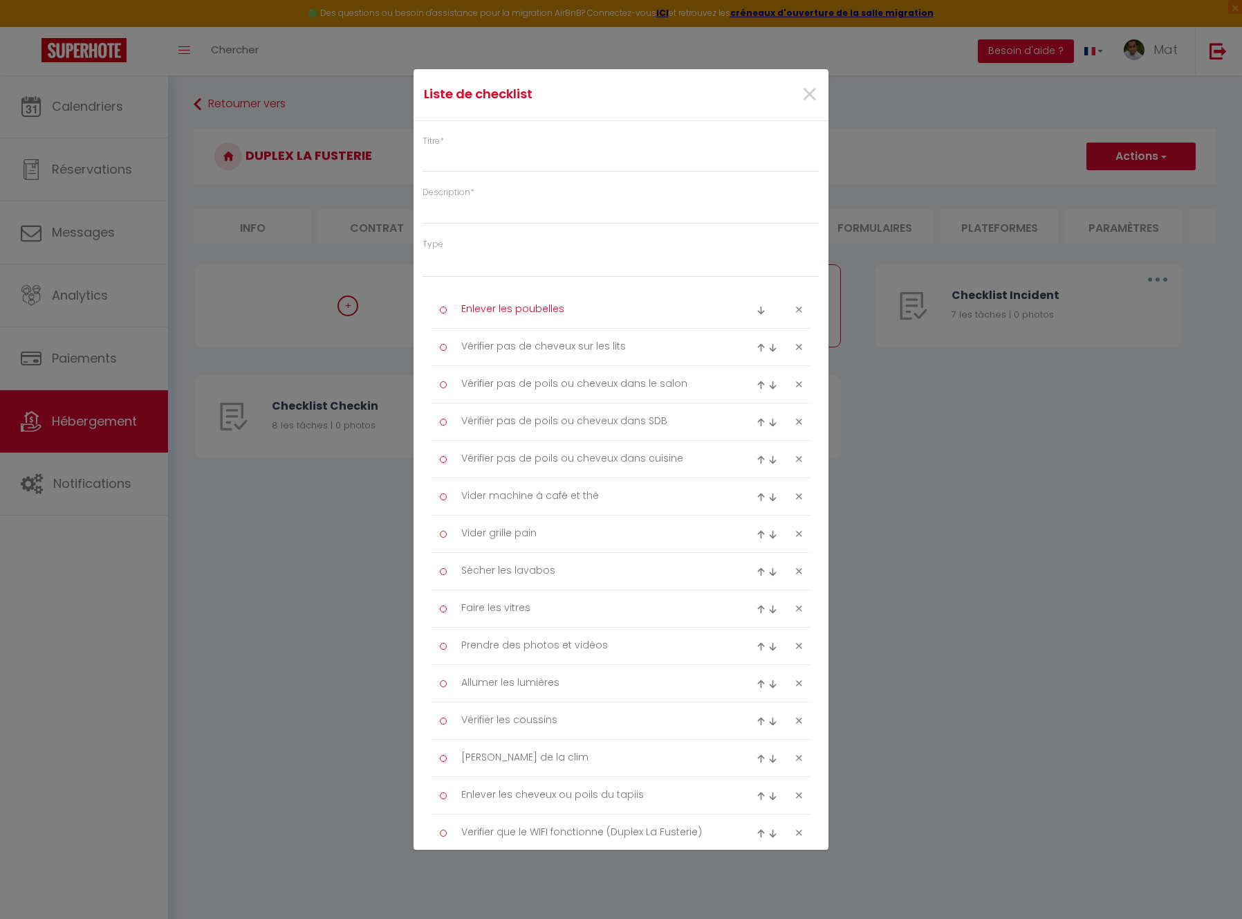
type input "Checklist Ménage"
type input "Procédure à suivre à la fin du ménage"
select select
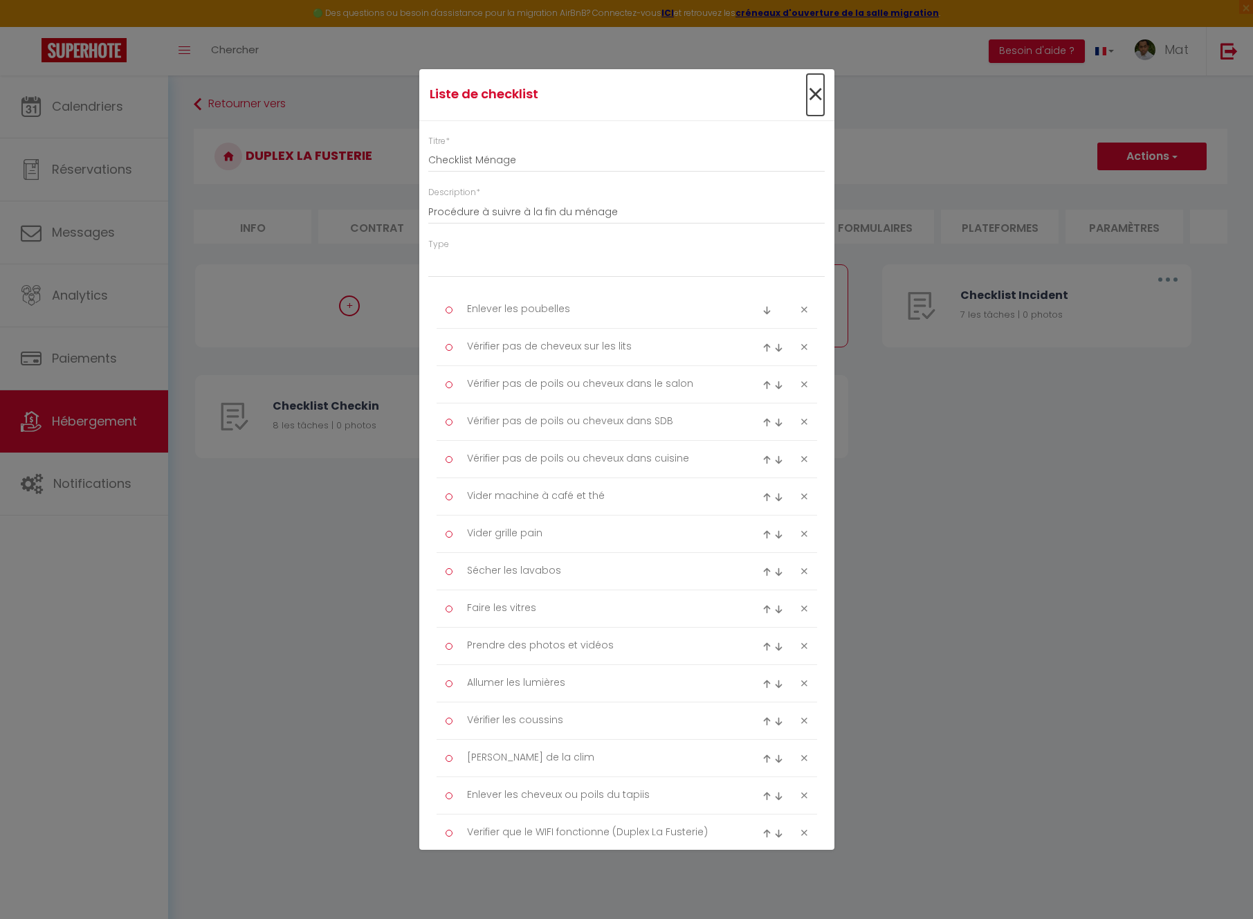
click at [806, 92] on span "×" at bounding box center [814, 94] width 17 height 41
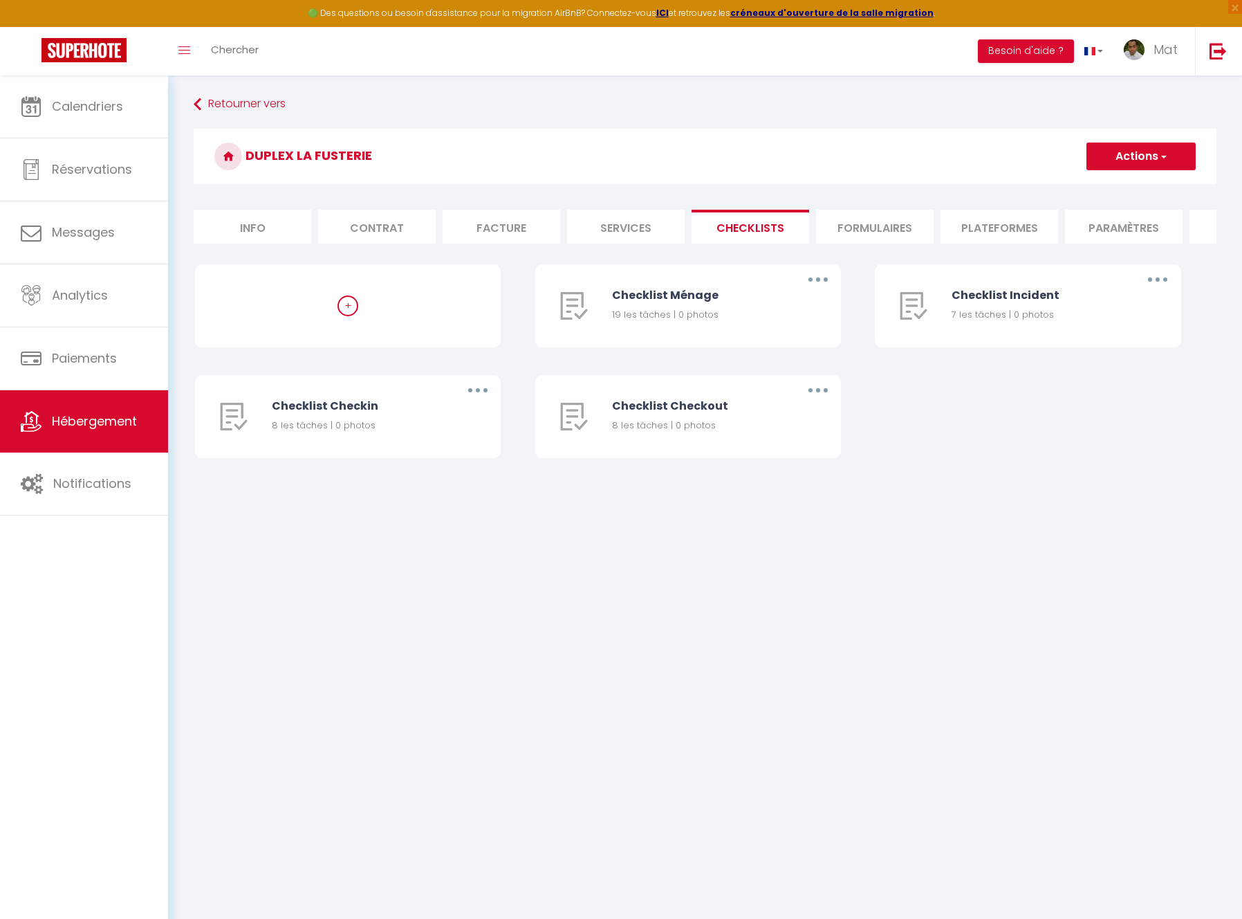
drag, startPoint x: 822, startPoint y: 609, endPoint x: 827, endPoint y: 584, distance: 26.0
click at [822, 609] on body "🟢 Des questions ou besoin d'assistance pour la migration AirBnB? Connectez-vous…" at bounding box center [621, 534] width 1242 height 919
click at [85, 106] on span "Calendriers" at bounding box center [87, 106] width 71 height 17
